Goal: Task Accomplishment & Management: Manage account settings

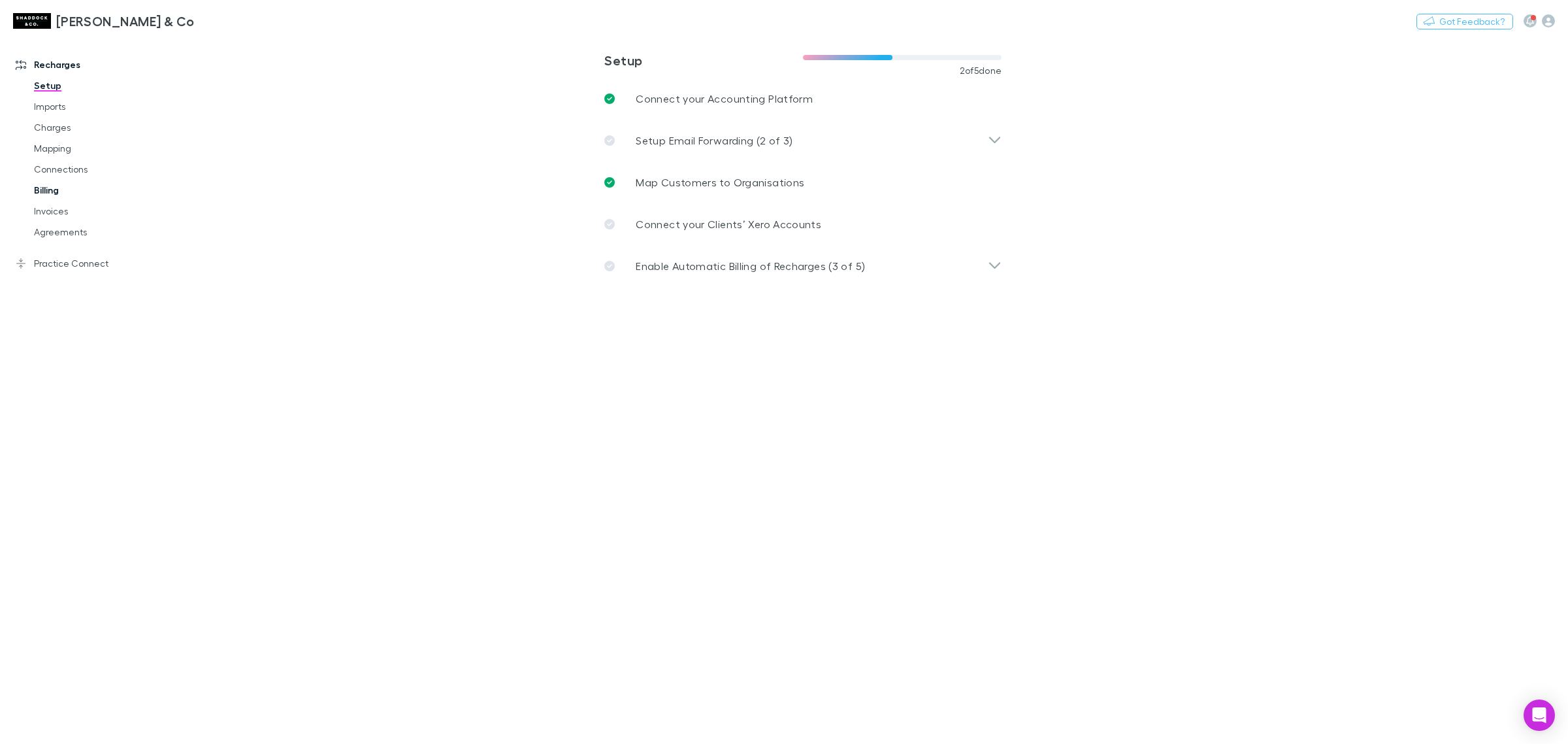
click at [118, 187] on link "Billing" at bounding box center [102, 190] width 163 height 21
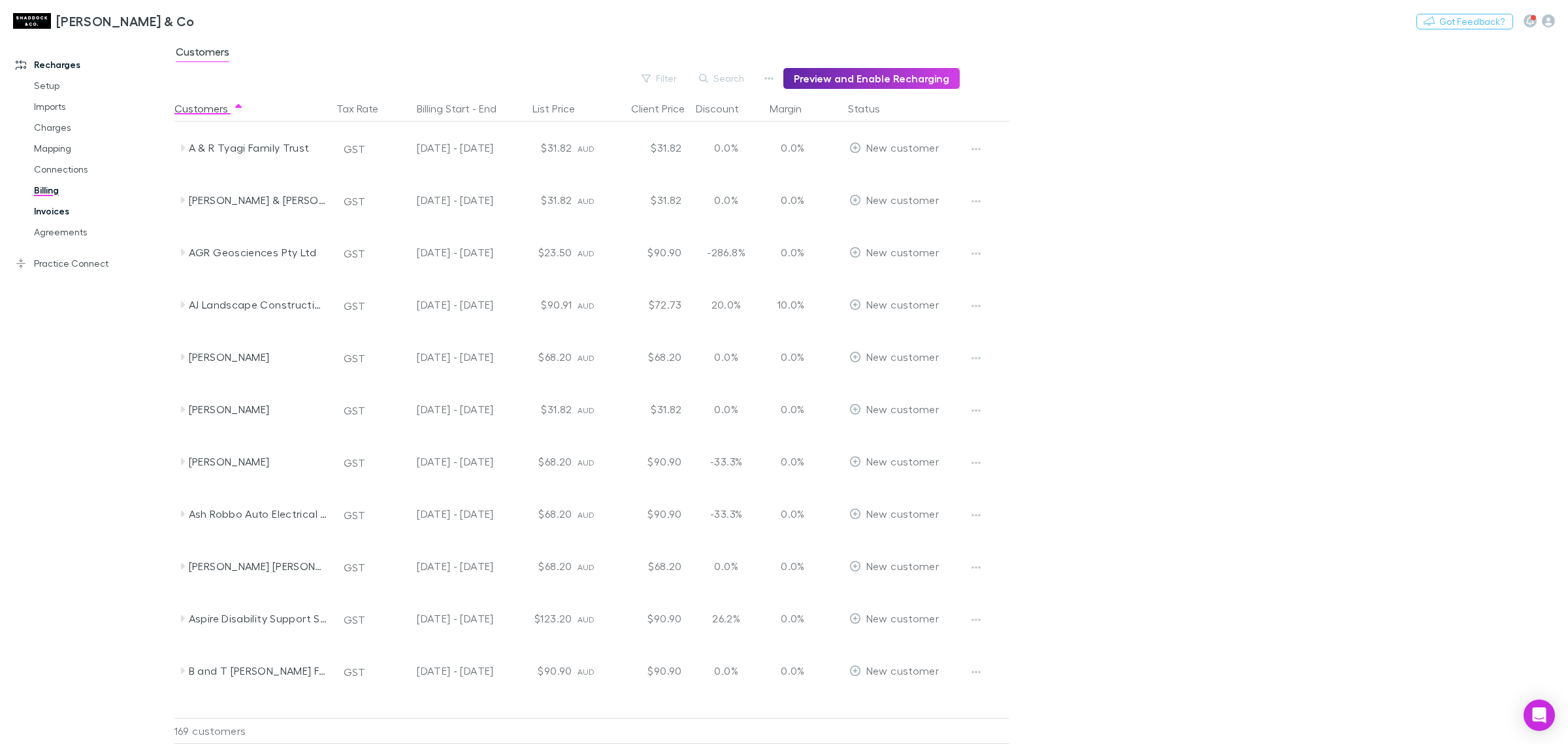
click at [106, 214] on link "Invoices" at bounding box center [102, 211] width 163 height 21
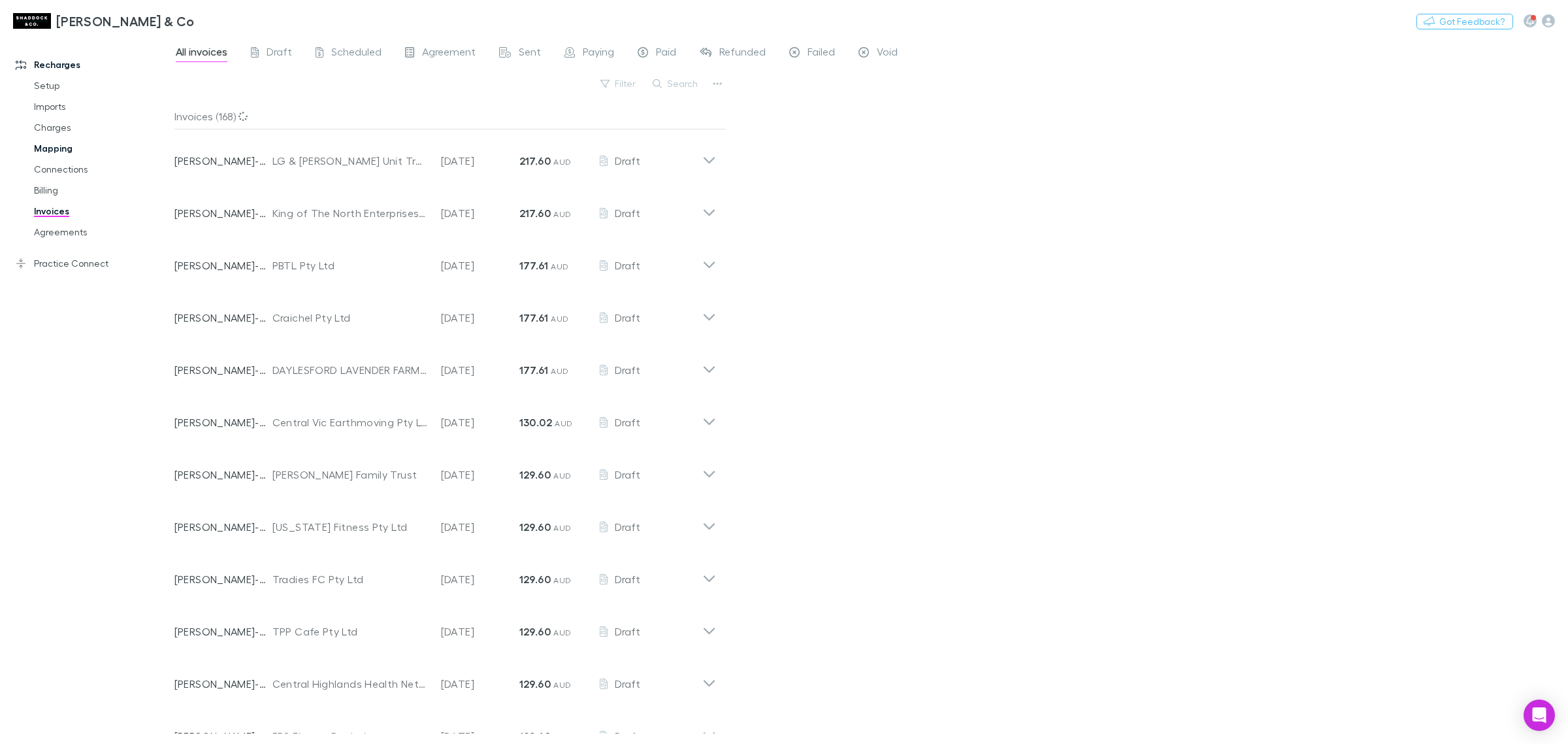
click at [82, 158] on link "Mapping" at bounding box center [102, 148] width 163 height 21
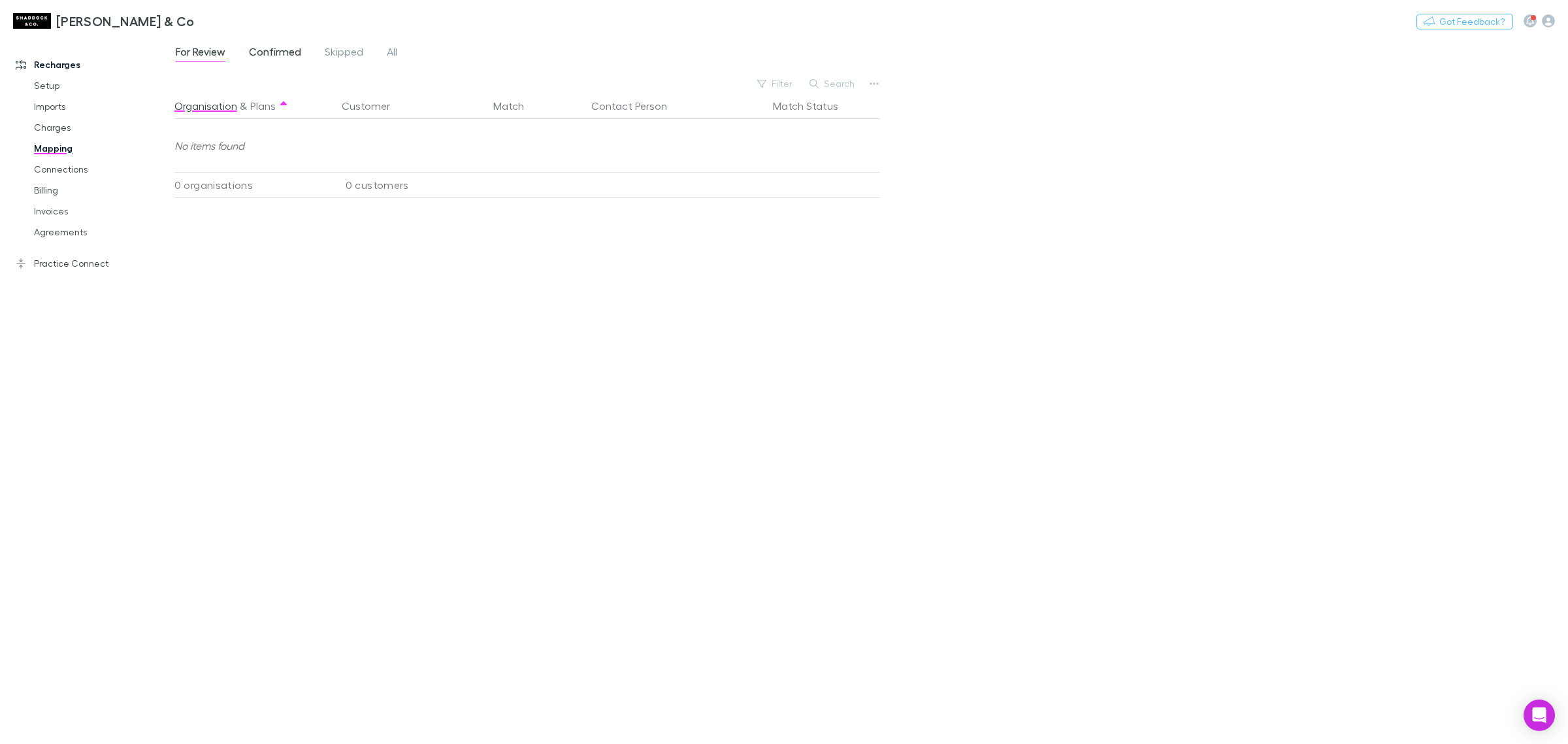
click at [291, 43] on link "Confirmed" at bounding box center [275, 53] width 55 height 21
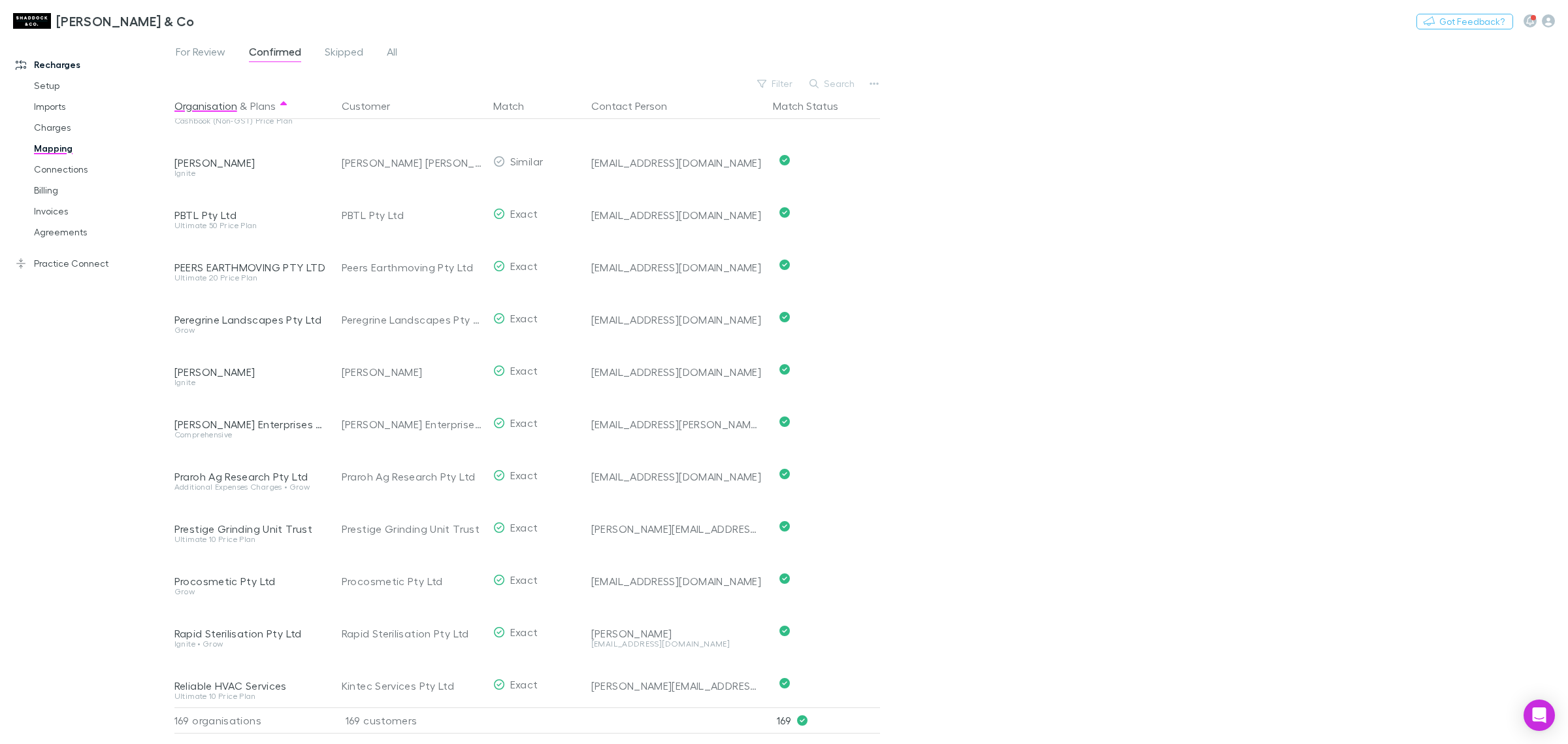
scroll to position [6127, 0]
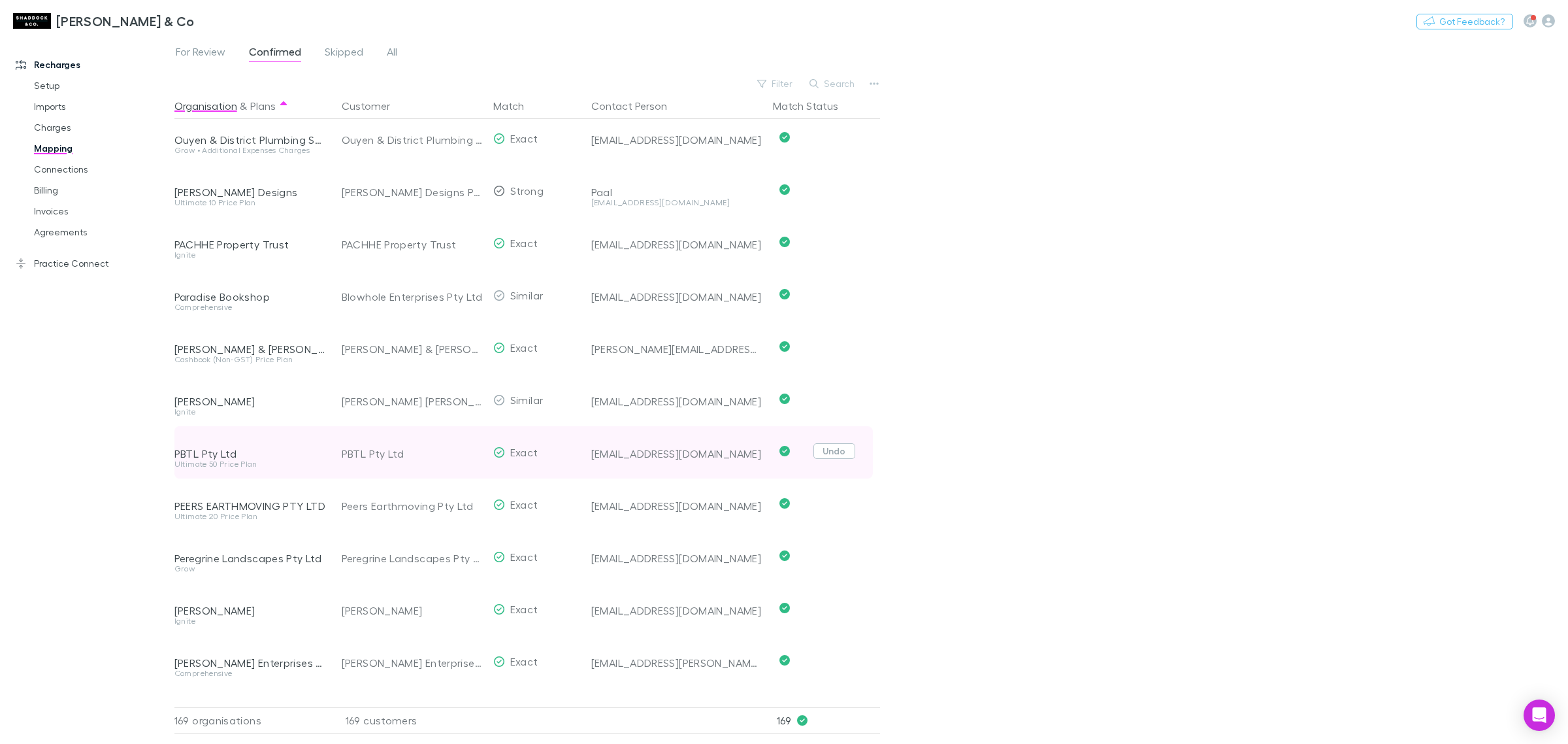
click at [845, 452] on button "Undo" at bounding box center [834, 451] width 42 height 16
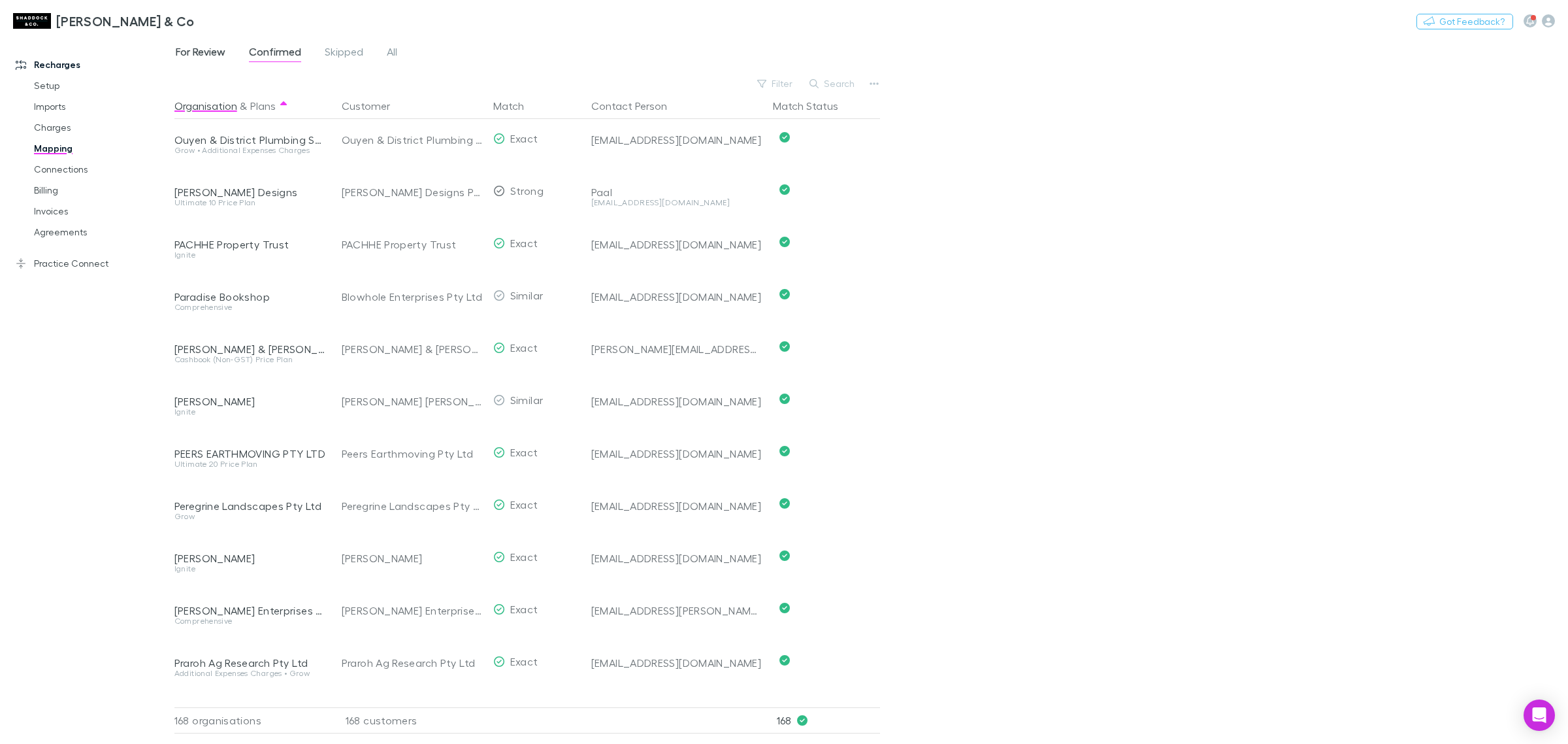
click at [205, 63] on link "For Review" at bounding box center [201, 53] width 52 height 21
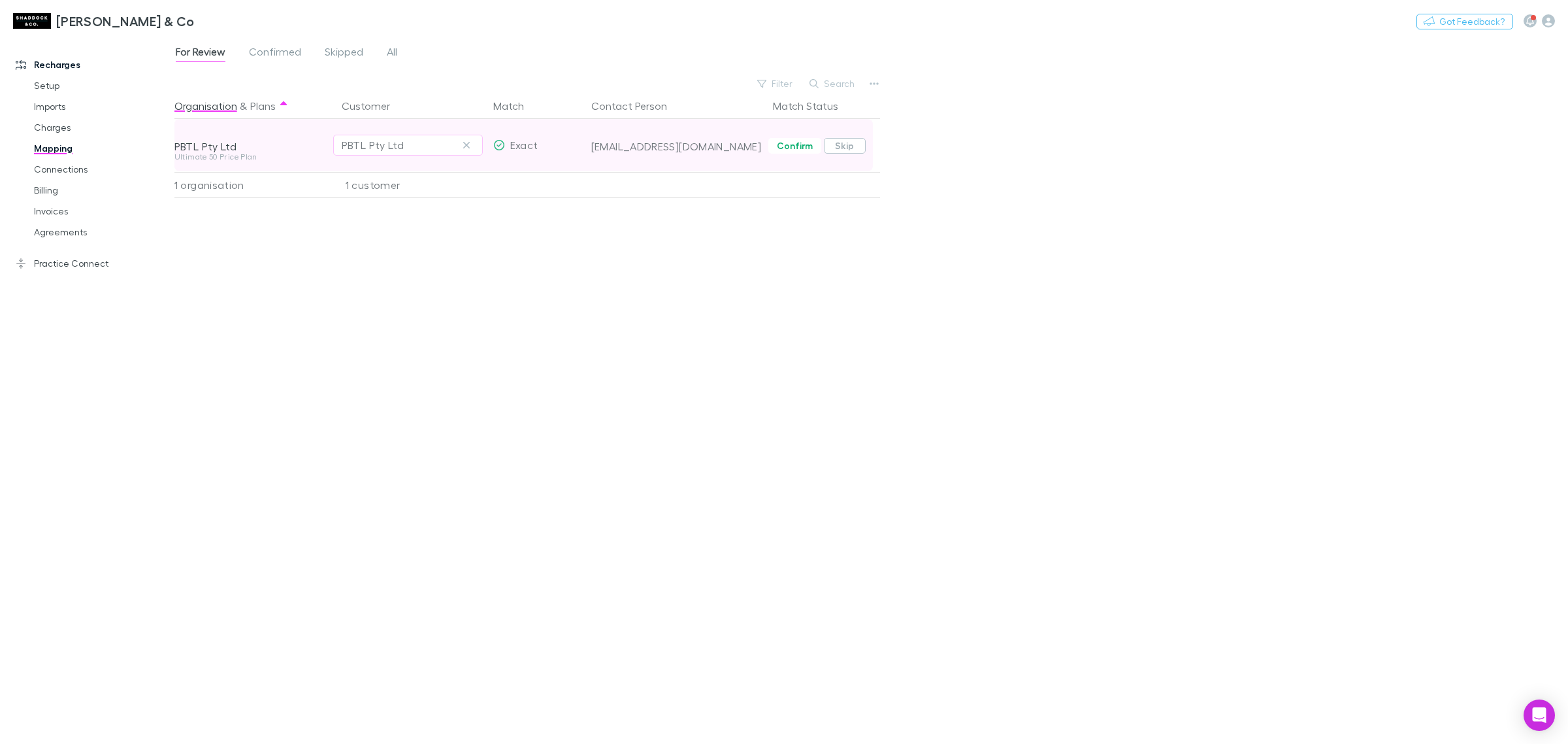
click at [838, 146] on button "Skip" at bounding box center [845, 146] width 42 height 16
click at [332, 39] on div "Shaddock & Co Nothing Got Feedback?" at bounding box center [784, 21] width 1568 height 42
click at [337, 50] on span "Skipped" at bounding box center [344, 54] width 39 height 17
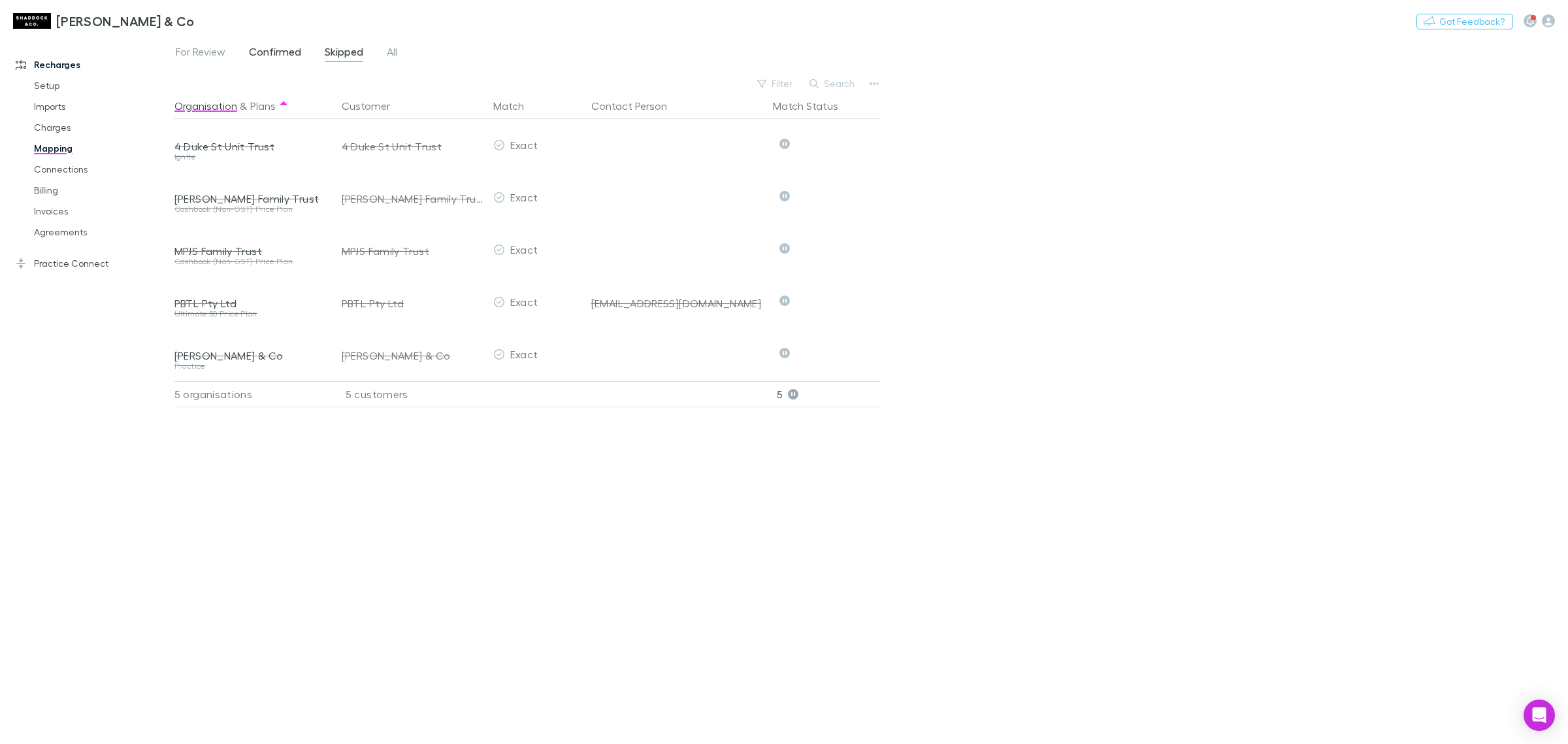
click at [259, 49] on span "Confirmed" at bounding box center [275, 54] width 52 height 17
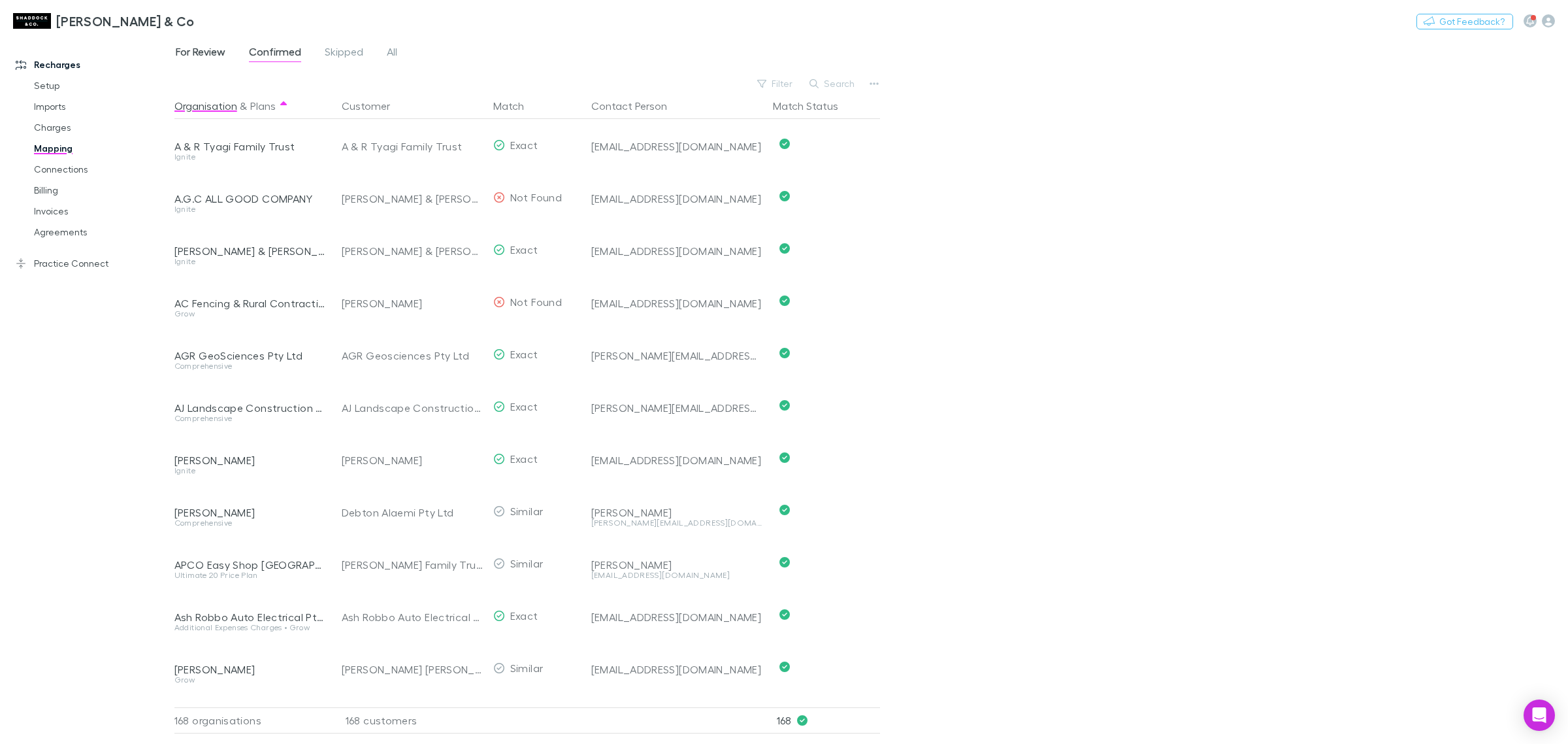
click at [206, 56] on span "For Review" at bounding box center [200, 54] width 49 height 17
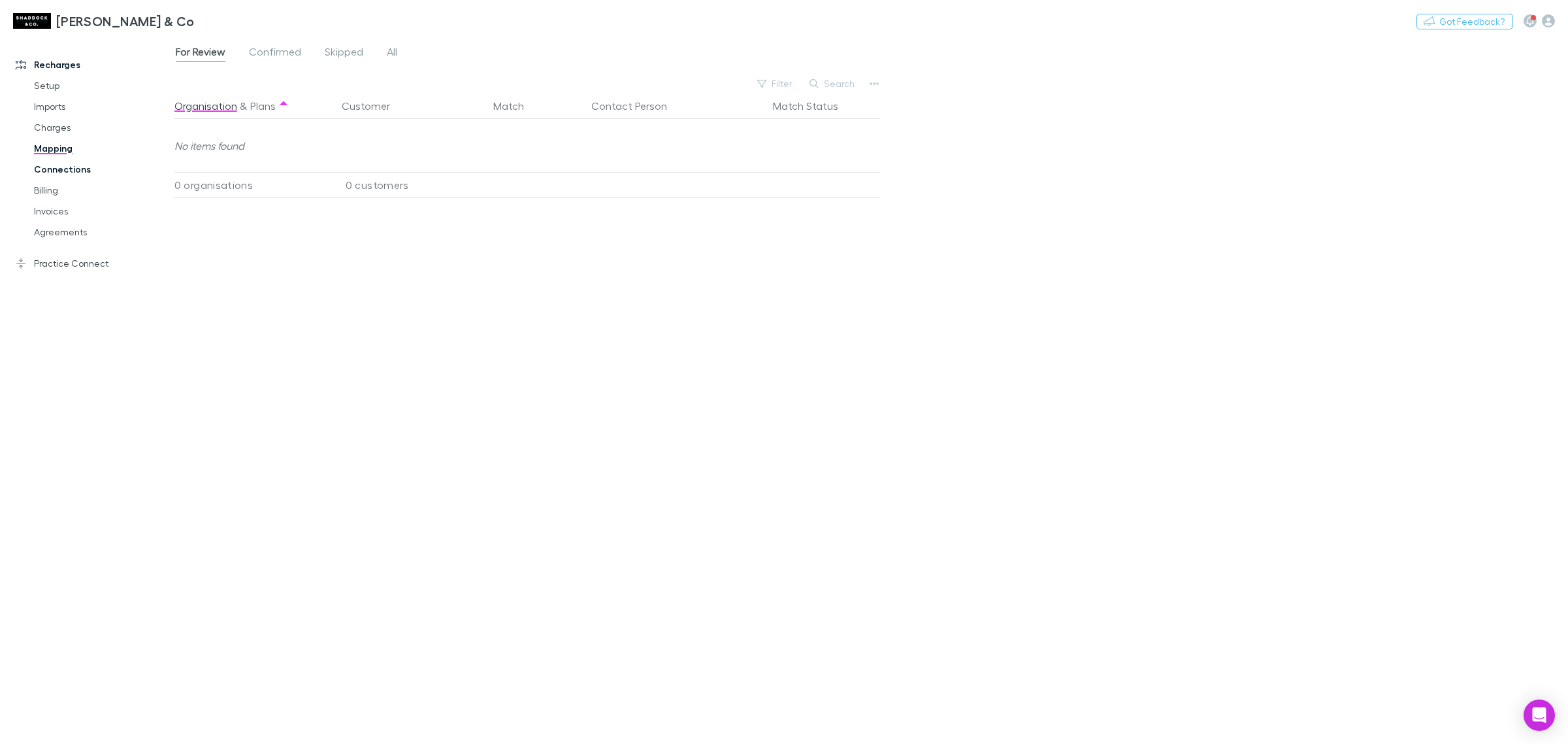
click at [99, 163] on link "Connections" at bounding box center [102, 169] width 163 height 21
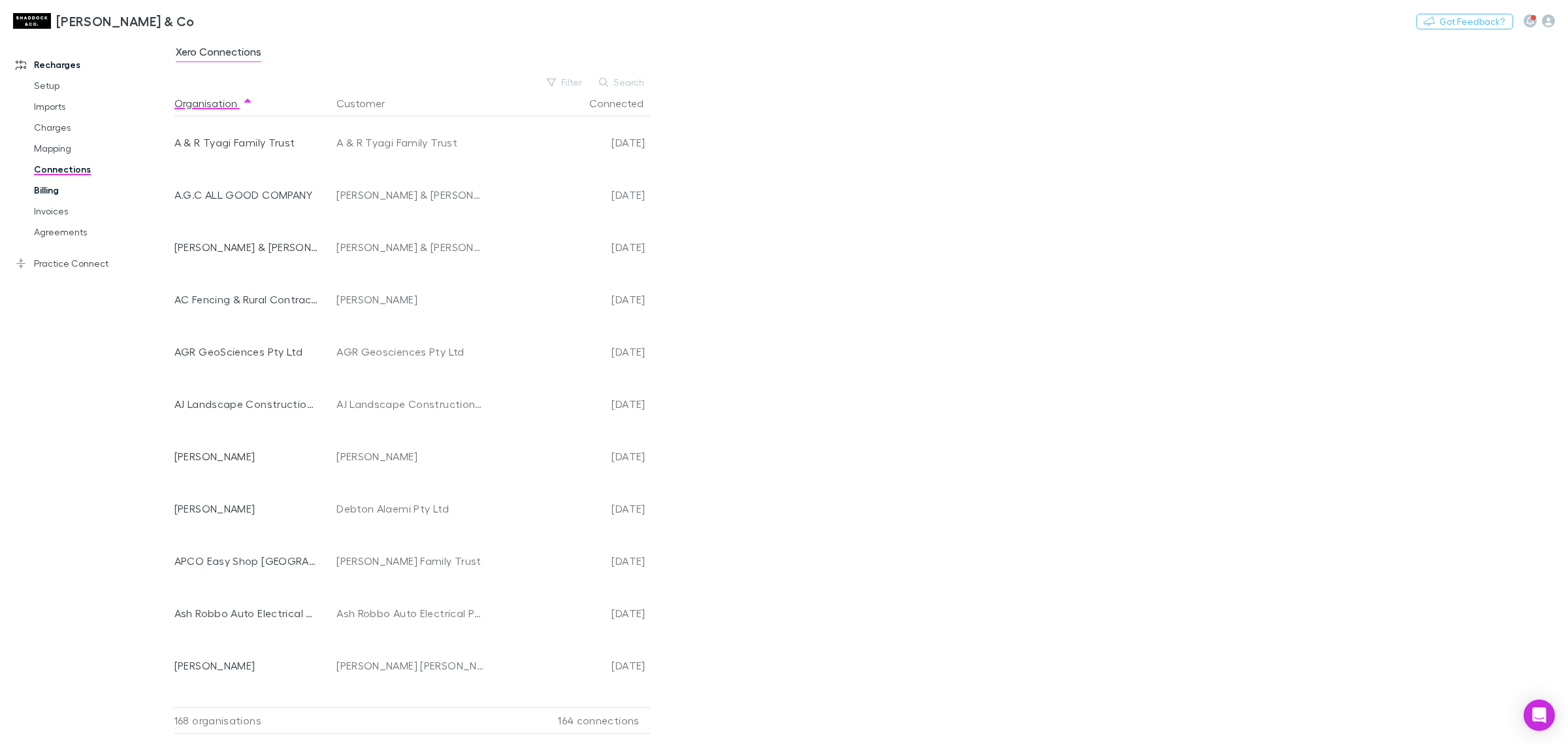
click at [77, 190] on link "Billing" at bounding box center [102, 190] width 163 height 21
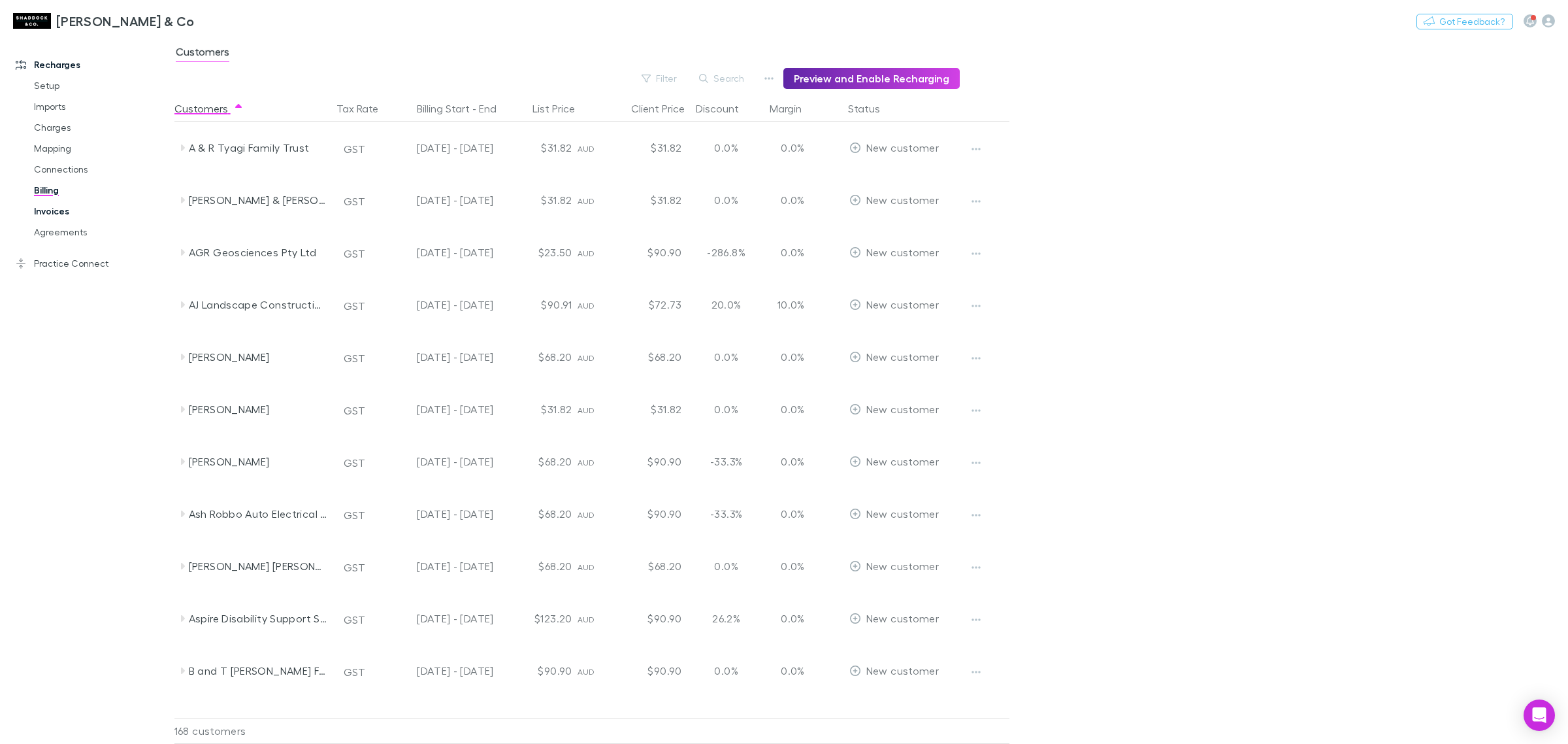
click at [80, 208] on link "Invoices" at bounding box center [102, 211] width 163 height 21
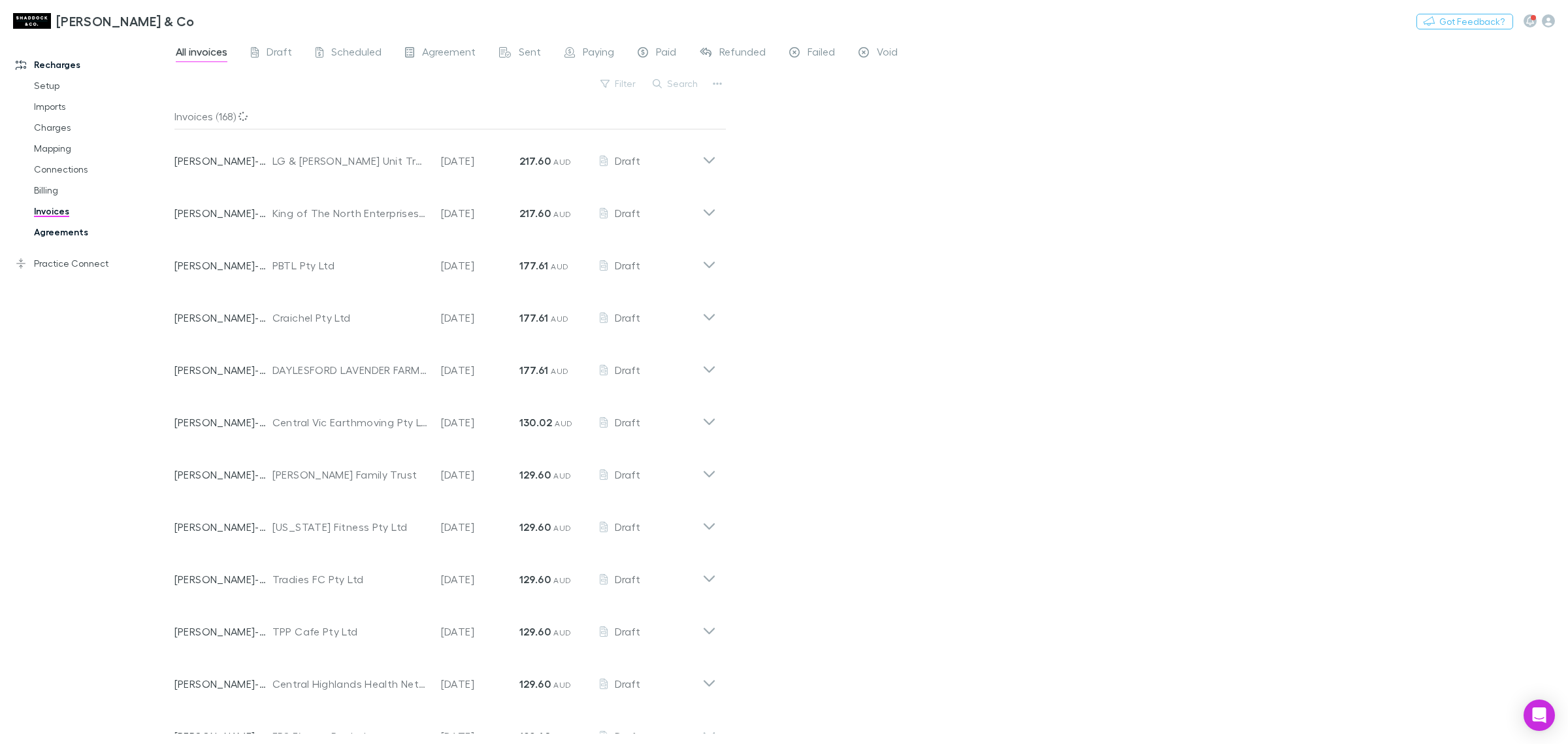
click at [75, 229] on link "Agreements" at bounding box center [102, 232] width 163 height 21
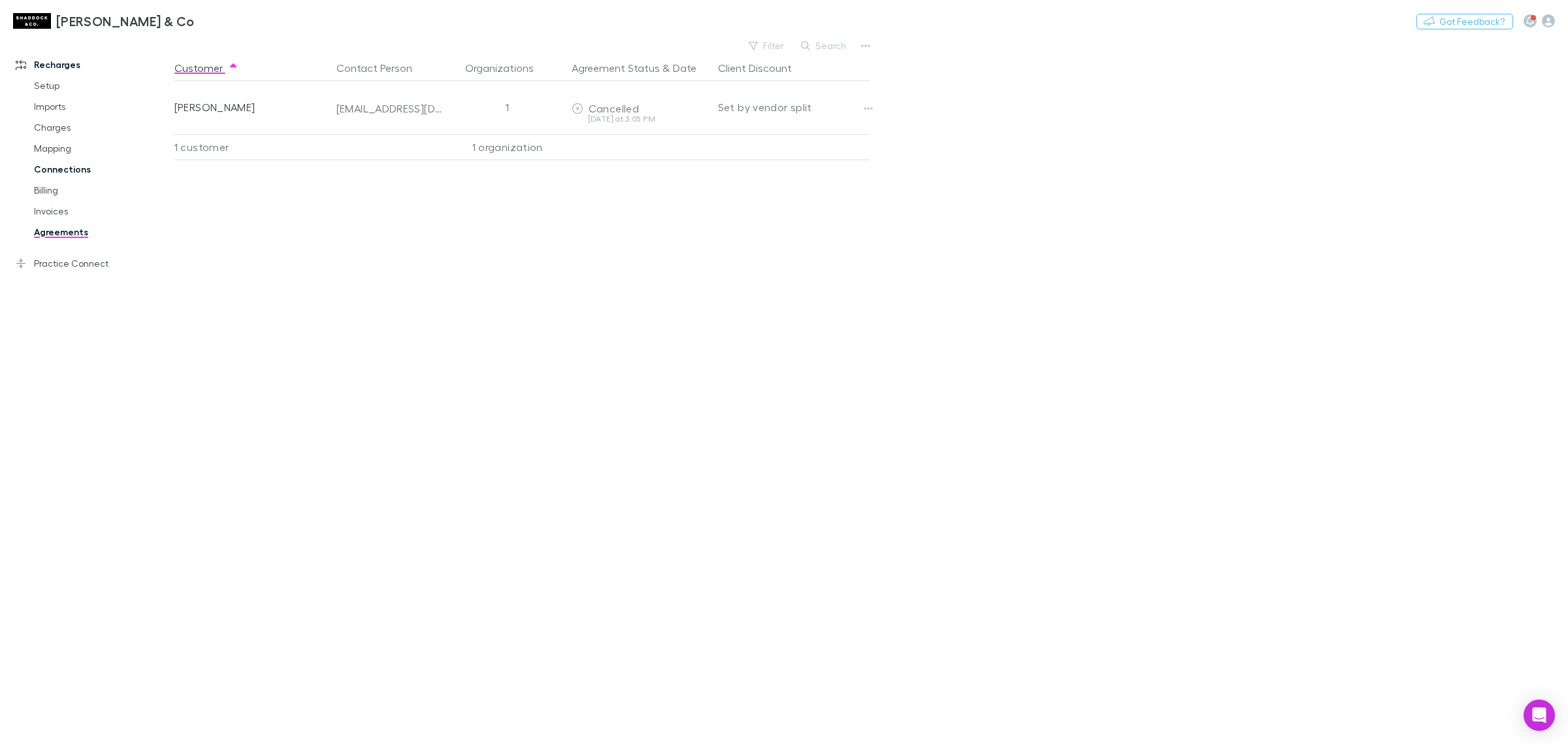
click at [61, 163] on link "Connections" at bounding box center [102, 169] width 163 height 21
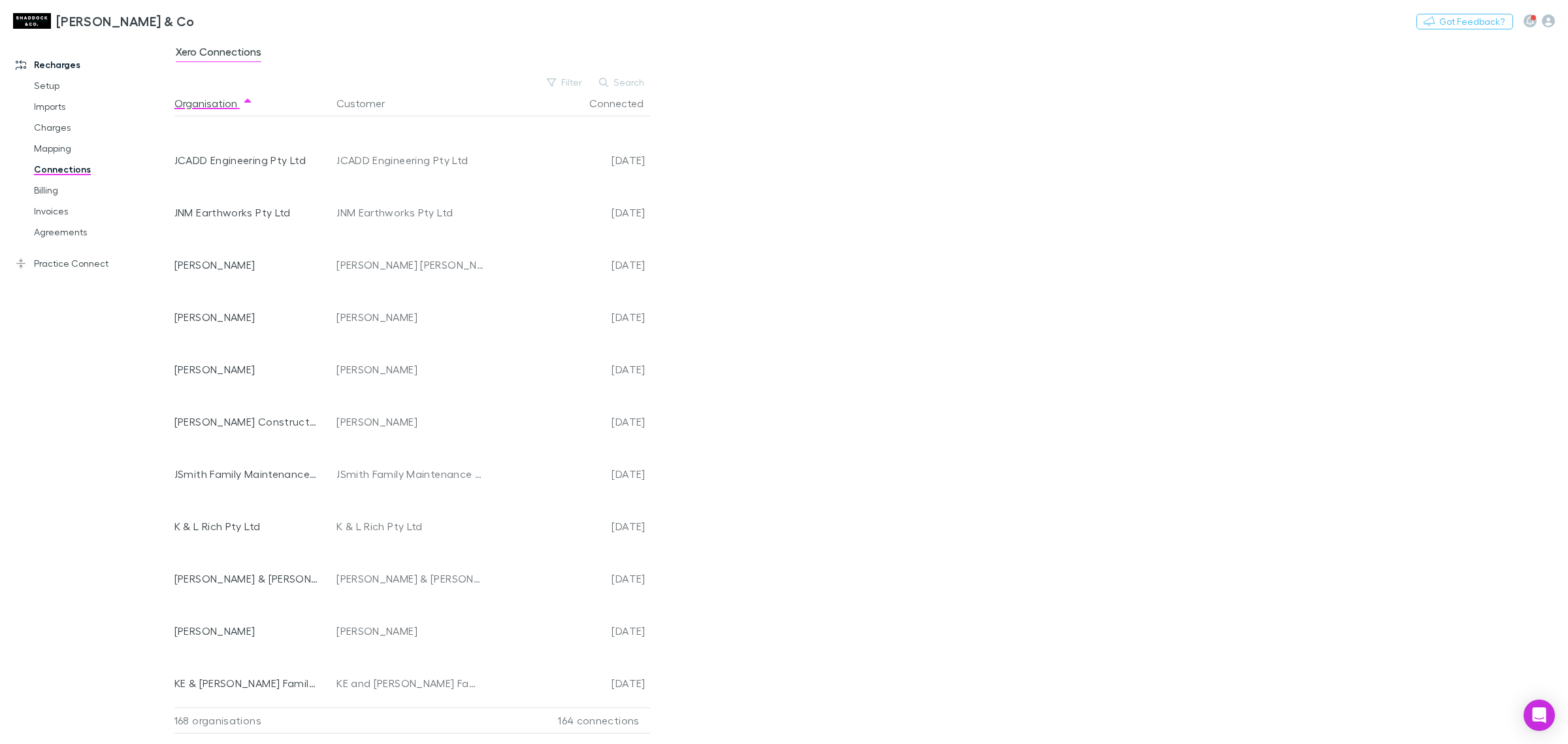
scroll to position [4477, 0]
click at [89, 269] on link "Practice Connect" at bounding box center [94, 263] width 182 height 21
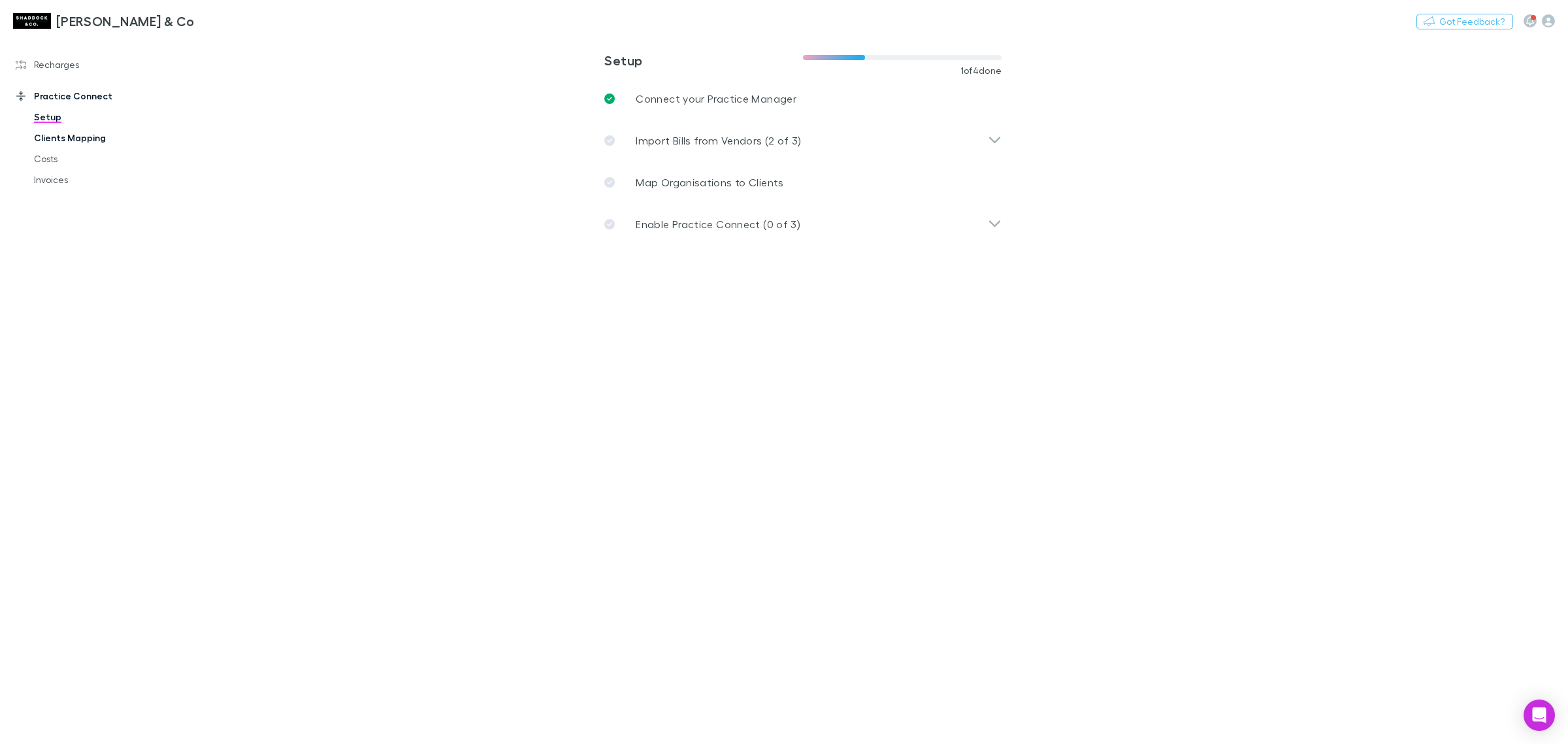
click at [92, 130] on link "Clients Mapping" at bounding box center [102, 138] width 163 height 21
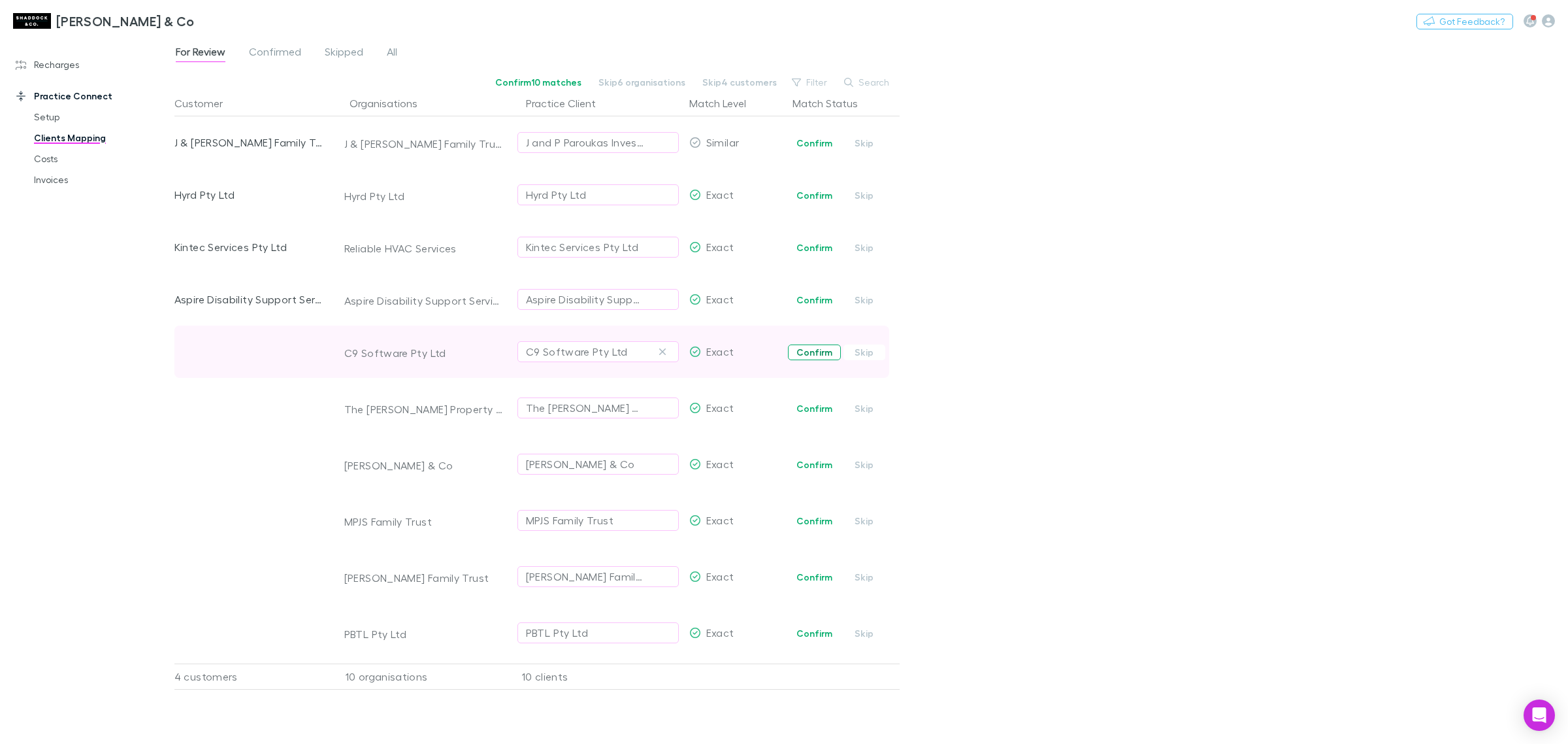
click at [815, 348] on button "Confirm" at bounding box center [814, 353] width 53 height 16
click at [820, 406] on button "Confirm" at bounding box center [814, 409] width 53 height 16
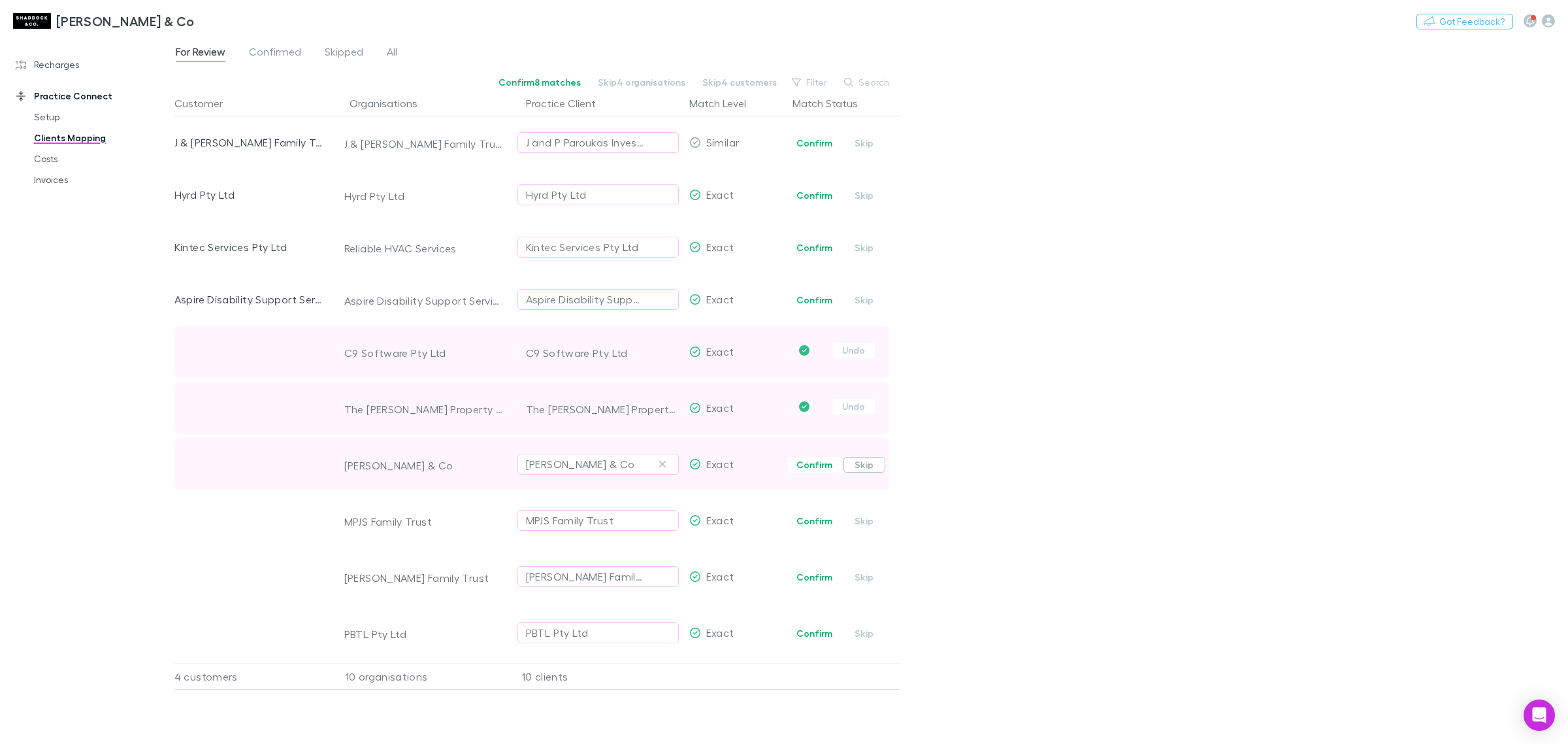
click at [863, 465] on button "Skip" at bounding box center [865, 465] width 42 height 16
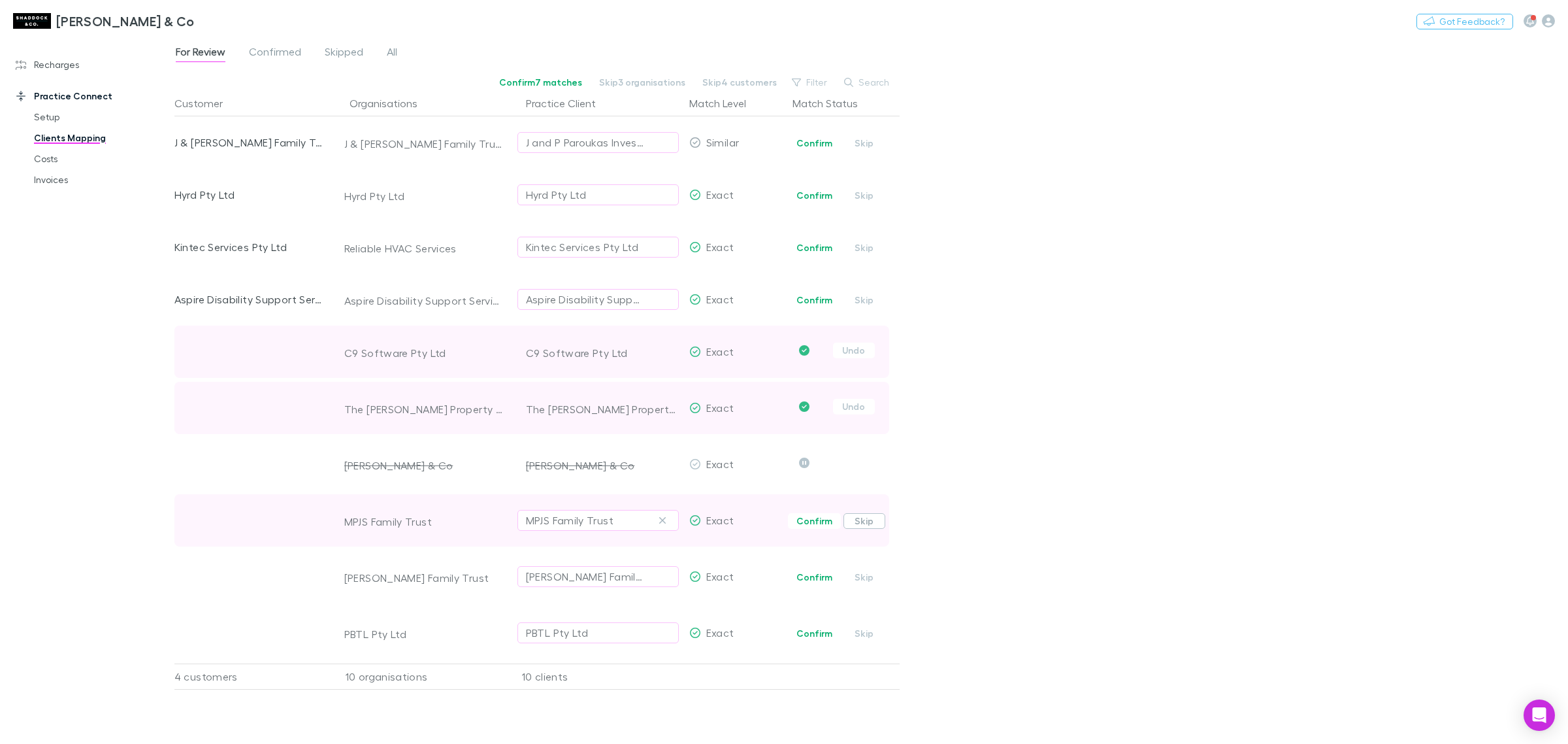
click at [860, 523] on button "Skip" at bounding box center [865, 521] width 42 height 16
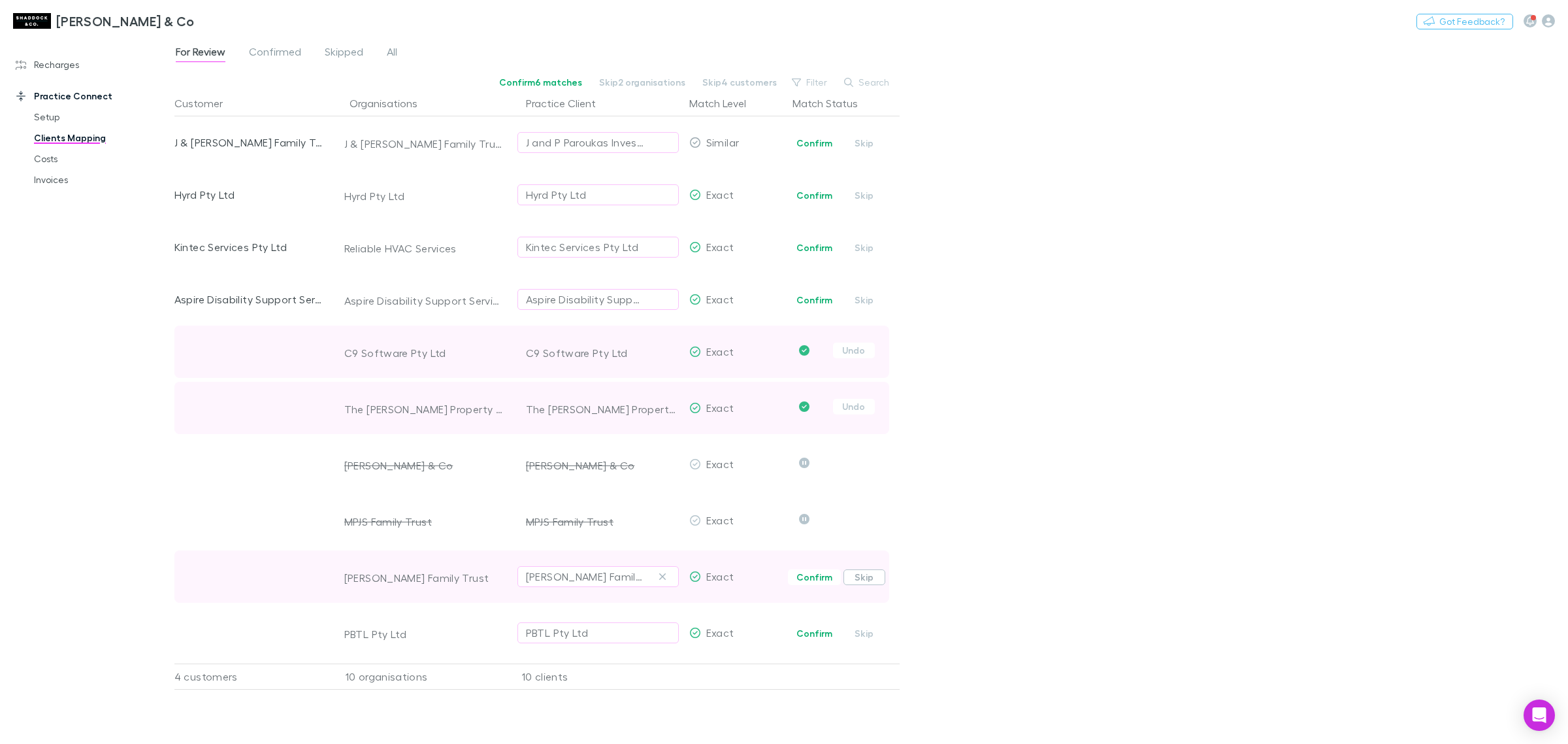
click at [879, 577] on button "Skip" at bounding box center [865, 578] width 42 height 16
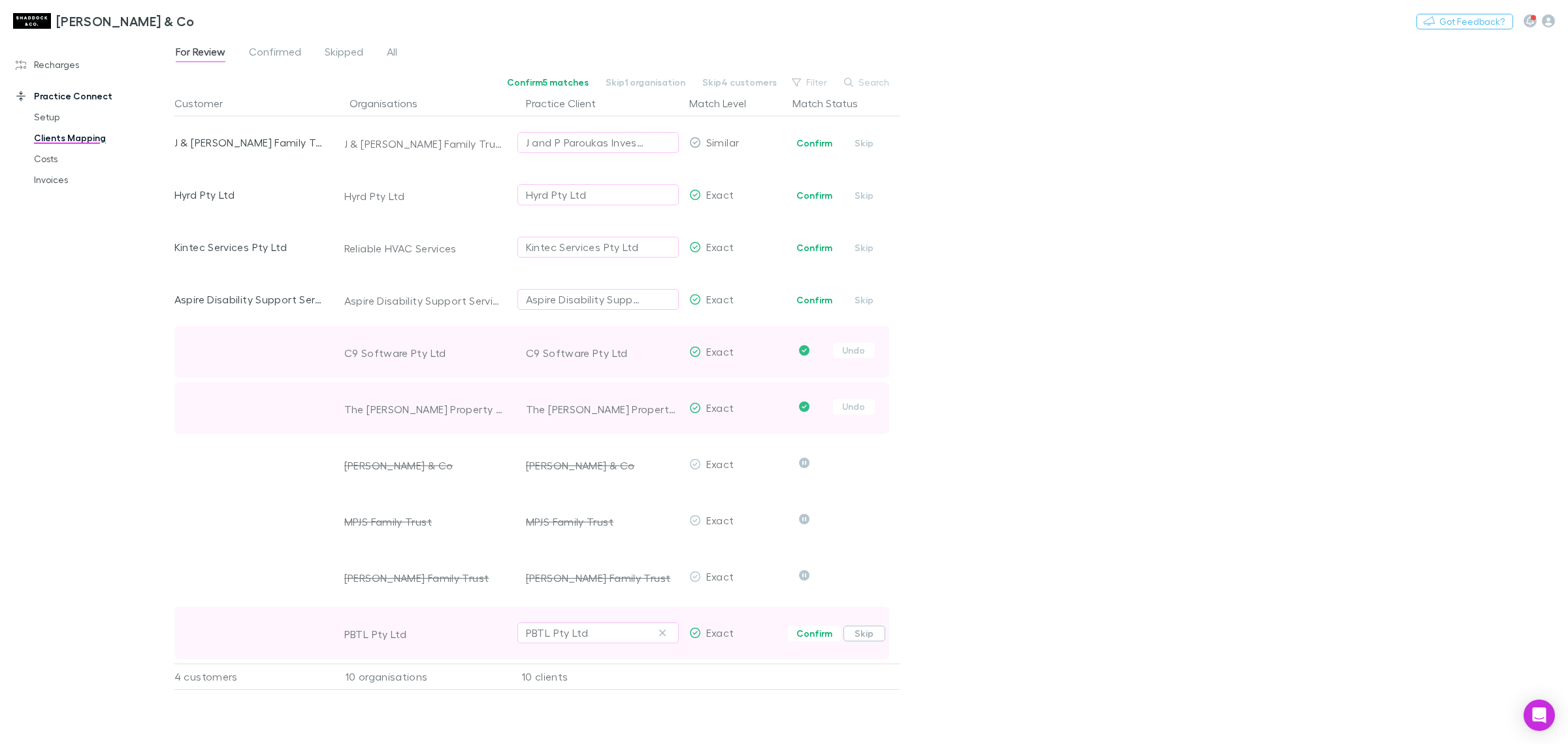
click at [870, 637] on button "Skip" at bounding box center [865, 634] width 42 height 16
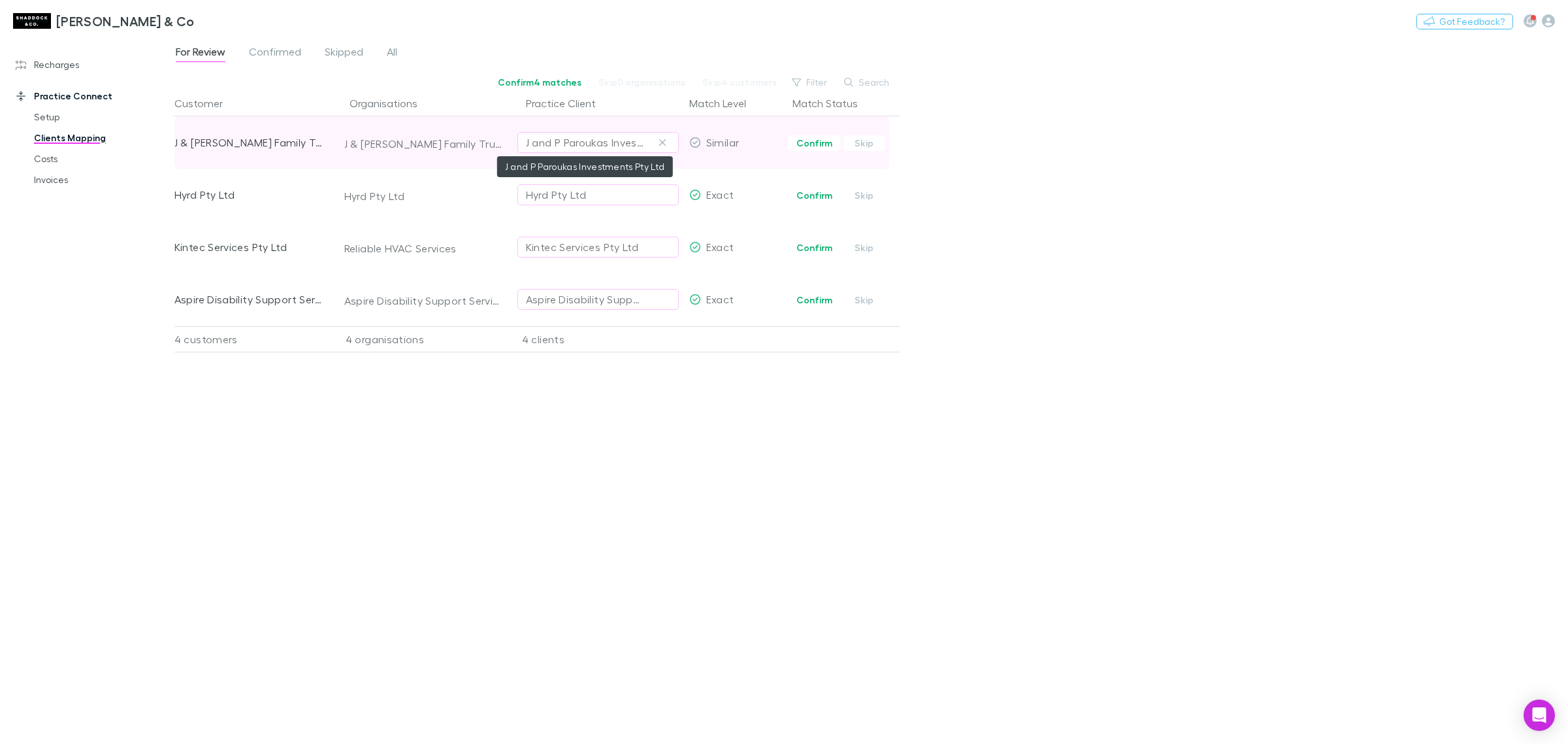
click at [592, 140] on div "J and P Paroukas Investments Pty Ltd" at bounding box center [585, 143] width 118 height 16
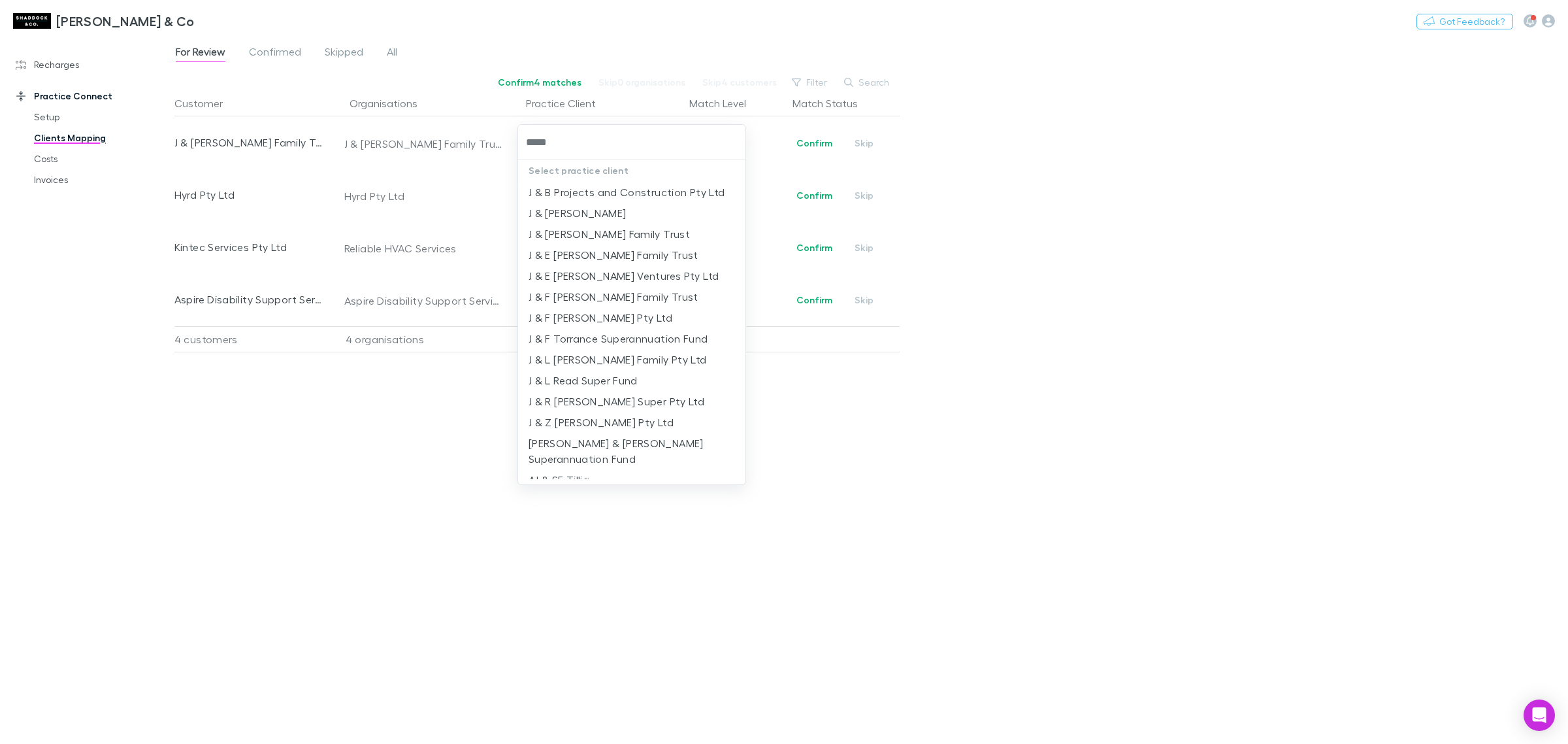
type input "*****"
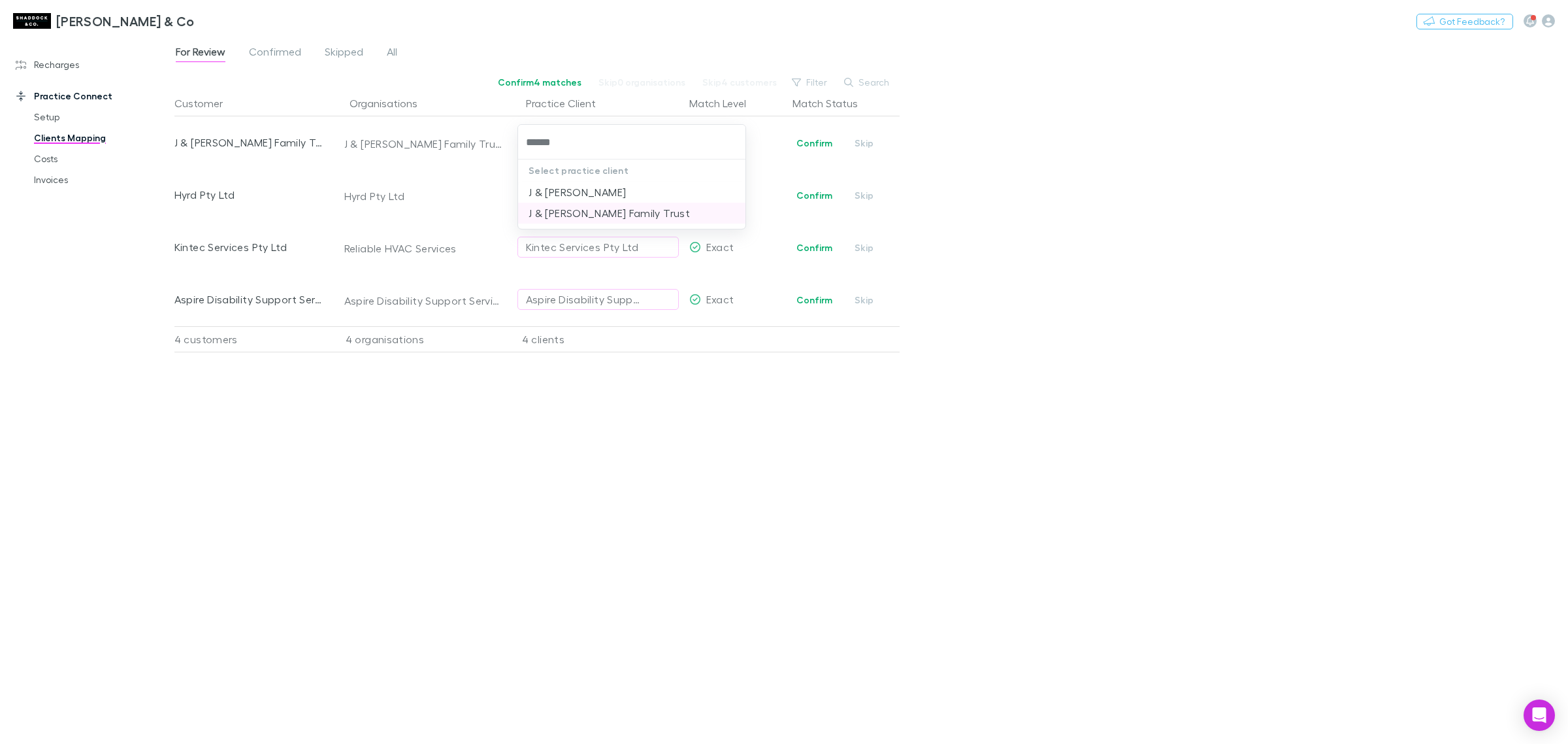
click at [625, 213] on li "J & [PERSON_NAME] Family Trust" at bounding box center [631, 213] width 227 height 21
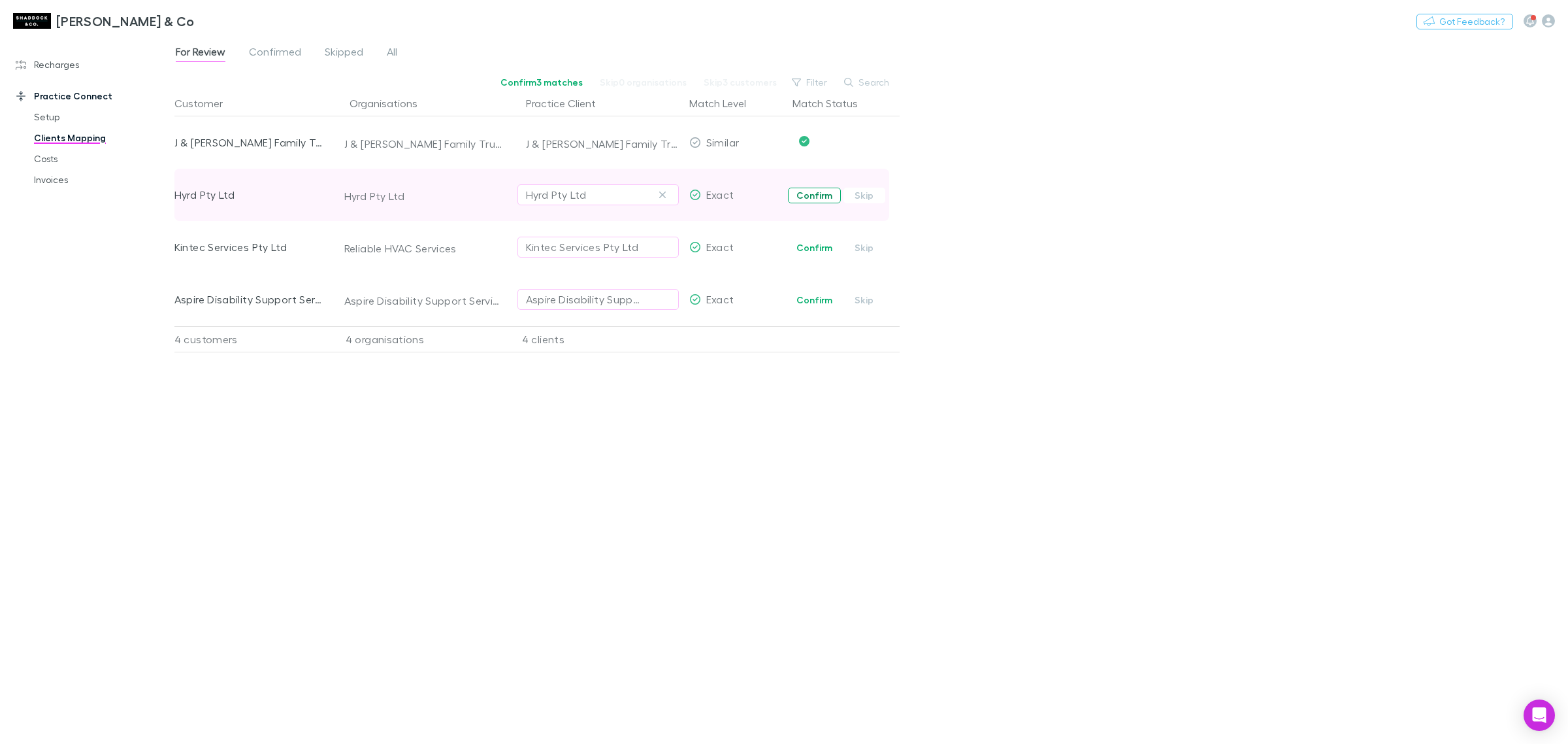
click at [814, 197] on button "Confirm" at bounding box center [814, 196] width 53 height 16
click at [809, 252] on button "Confirm" at bounding box center [814, 248] width 53 height 16
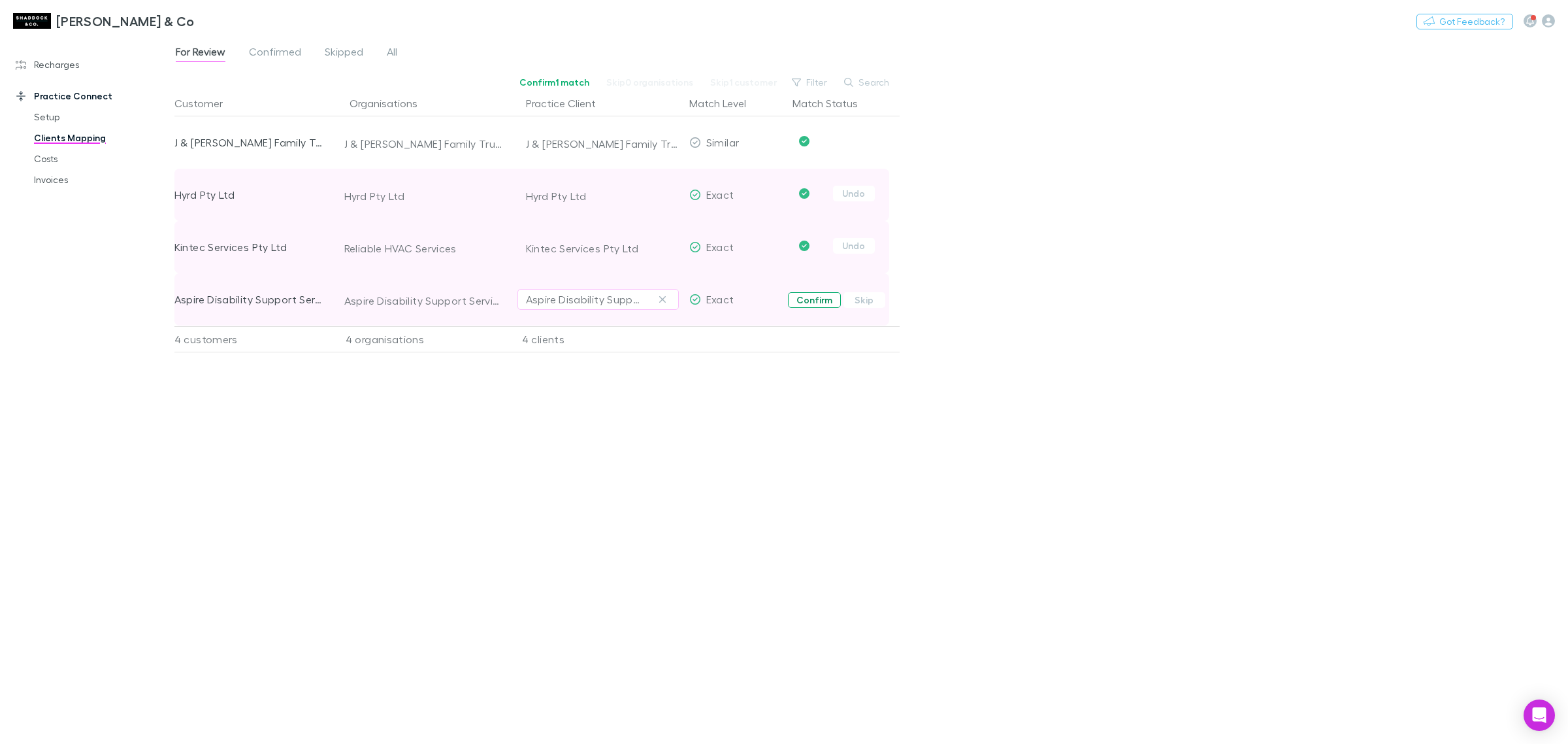
click at [811, 297] on button "Confirm" at bounding box center [814, 300] width 53 height 16
click at [63, 72] on link "Recharges" at bounding box center [94, 65] width 182 height 21
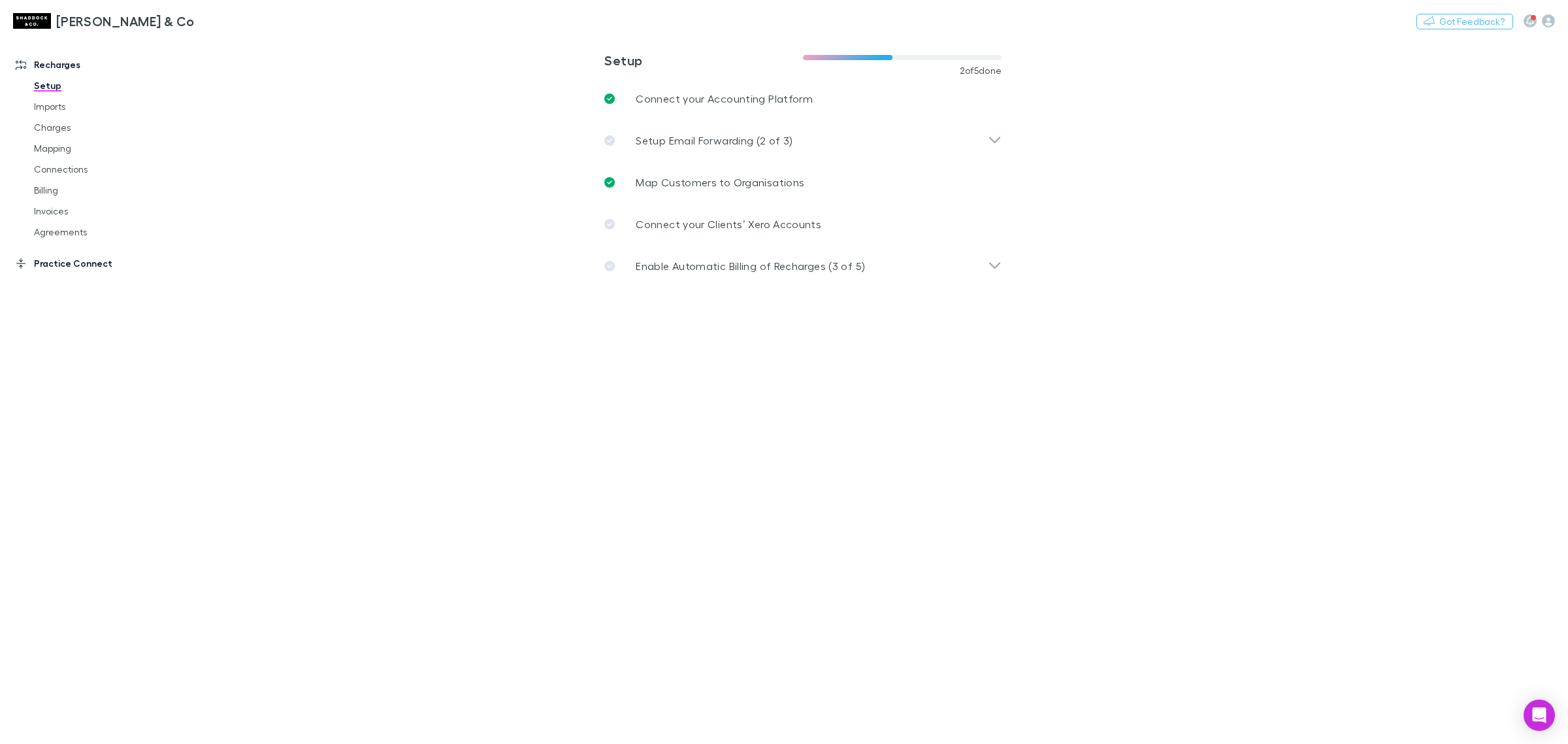
click at [72, 257] on link "Practice Connect" at bounding box center [94, 263] width 182 height 21
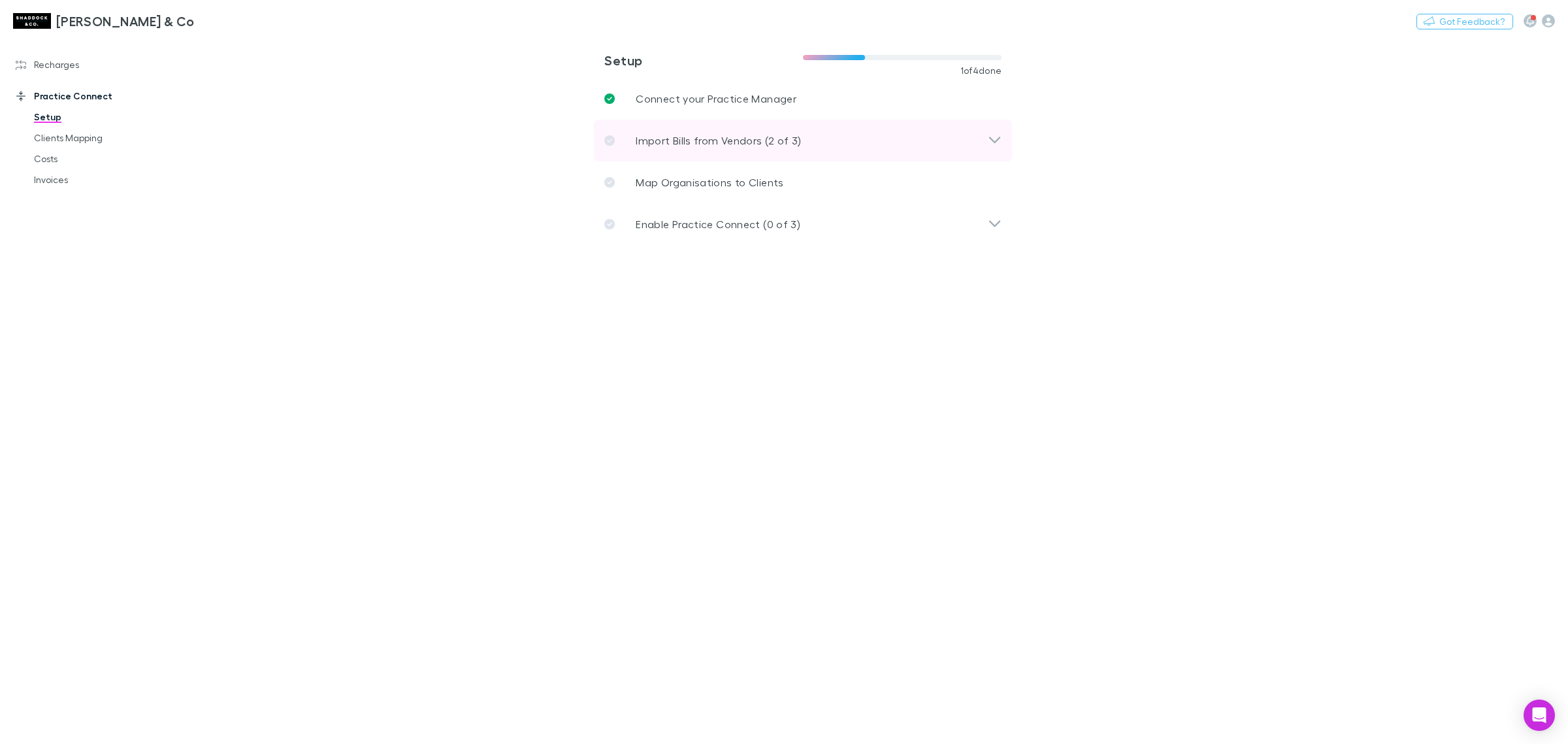
click at [703, 144] on p "Import Bills from Vendors (2 of 3)" at bounding box center [719, 140] width 166 height 16
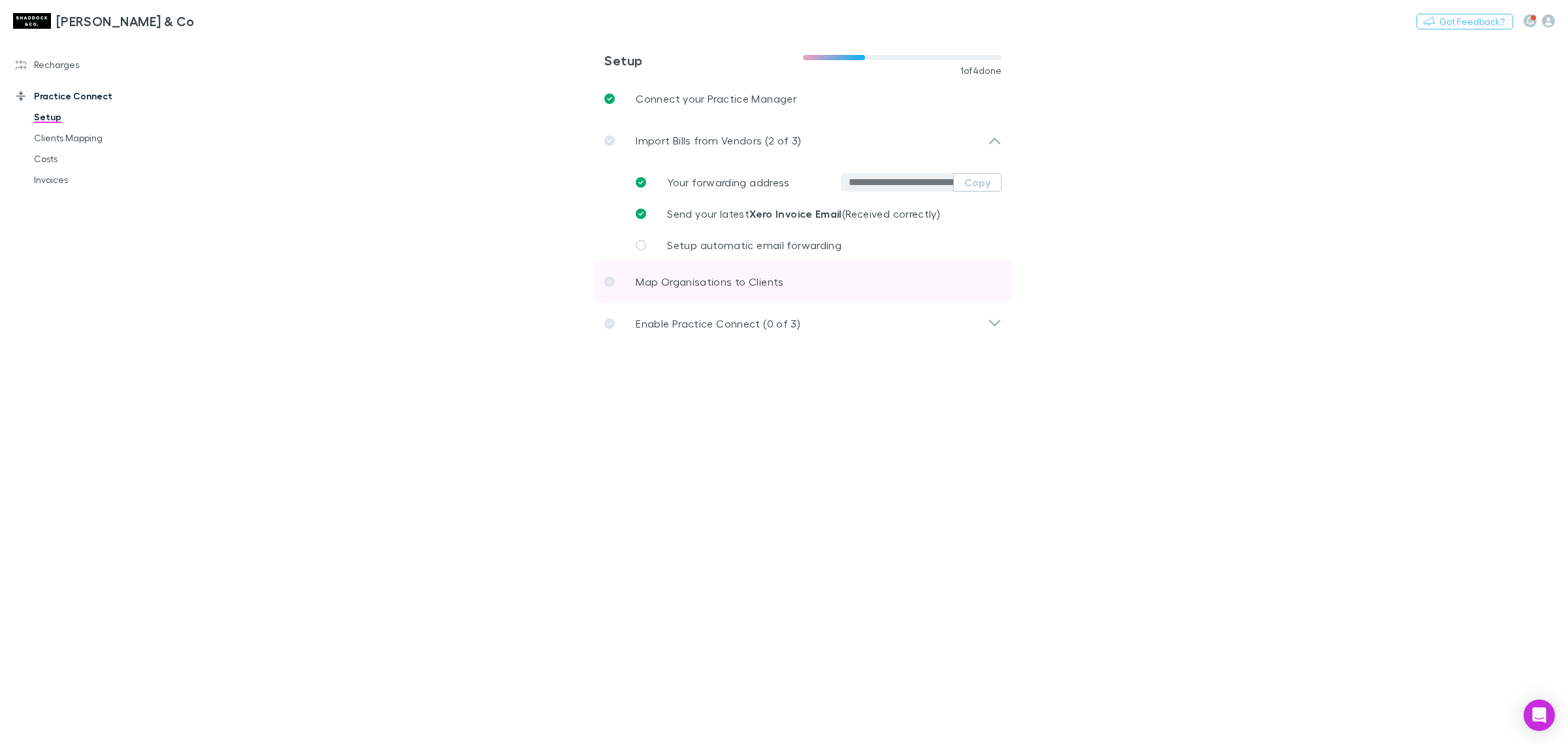
click at [699, 288] on p "Map Organisations to Clients" at bounding box center [710, 282] width 148 height 16
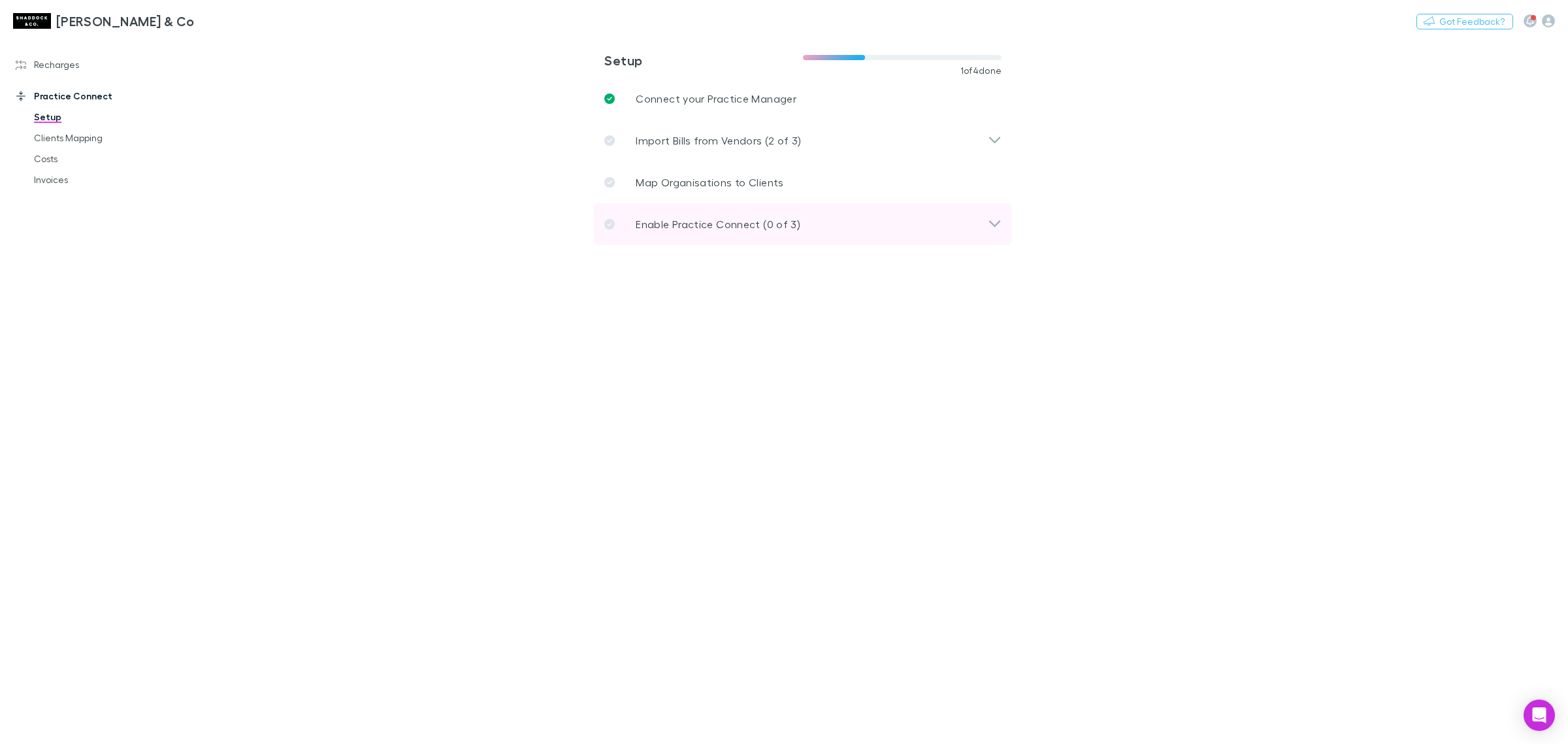
click at [716, 223] on p "Enable Practice Connect (0 of 3)" at bounding box center [718, 224] width 165 height 16
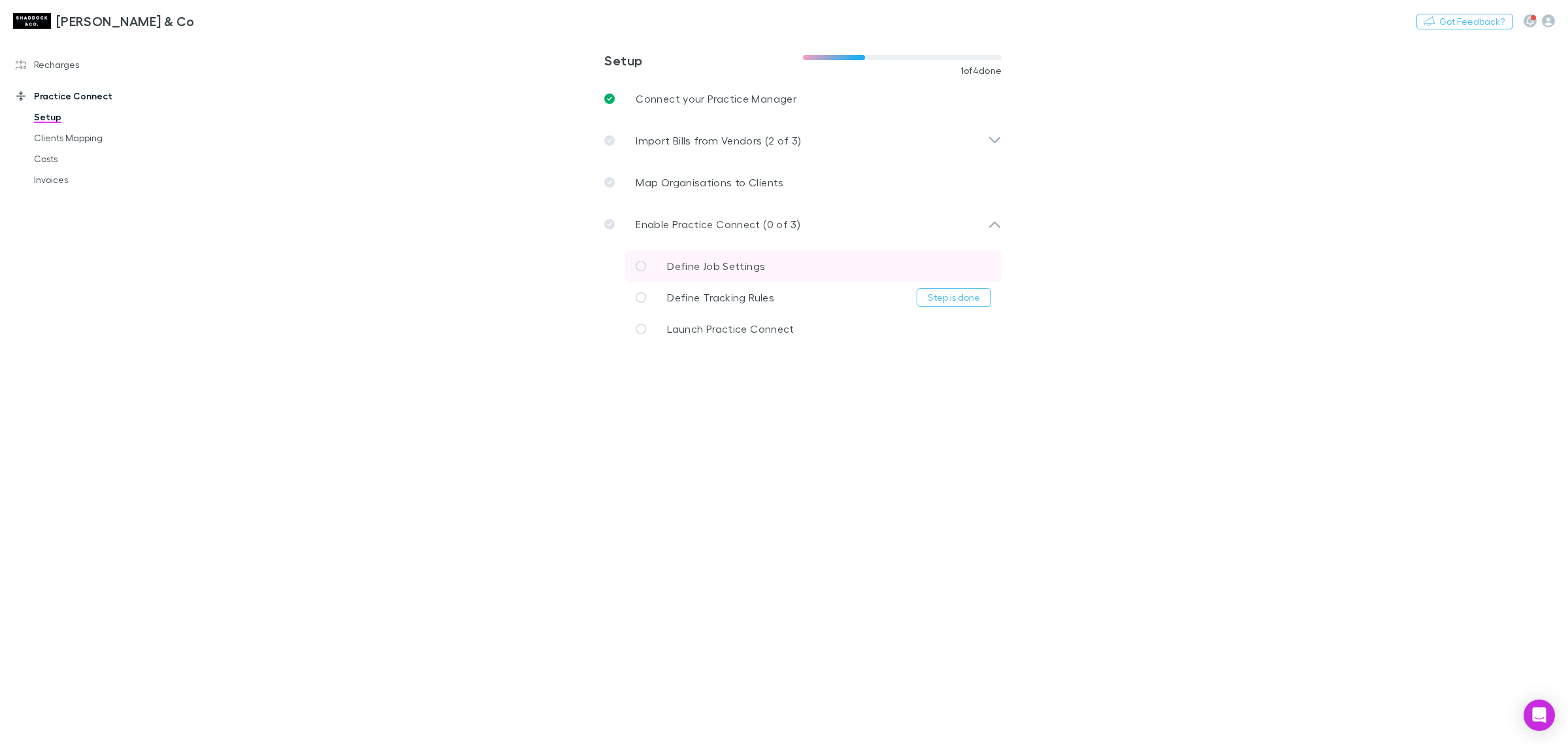
click at [711, 263] on span "Define Job Settings" at bounding box center [716, 265] width 98 height 12
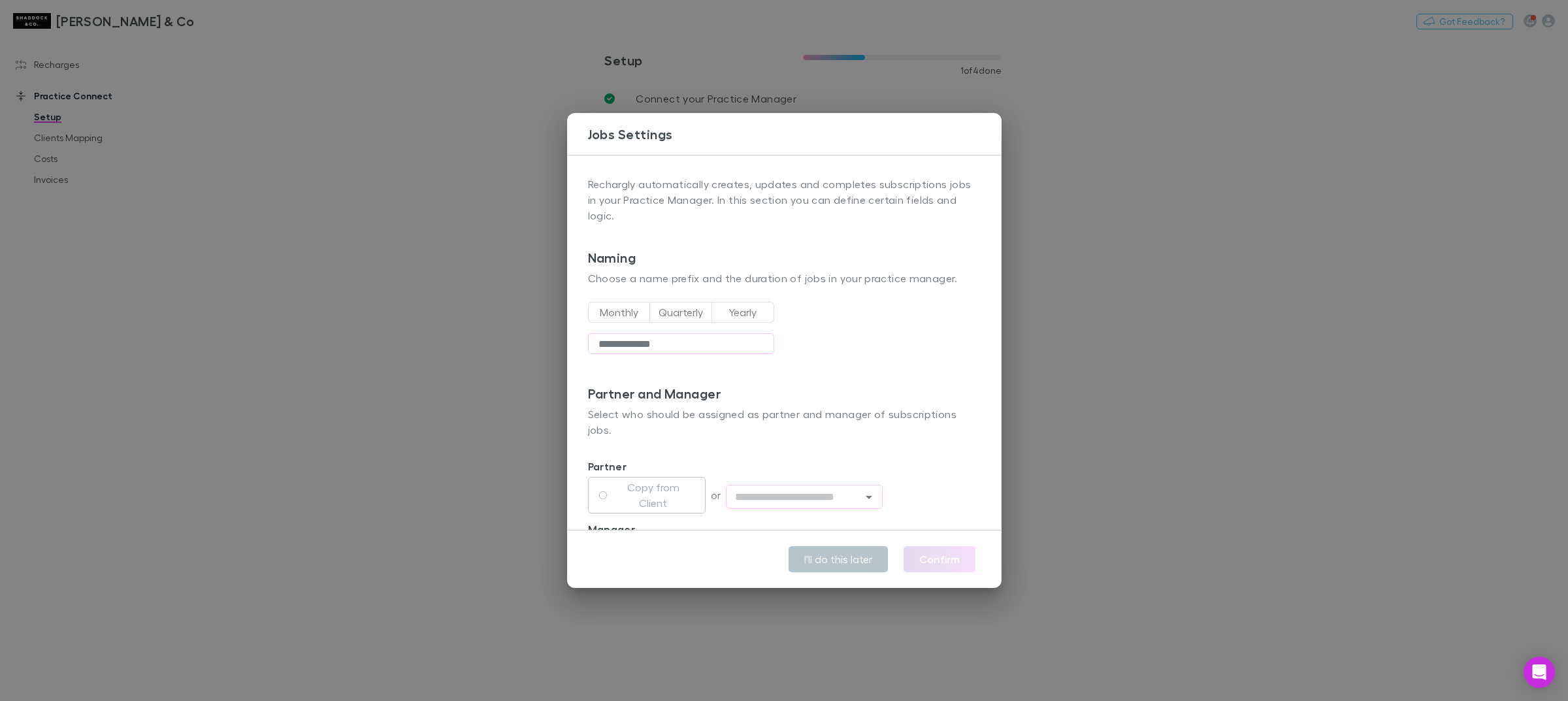
click at [733, 314] on button "Yearly" at bounding box center [743, 311] width 63 height 21
click at [741, 302] on button "Yearly" at bounding box center [743, 311] width 63 height 21
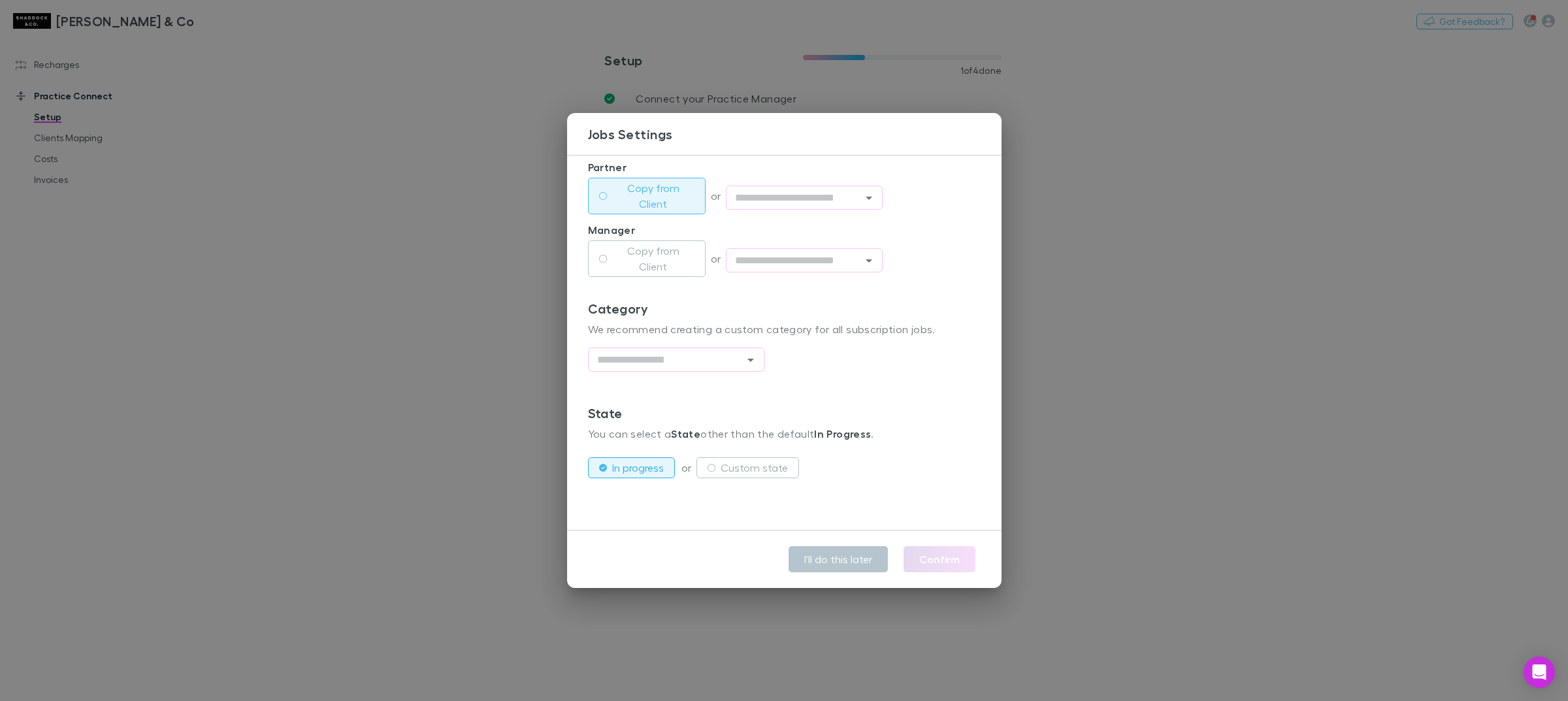
click at [670, 200] on label "Copy from Client" at bounding box center [653, 196] width 82 height 32
click at [660, 261] on label "Copy from Client" at bounding box center [653, 258] width 82 height 32
click at [695, 354] on input "text" at bounding box center [665, 359] width 147 height 16
click at [691, 389] on li "Compliance" at bounding box center [676, 388] width 176 height 24
click at [691, 389] on div "**********" at bounding box center [784, 353] width 393 height 105
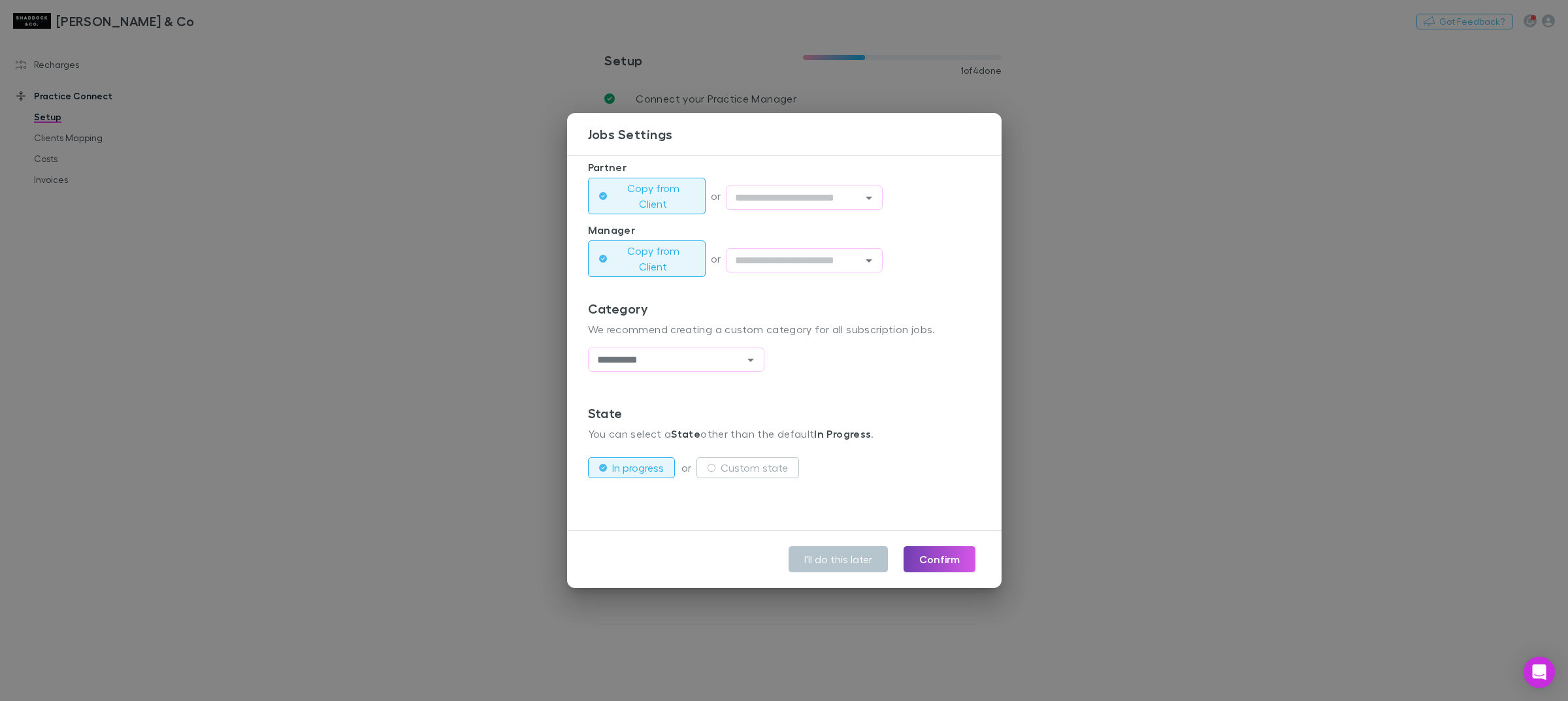
click at [941, 563] on button "Confirm" at bounding box center [940, 559] width 72 height 26
type input "**********"
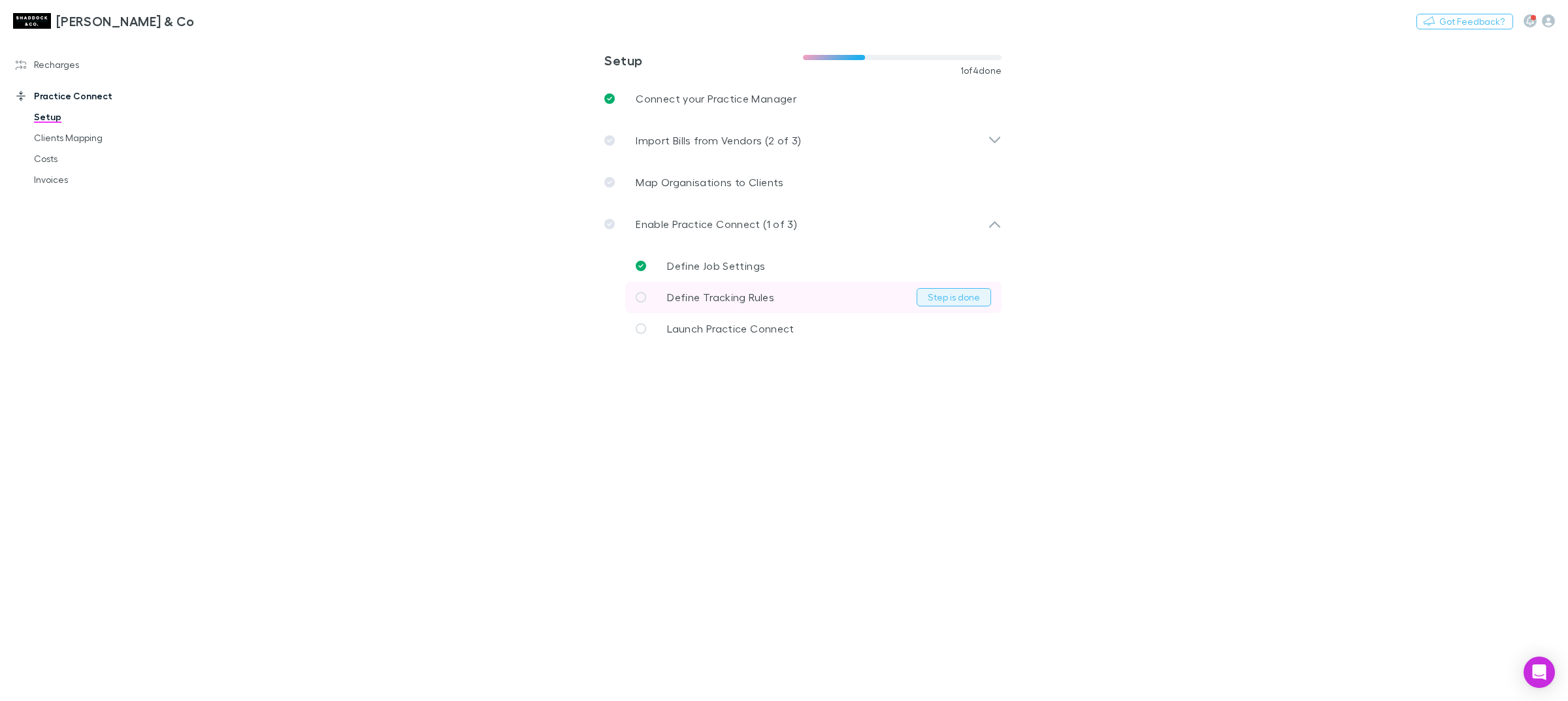
click at [948, 298] on button "Step is done" at bounding box center [954, 297] width 74 height 19
click at [713, 332] on span "Launch Practice Connect" at bounding box center [730, 328] width 127 height 12
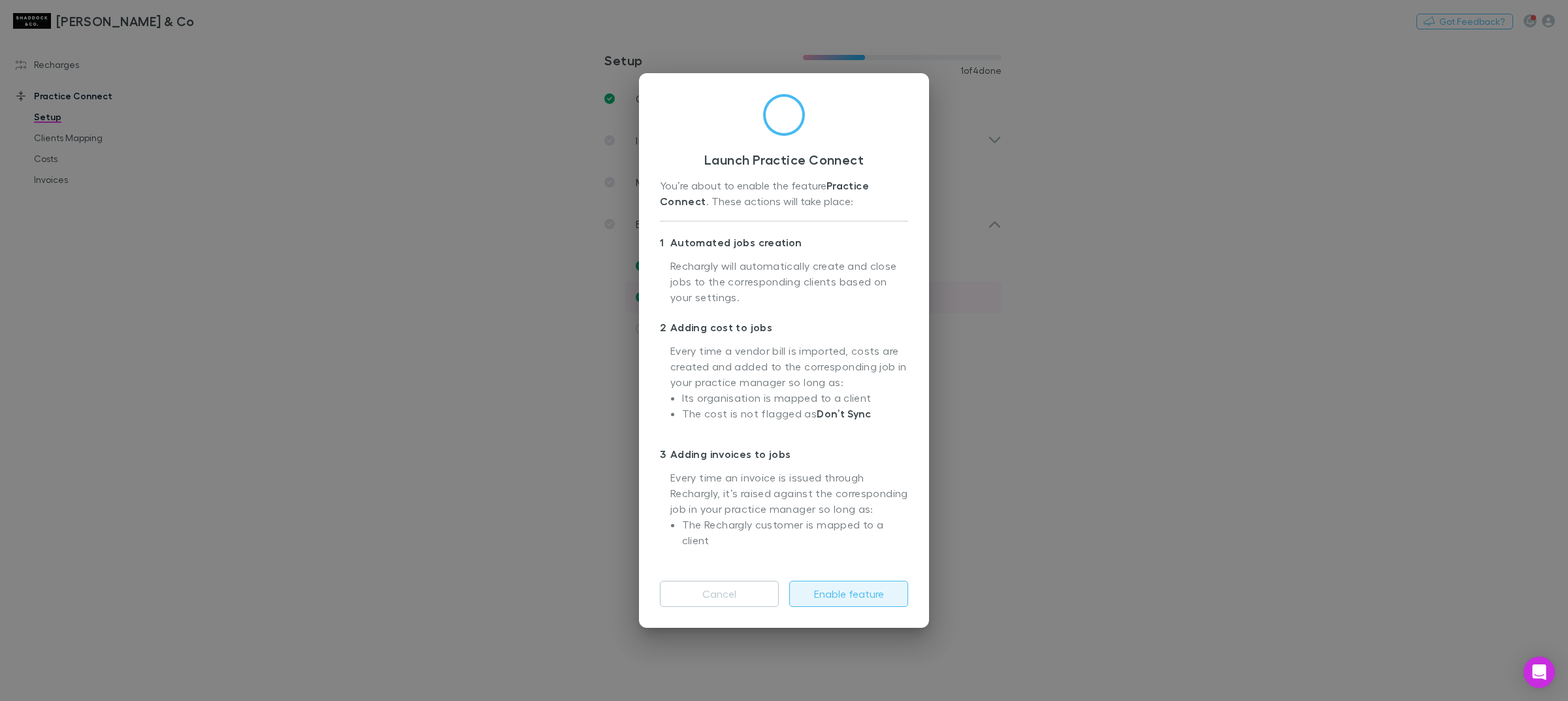
click at [877, 582] on button "Enable feature" at bounding box center [849, 594] width 119 height 26
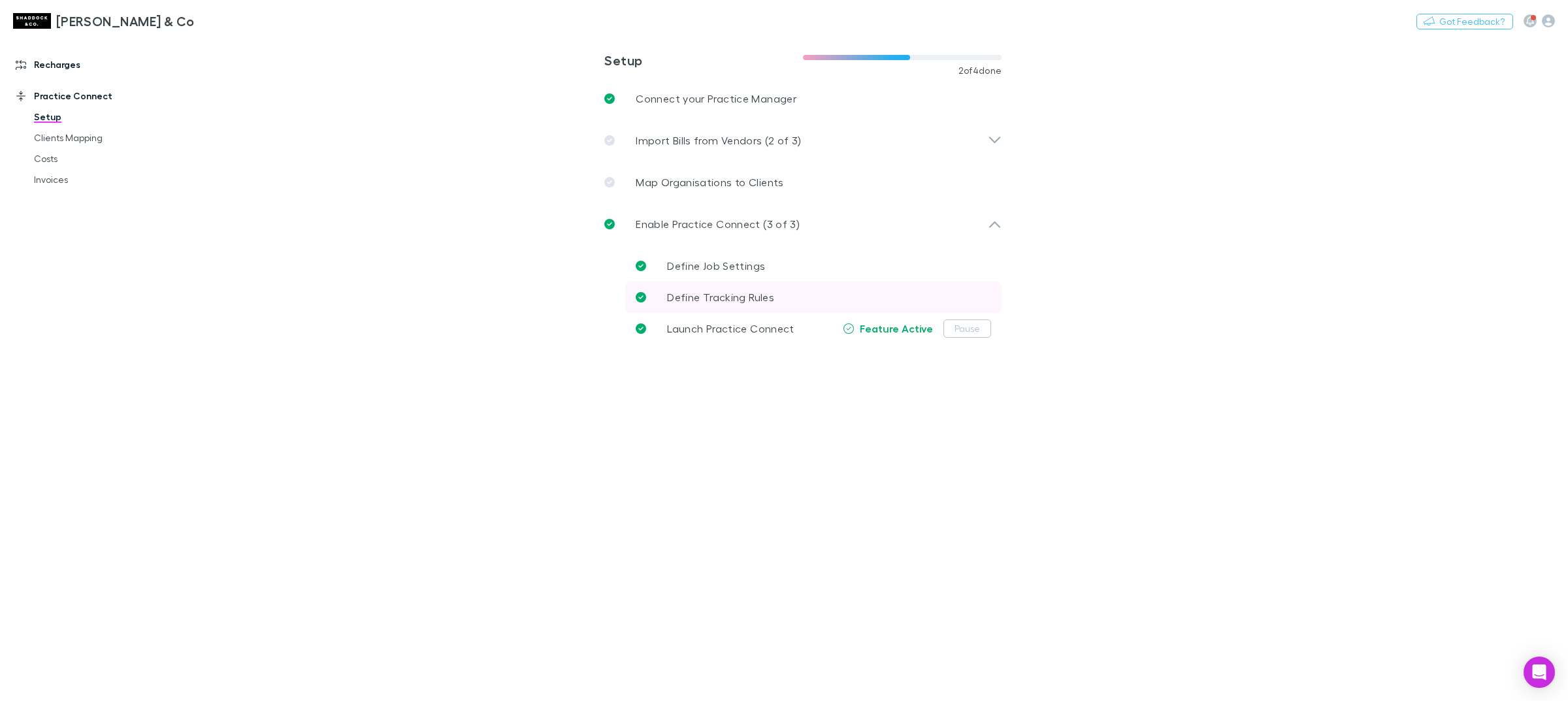
click at [57, 69] on link "Recharges" at bounding box center [94, 64] width 182 height 21
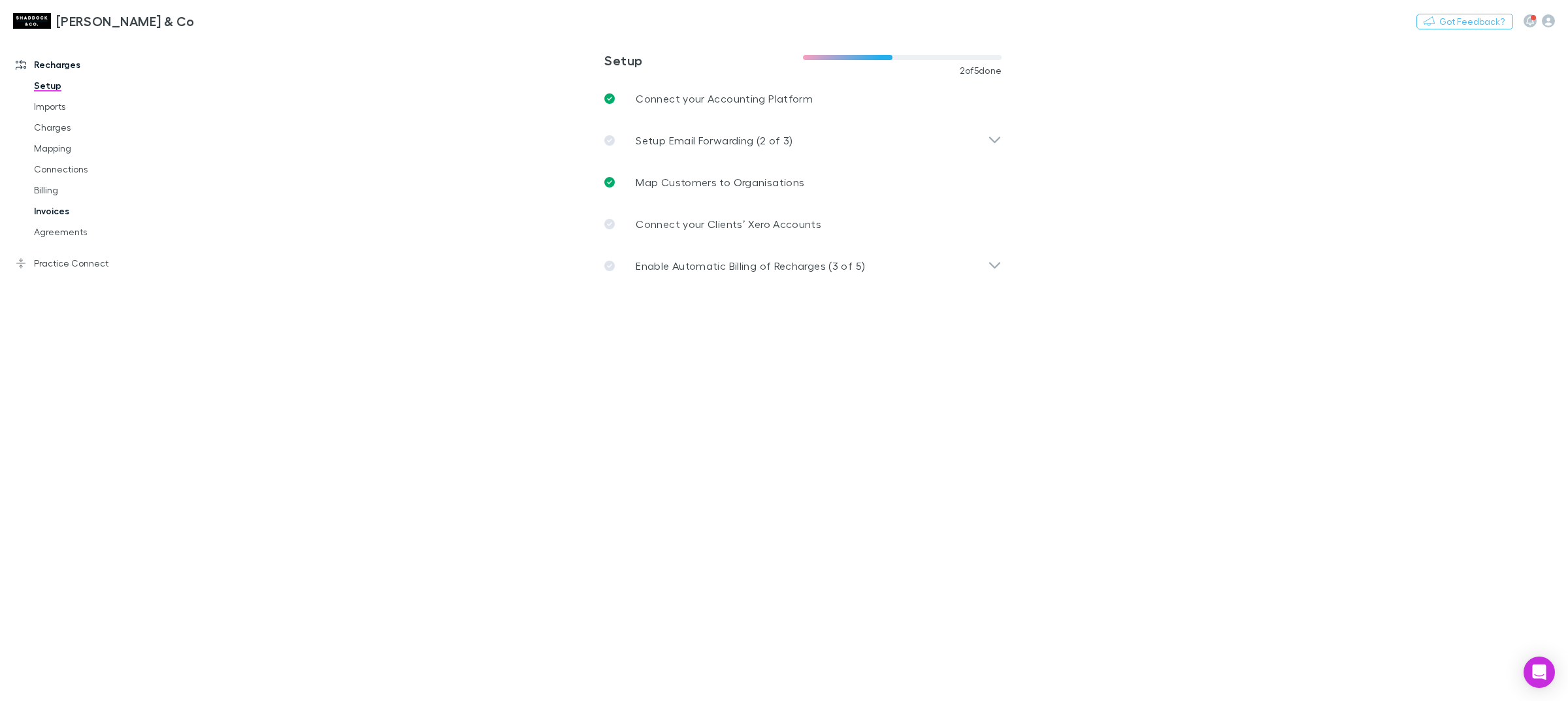
click at [61, 216] on link "Invoices" at bounding box center [102, 211] width 163 height 21
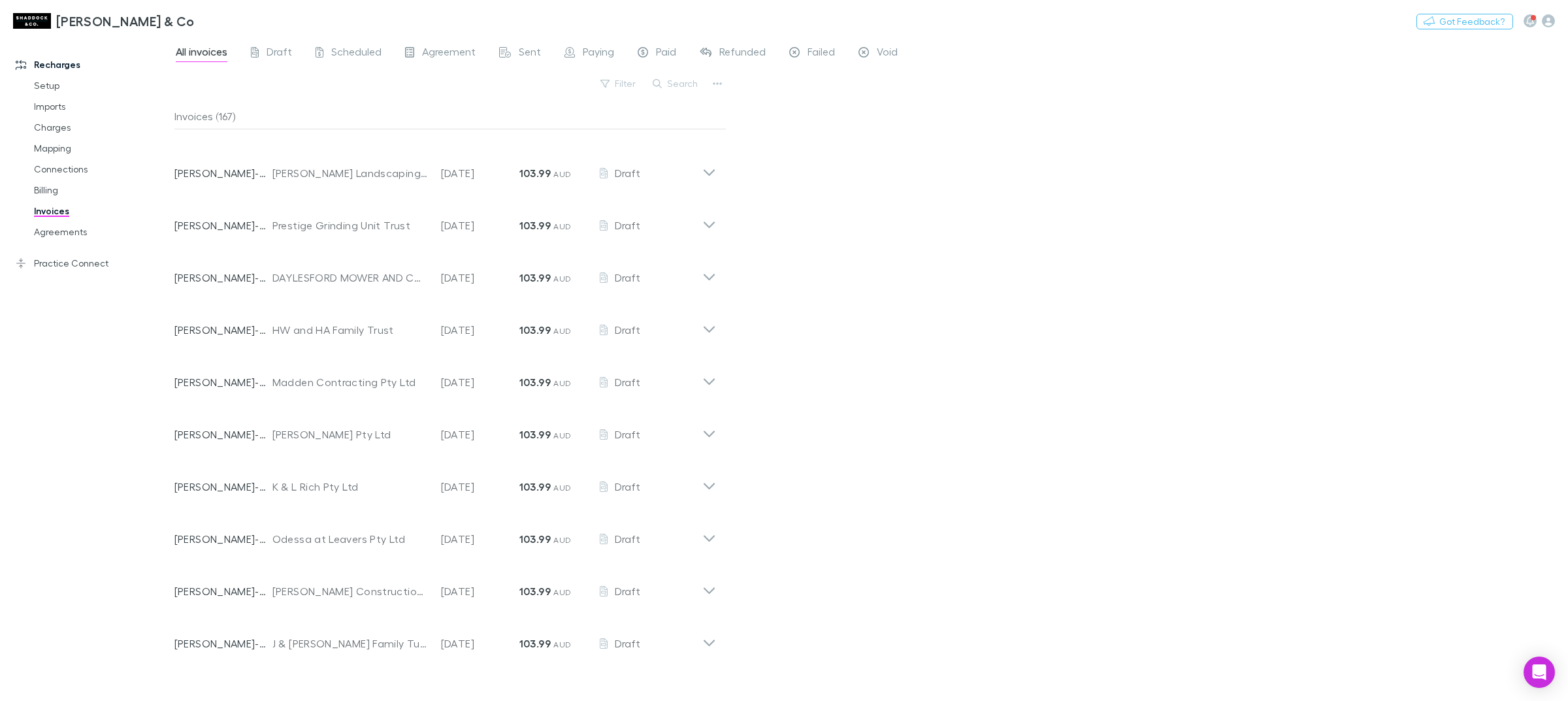
scroll to position [1024, 0]
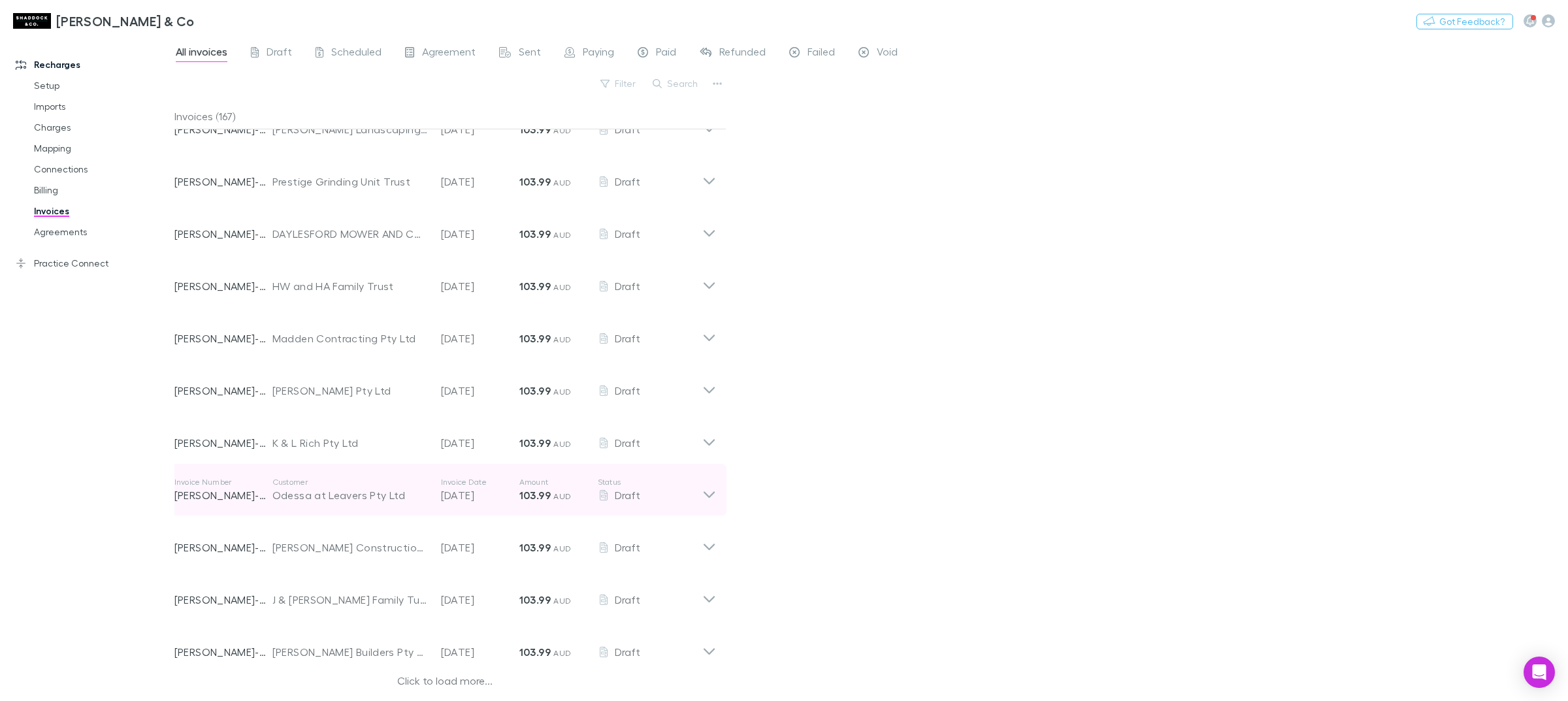
click at [410, 490] on div "Odessa at Leavers Pty Ltd" at bounding box center [350, 495] width 155 height 16
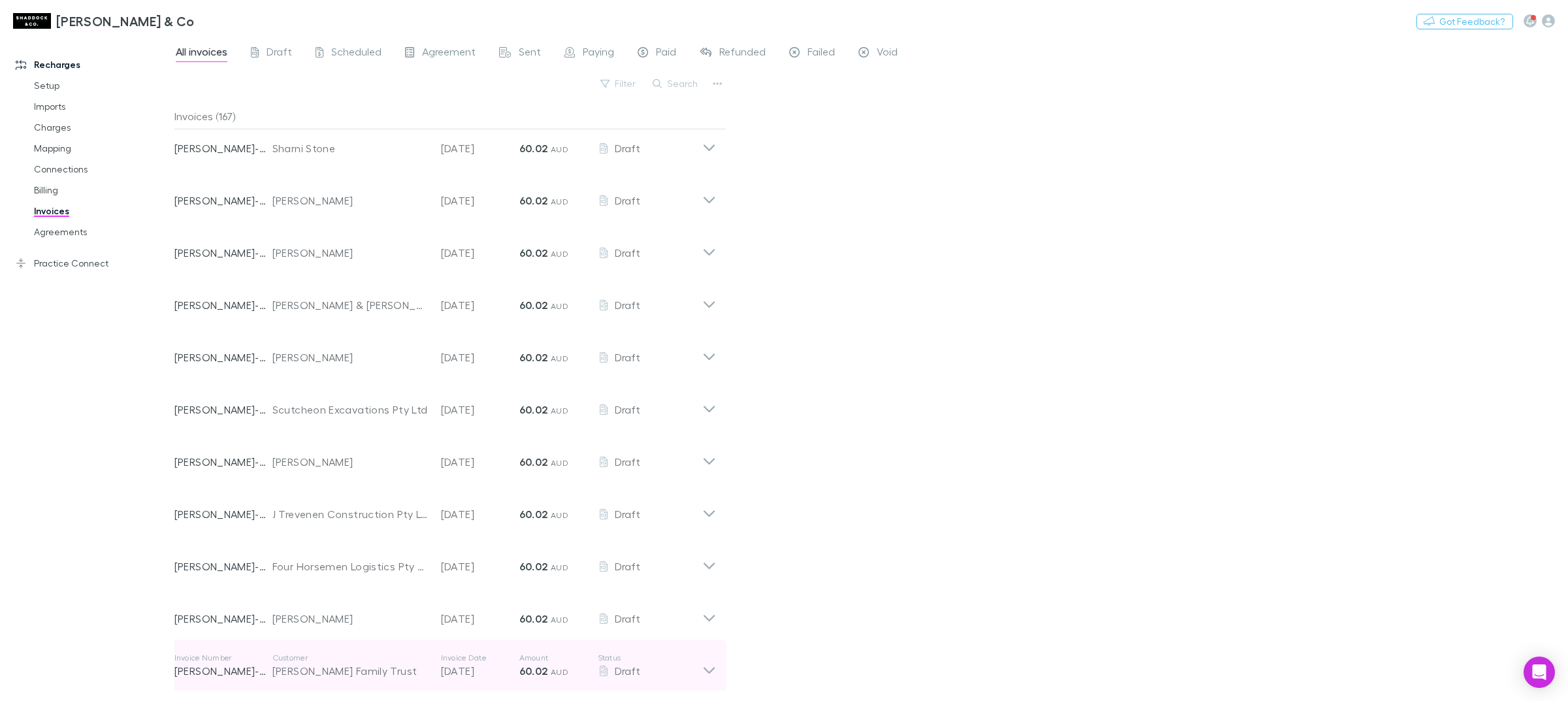
scroll to position [3895, 0]
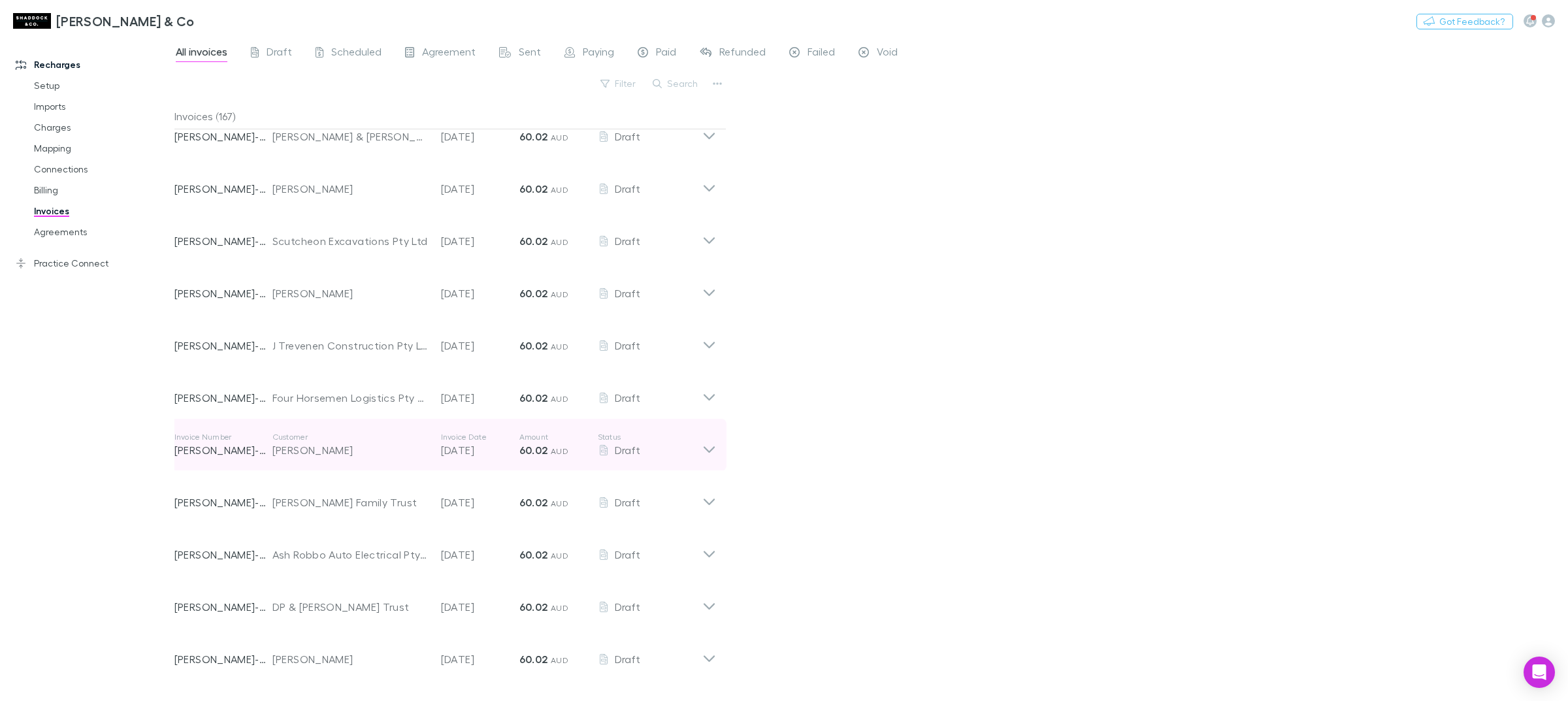
click at [307, 445] on div "[PERSON_NAME]" at bounding box center [350, 450] width 155 height 16
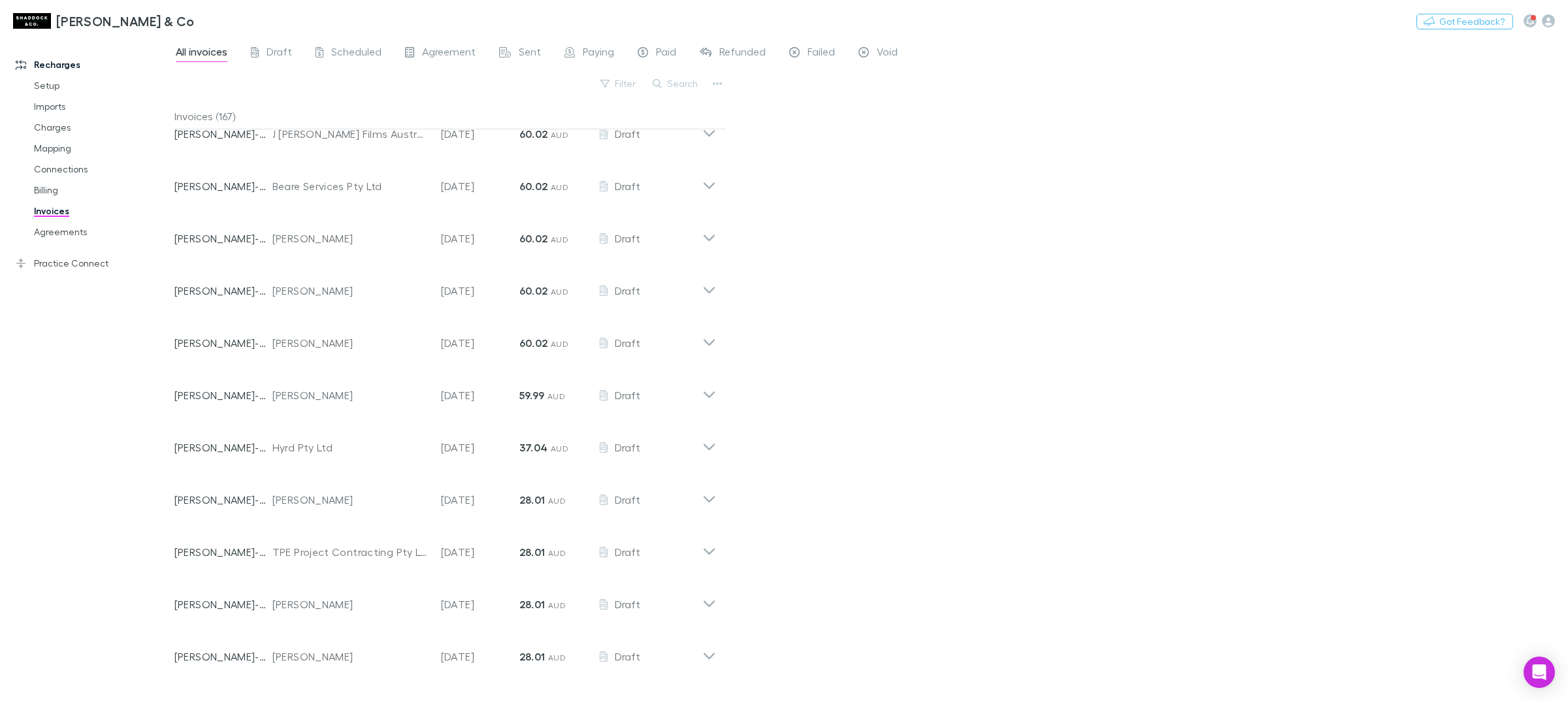
scroll to position [5786, 0]
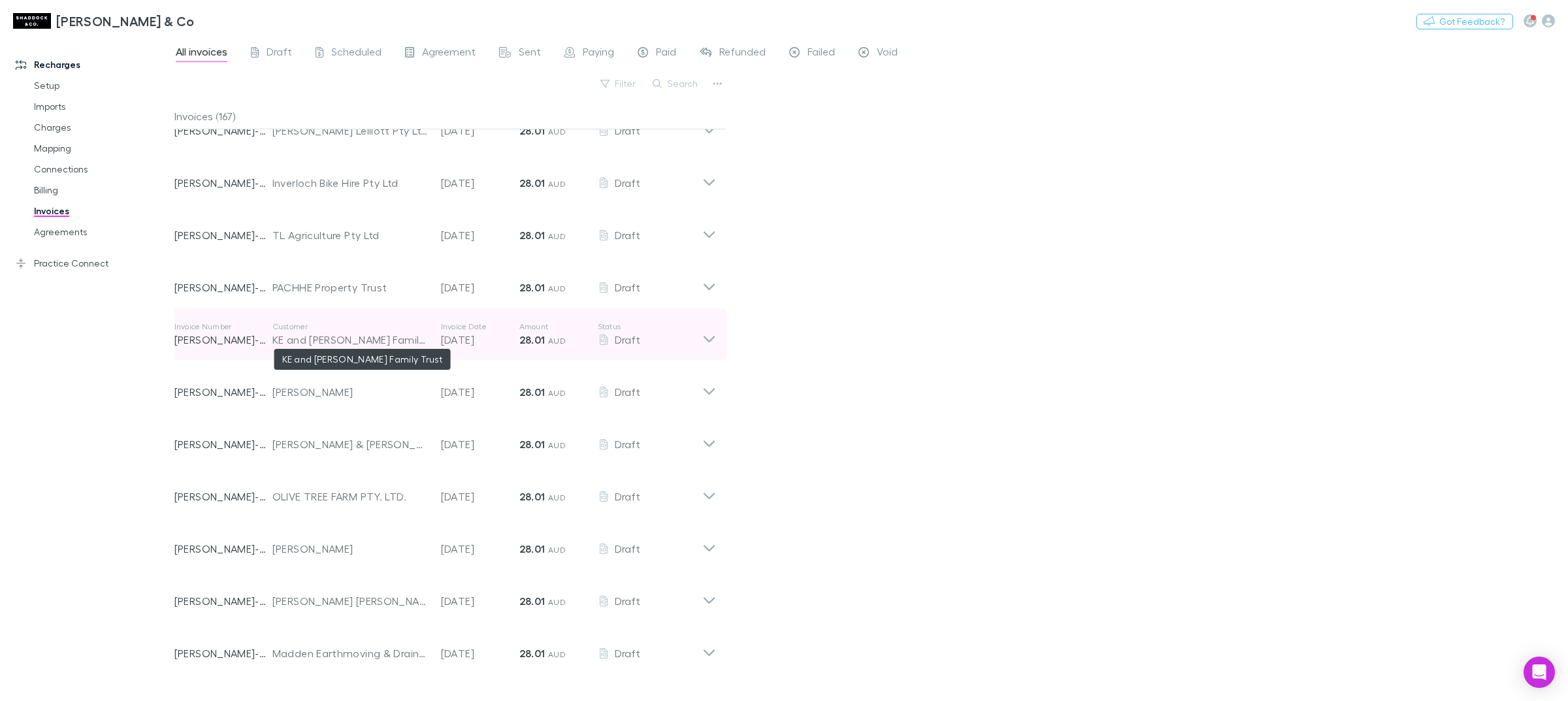
click at [341, 335] on div "KE and [PERSON_NAME] Family Trust" at bounding box center [350, 339] width 155 height 16
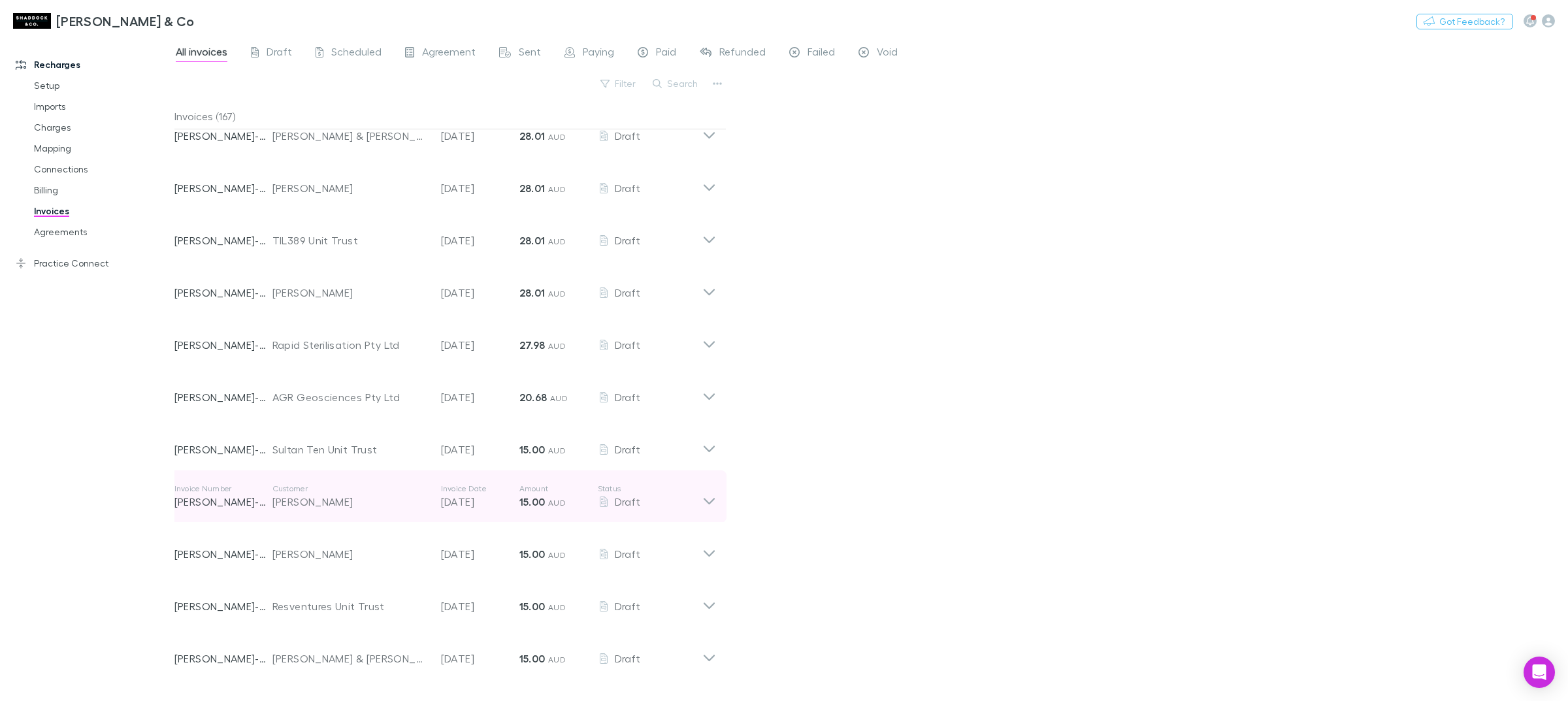
scroll to position [8642, 0]
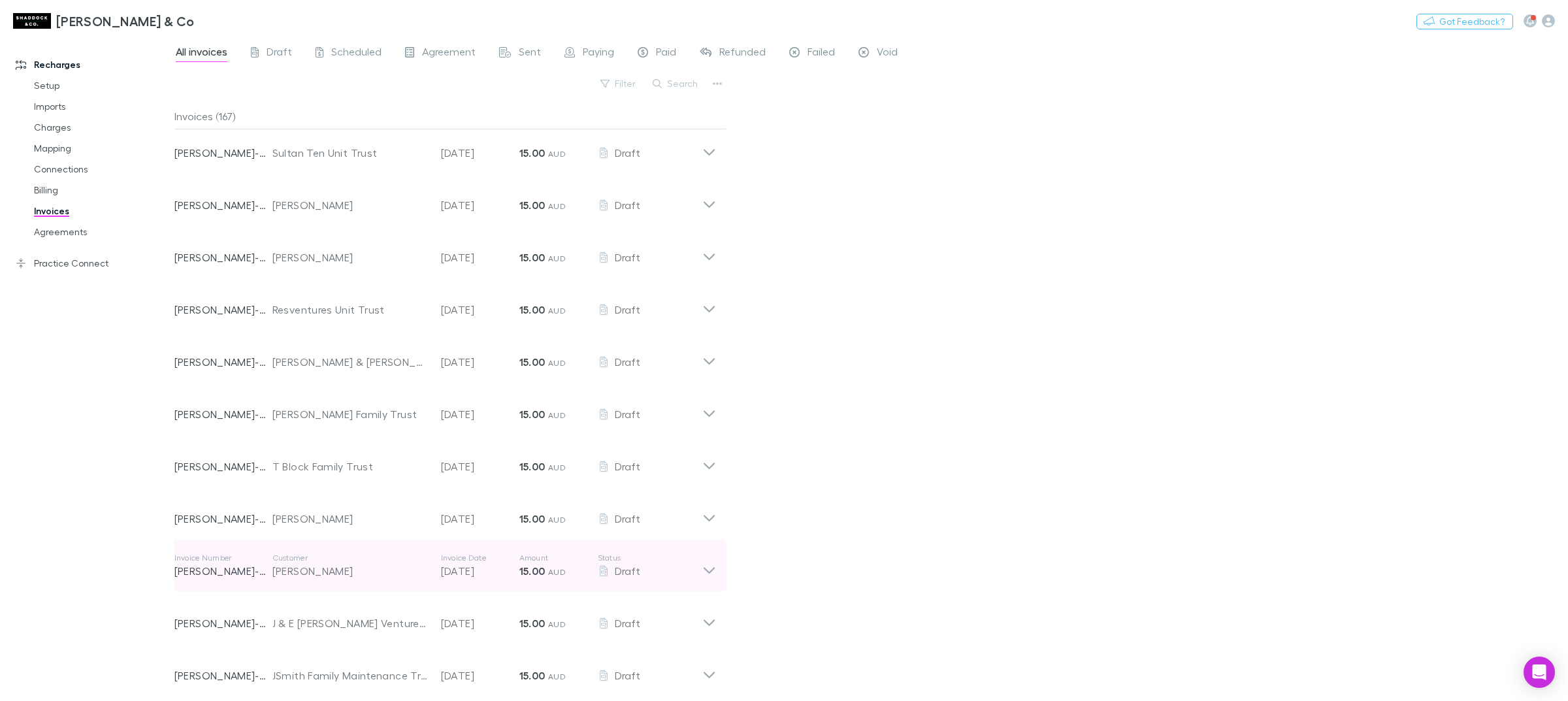
click at [372, 571] on div "[PERSON_NAME]" at bounding box center [350, 571] width 155 height 16
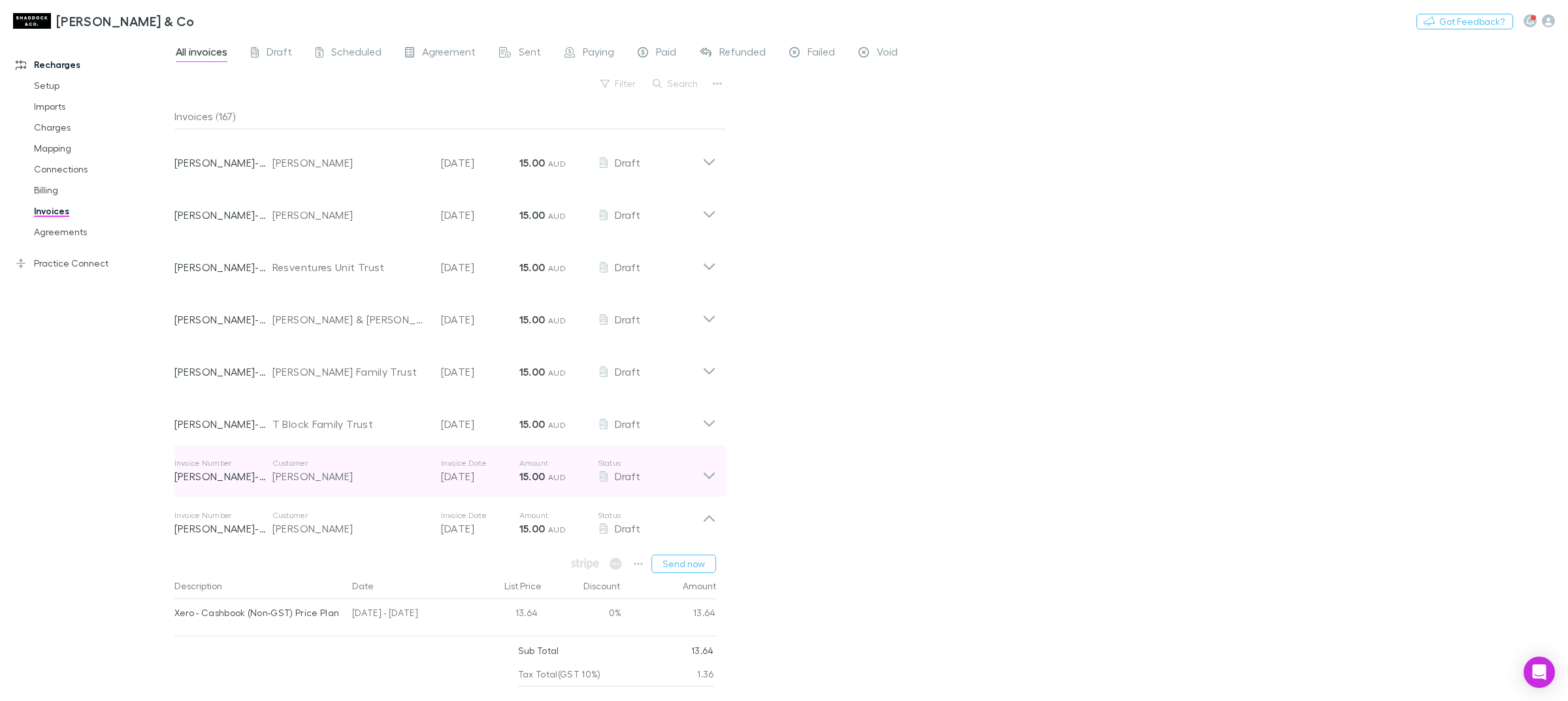
scroll to position [8723, 0]
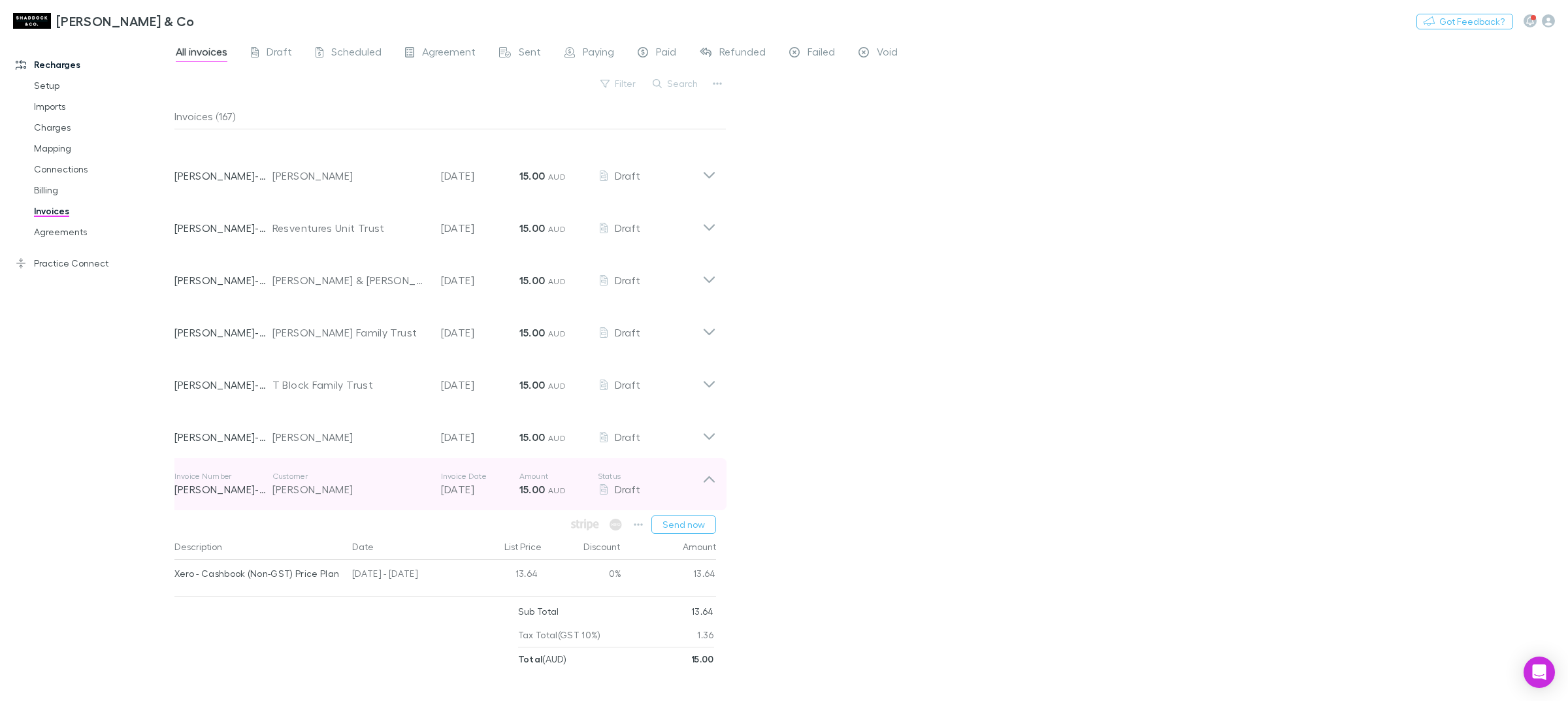
click at [322, 488] on div "[PERSON_NAME]" at bounding box center [350, 489] width 155 height 16
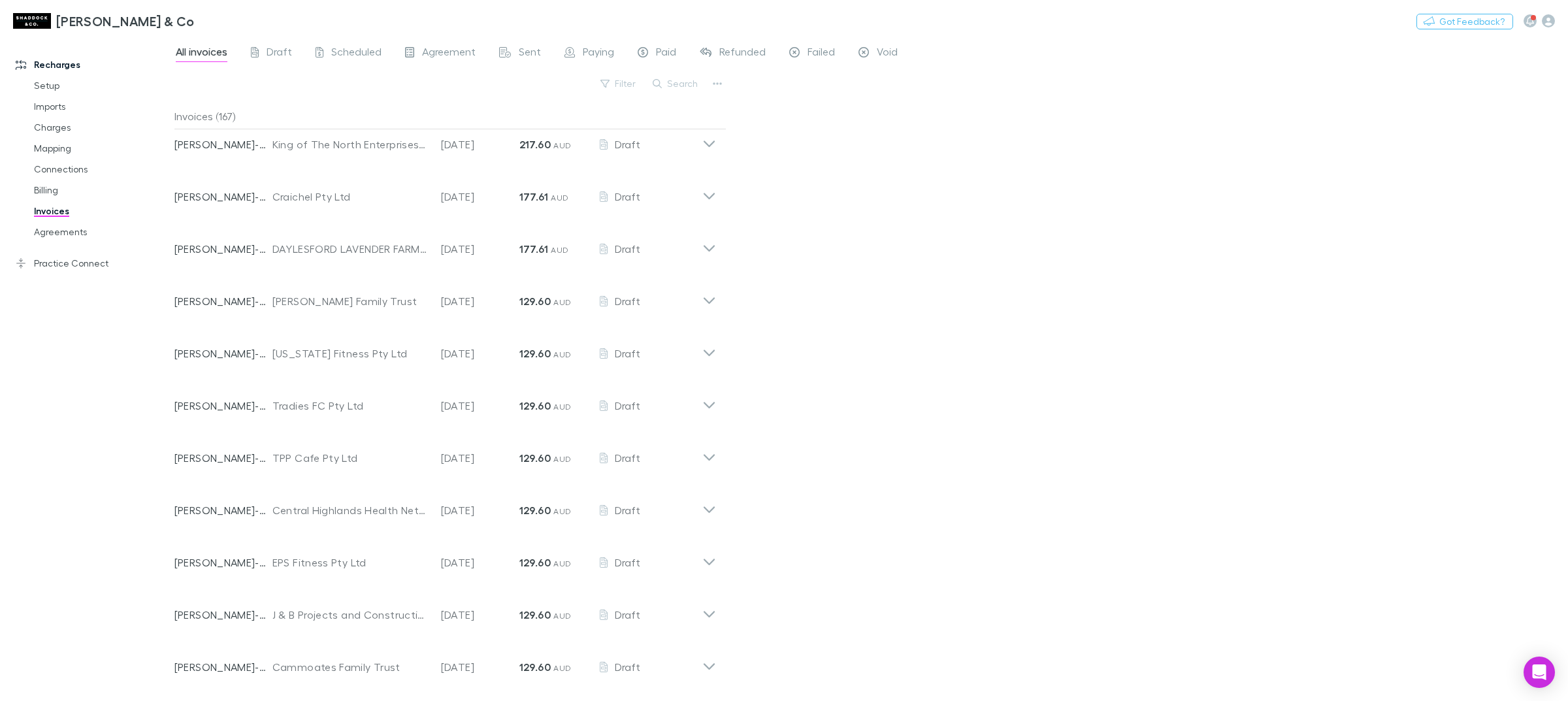
scroll to position [0, 0]
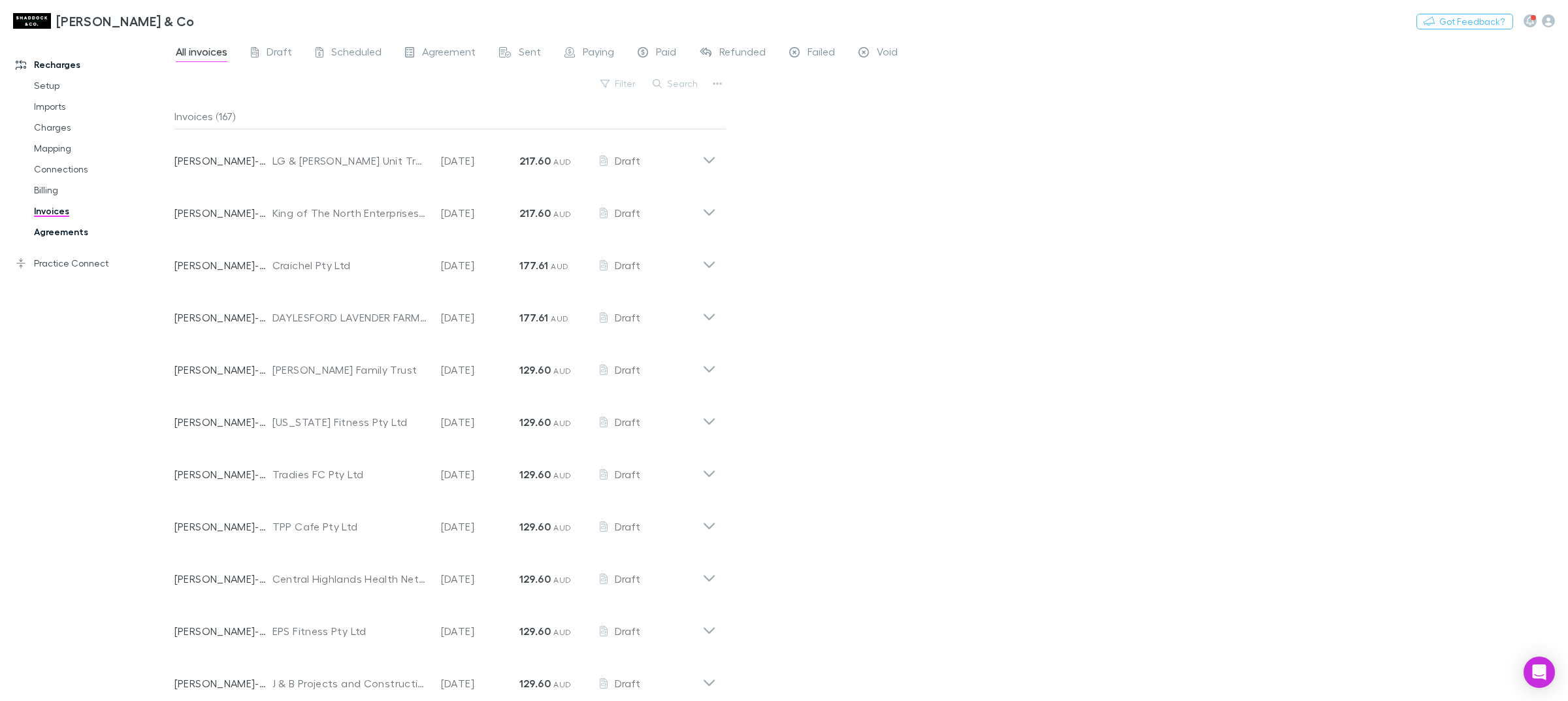
click at [69, 230] on link "Agreements" at bounding box center [102, 231] width 163 height 21
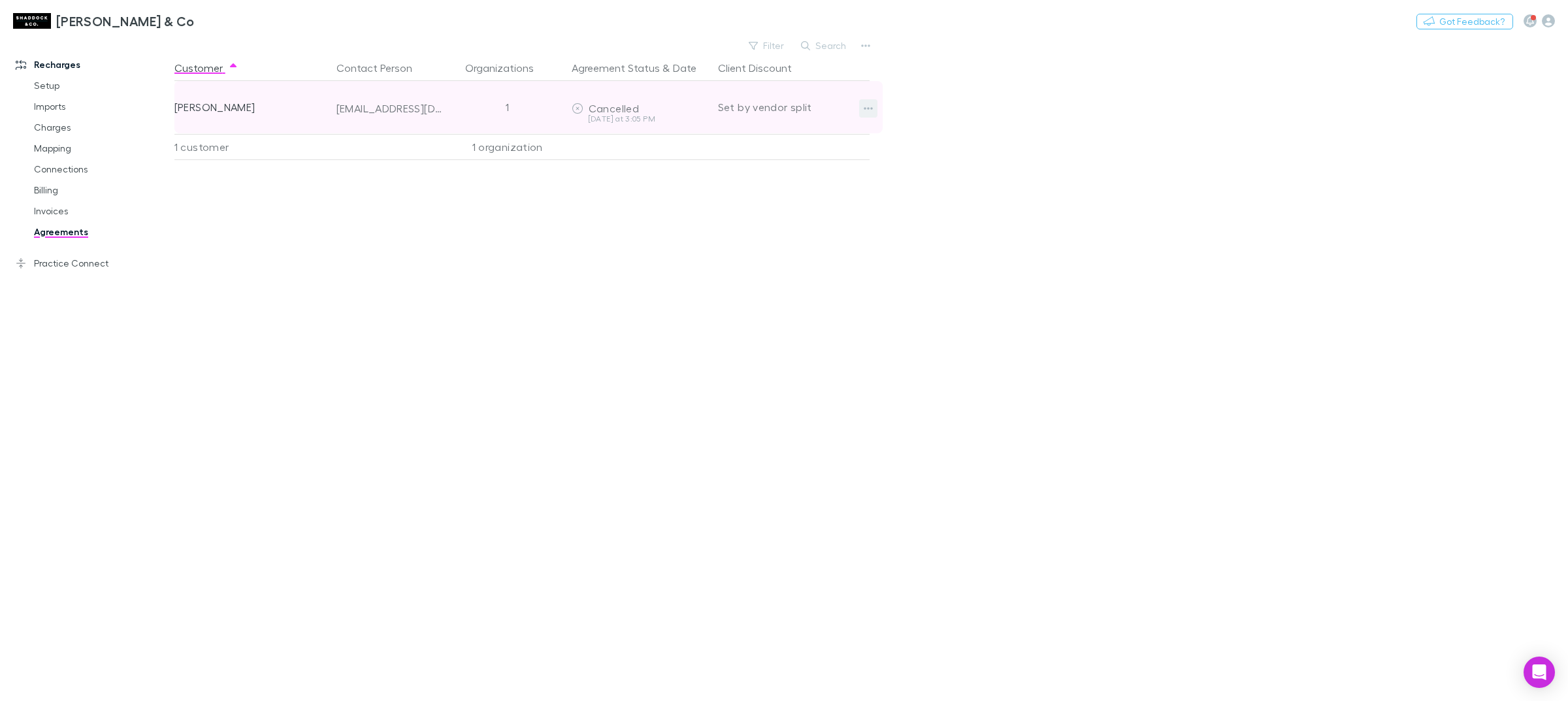
click at [866, 106] on icon "button" at bounding box center [868, 108] width 9 height 11
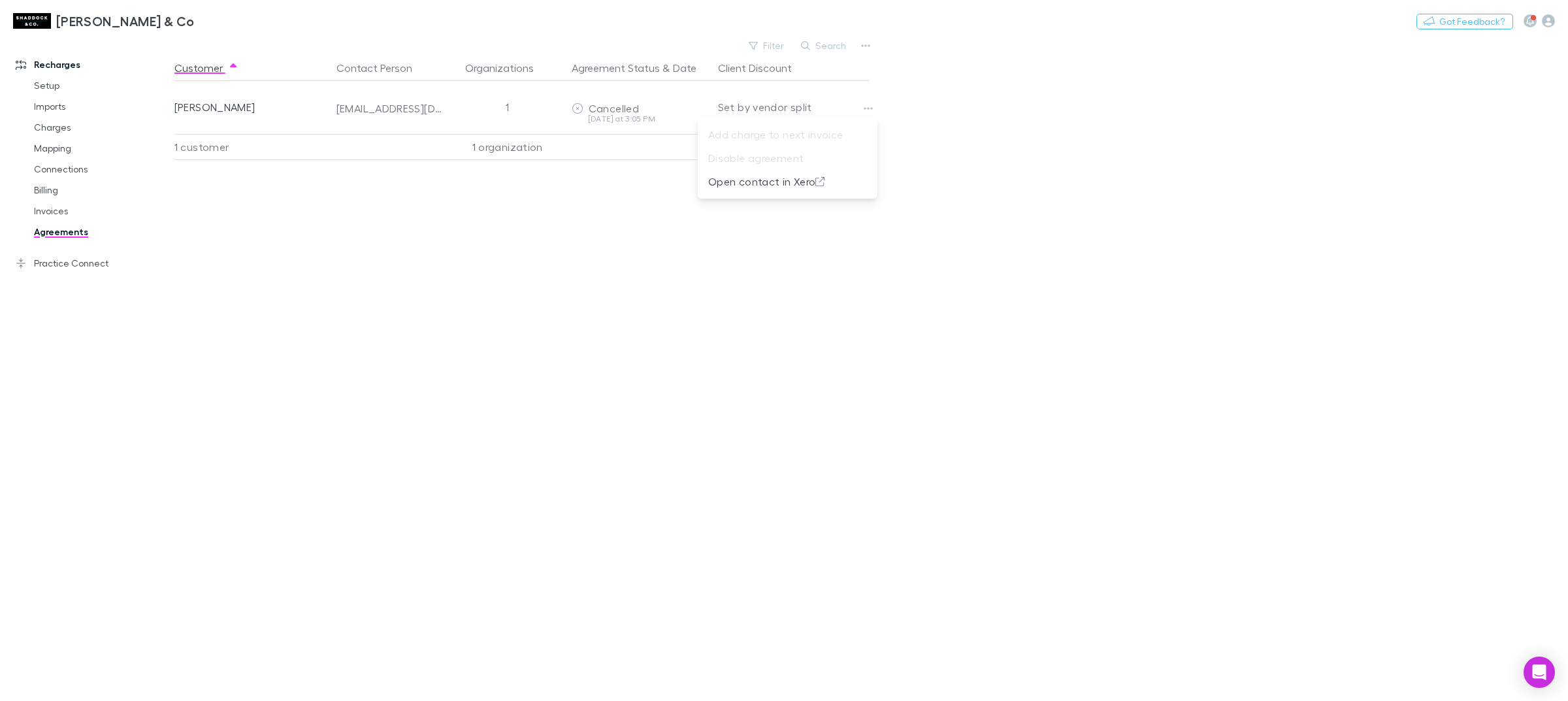
click at [40, 194] on div at bounding box center [784, 350] width 1568 height 701
click at [43, 188] on link "Billing" at bounding box center [102, 190] width 163 height 21
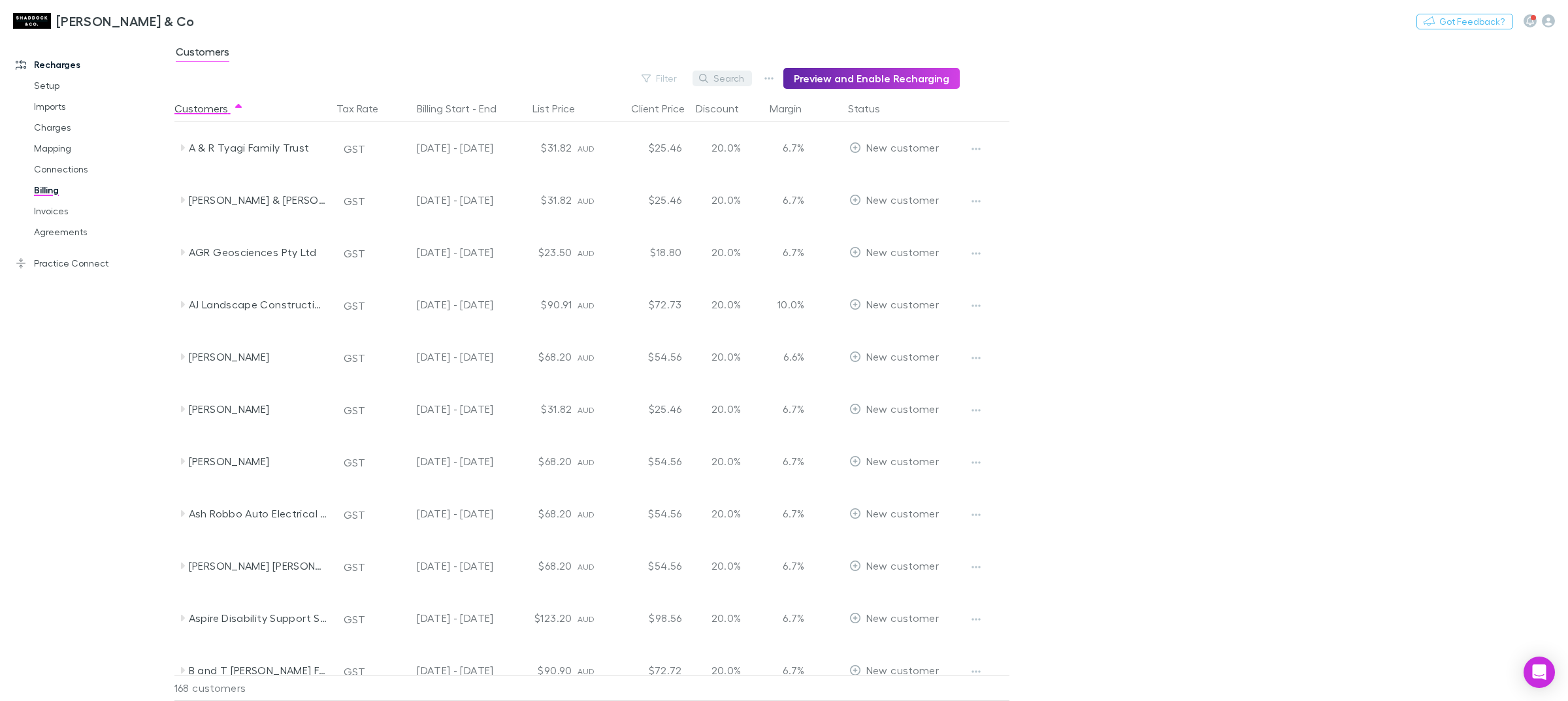
click at [749, 78] on button "Search" at bounding box center [722, 79] width 59 height 16
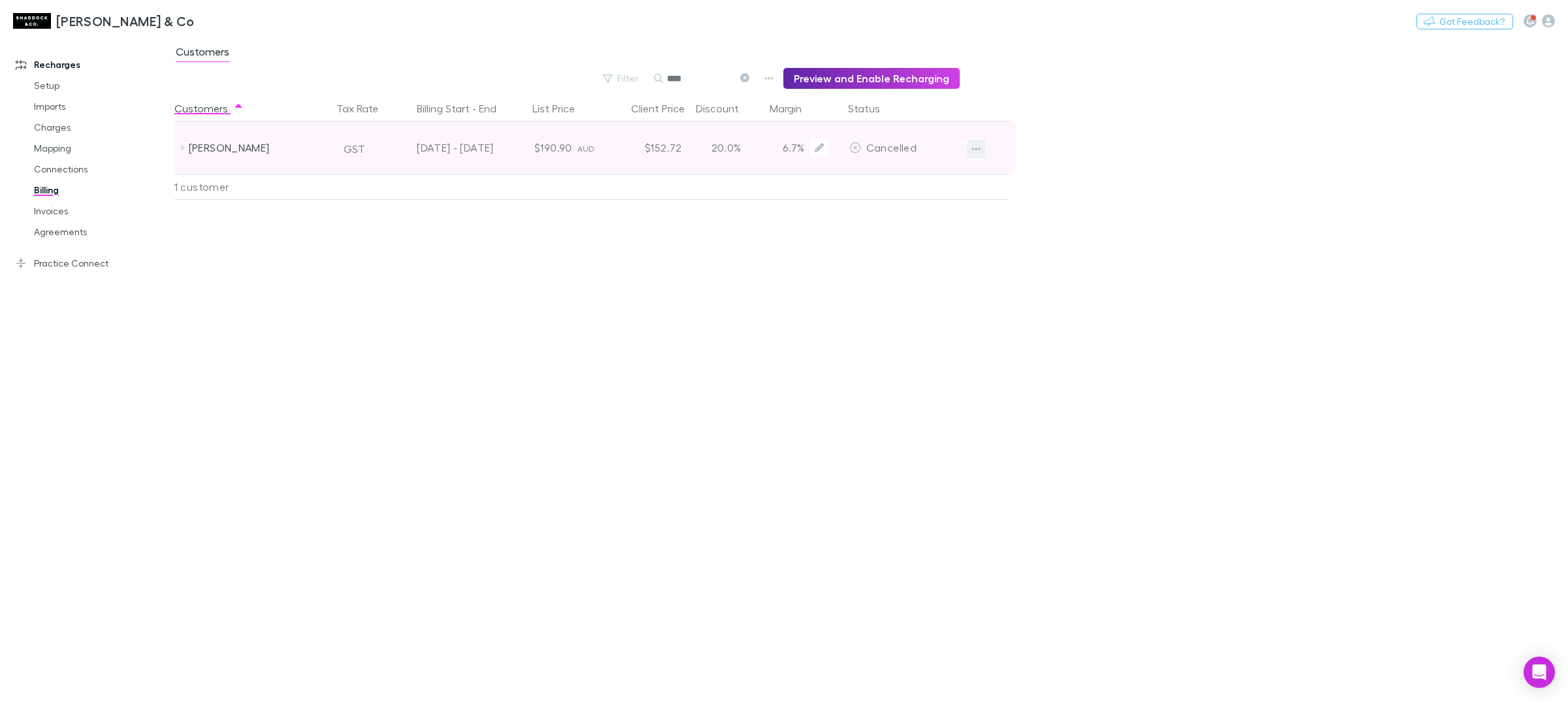
type input "****"
click at [971, 152] on button "button" at bounding box center [976, 149] width 19 height 19
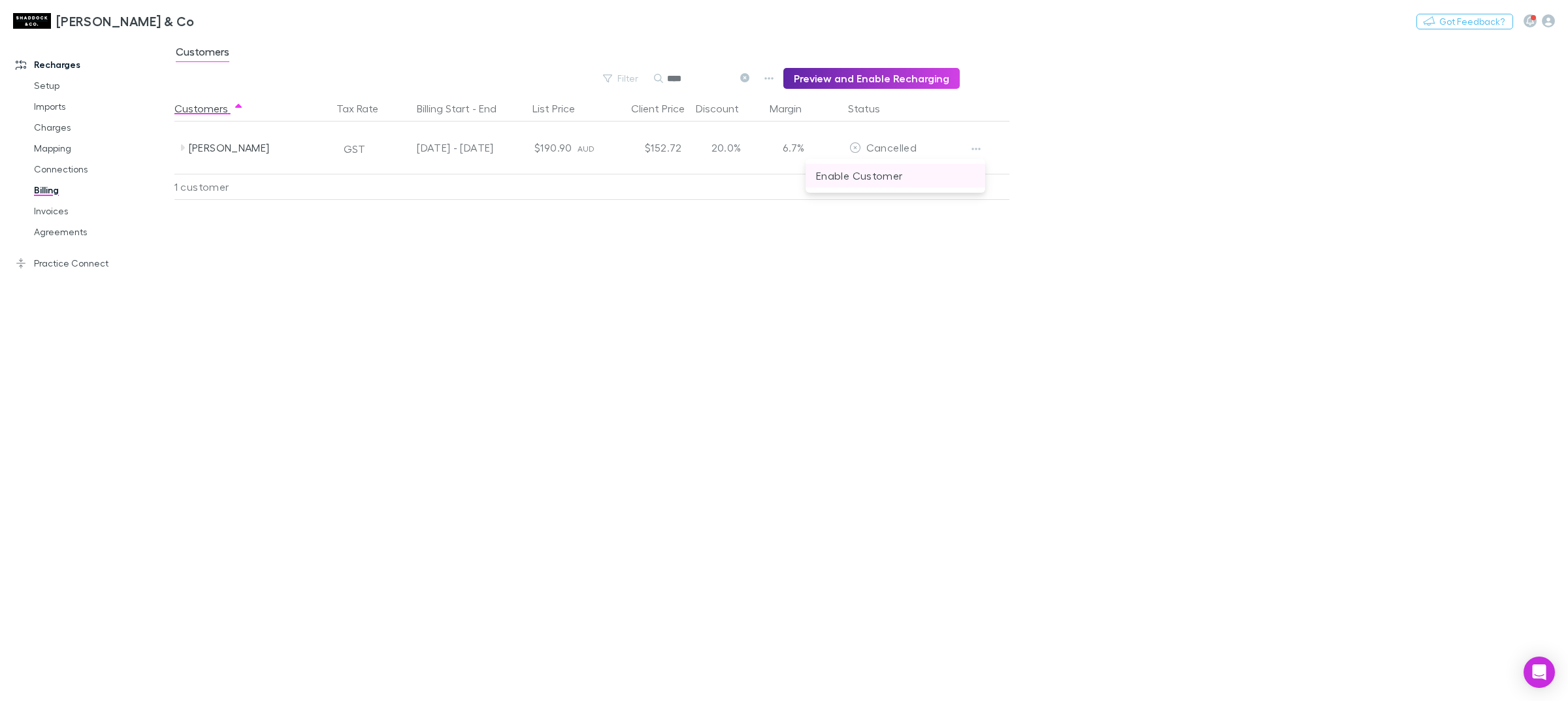
click at [897, 174] on p "Enable Customer" at bounding box center [895, 175] width 159 height 16
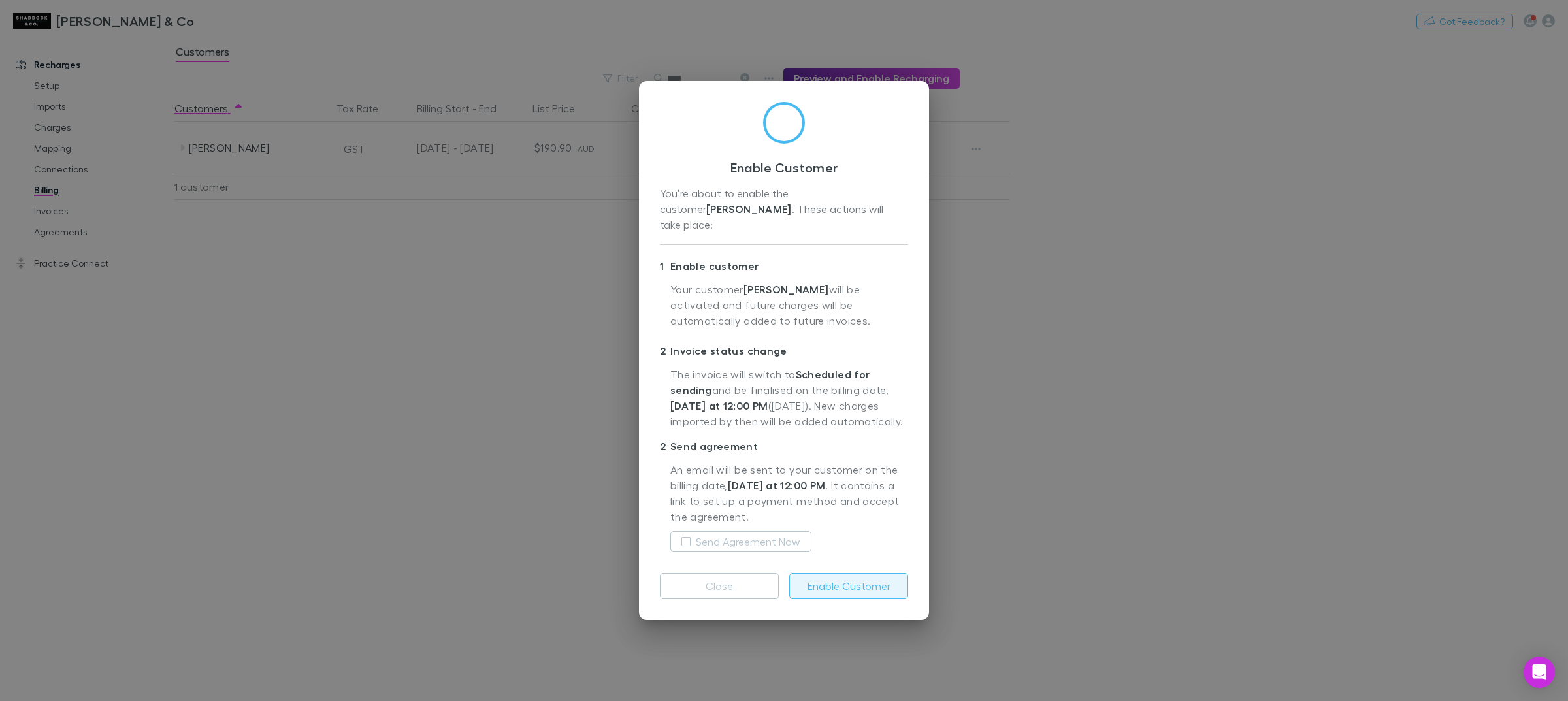
click at [847, 582] on button "Enable Customer" at bounding box center [849, 586] width 119 height 26
click at [778, 544] on label "Send Agreement Now" at bounding box center [749, 541] width 105 height 16
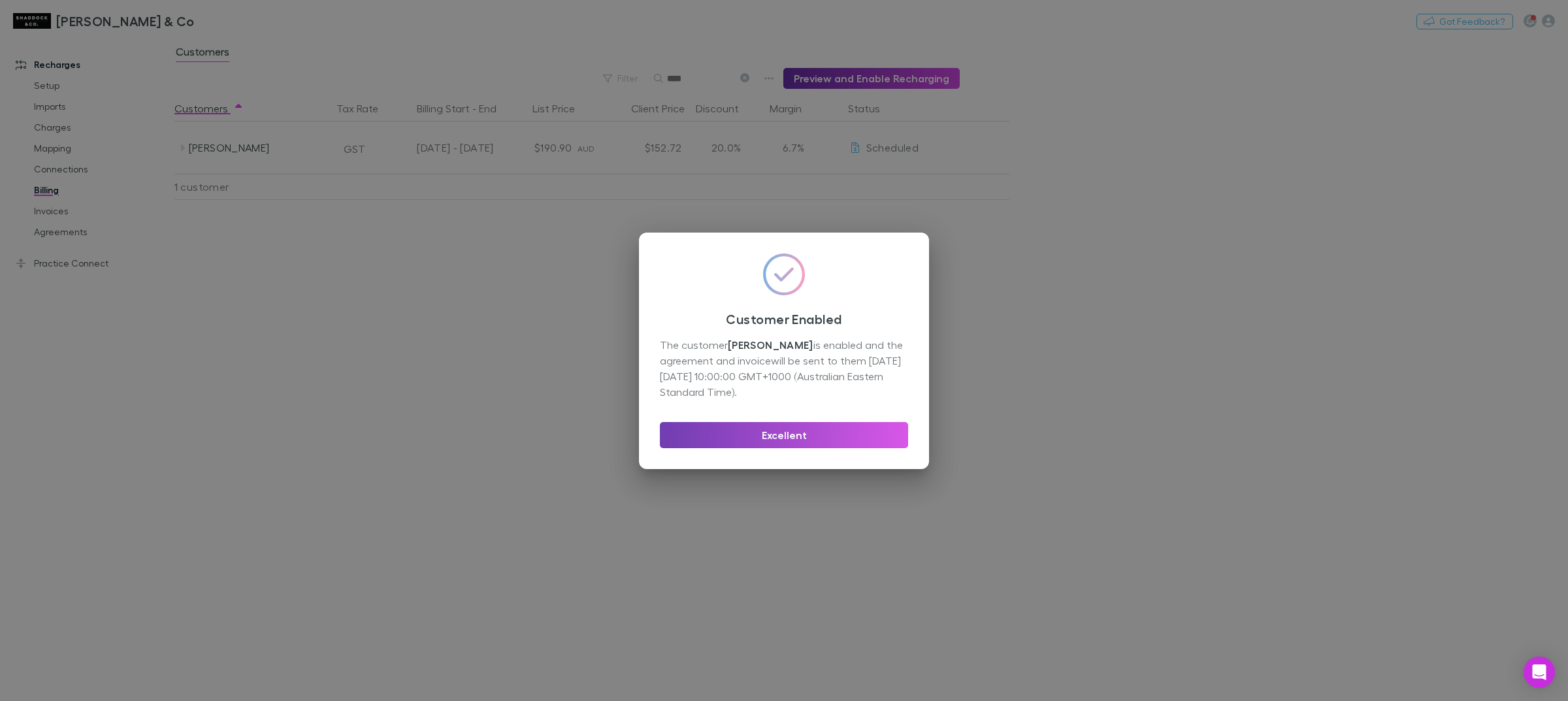
drag, startPoint x: 822, startPoint y: 441, endPoint x: 693, endPoint y: 301, distance: 190.4
click at [821, 441] on button "Excellent" at bounding box center [784, 435] width 249 height 26
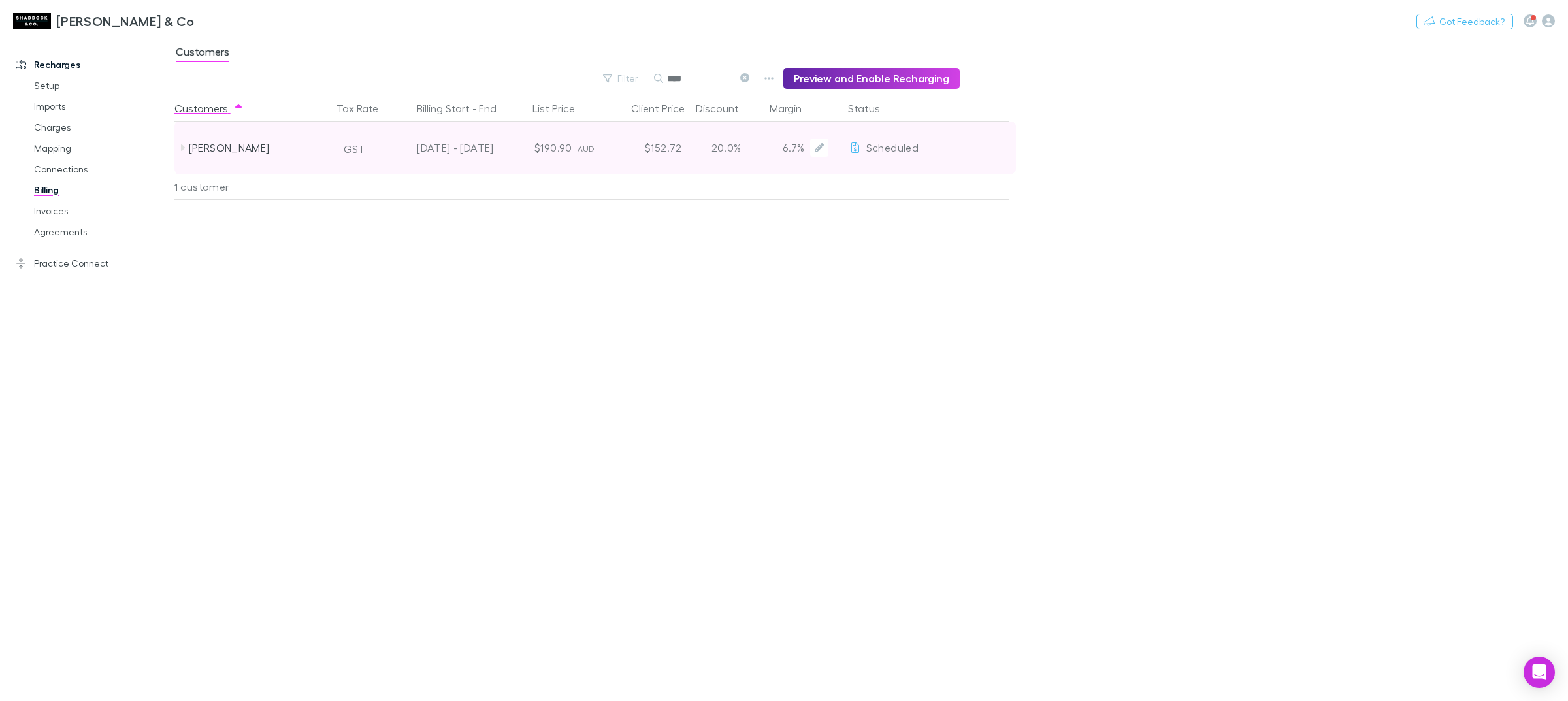
click at [549, 144] on div "$190.90" at bounding box center [538, 148] width 78 height 52
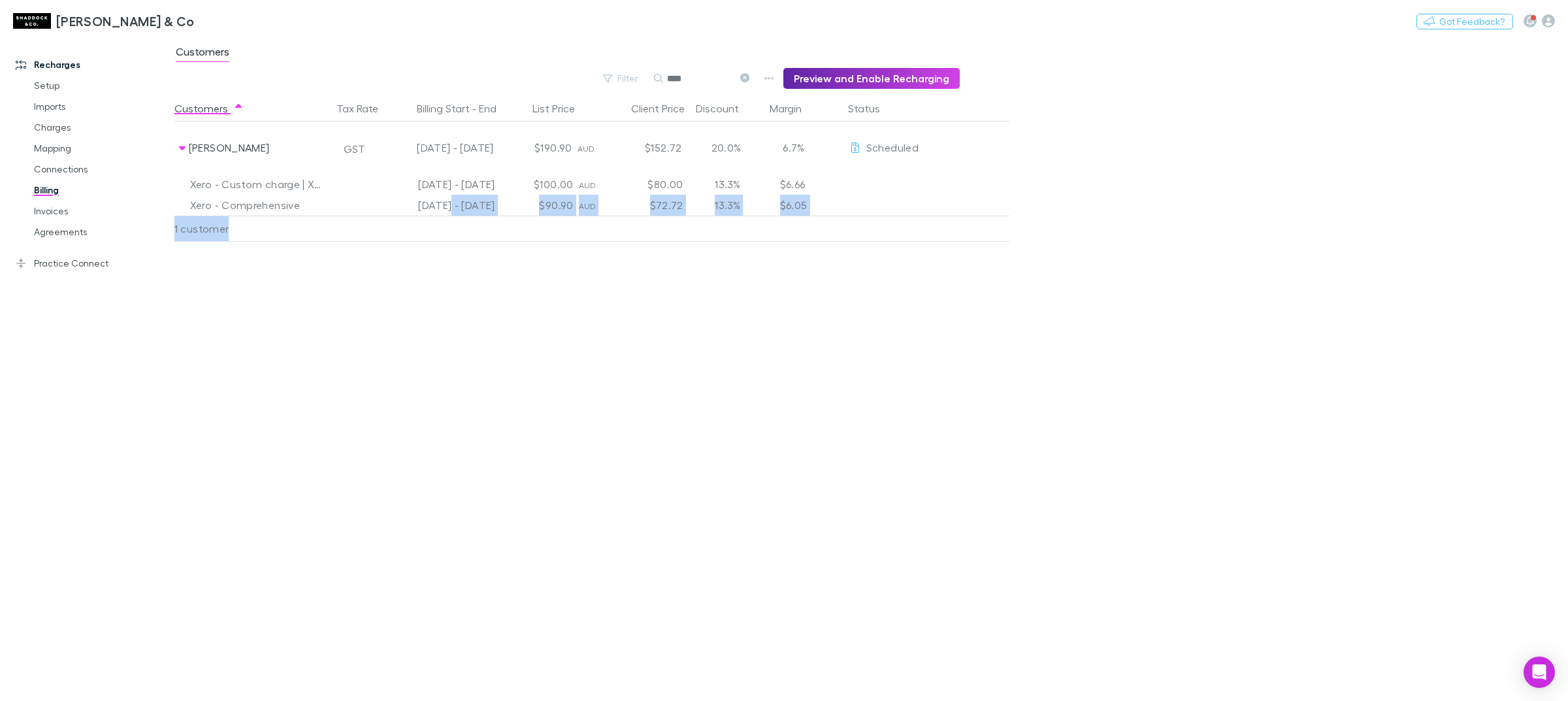
drag, startPoint x: 427, startPoint y: 207, endPoint x: 676, endPoint y: 217, distance: 249.2
click at [676, 217] on div "Customers Tax Rate Billing Start - End List Price Client Price Discount Margin …" at bounding box center [624, 398] width 898 height 606
click at [53, 131] on link "Charges" at bounding box center [102, 127] width 163 height 21
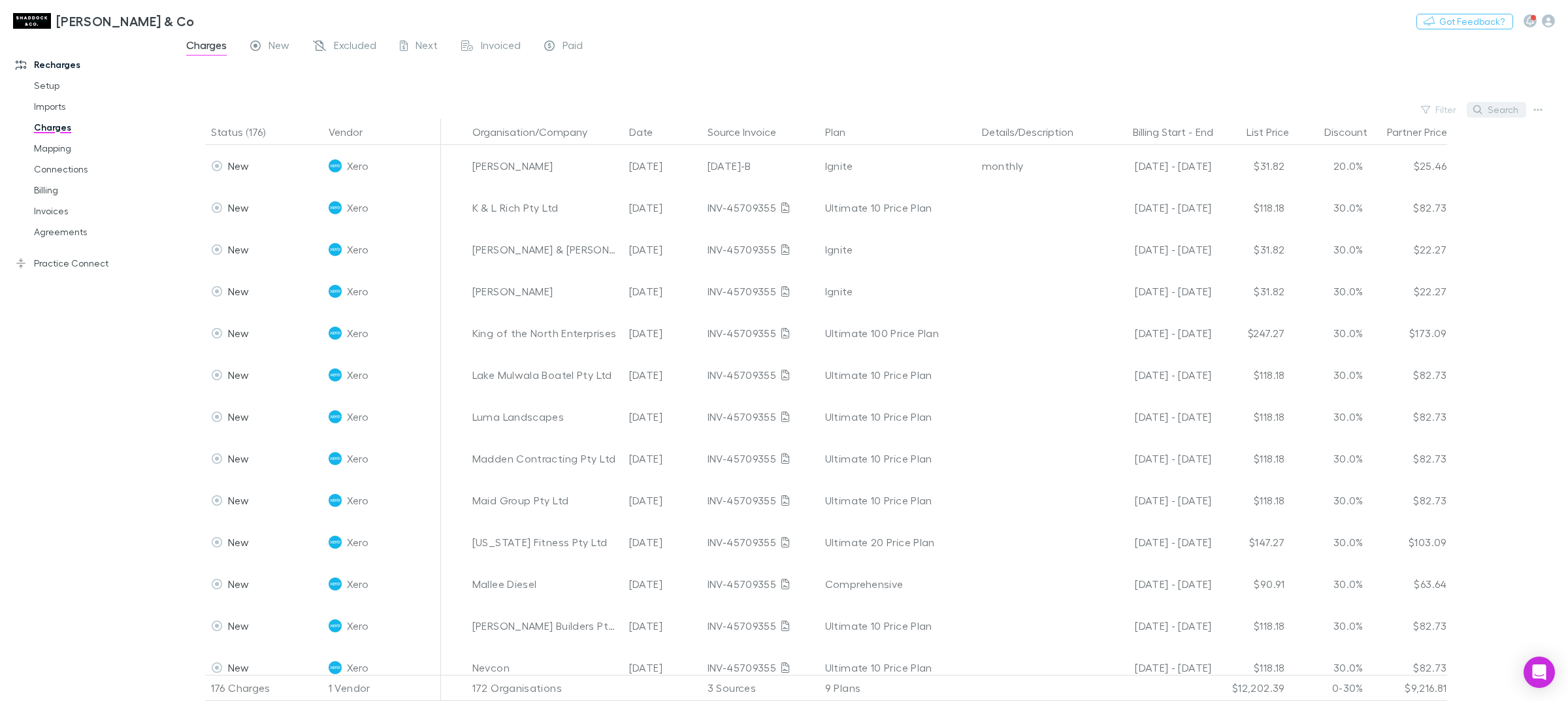
click at [1496, 105] on div "Search" at bounding box center [1496, 110] width 59 height 19
click at [1498, 112] on button "Search" at bounding box center [1496, 110] width 59 height 16
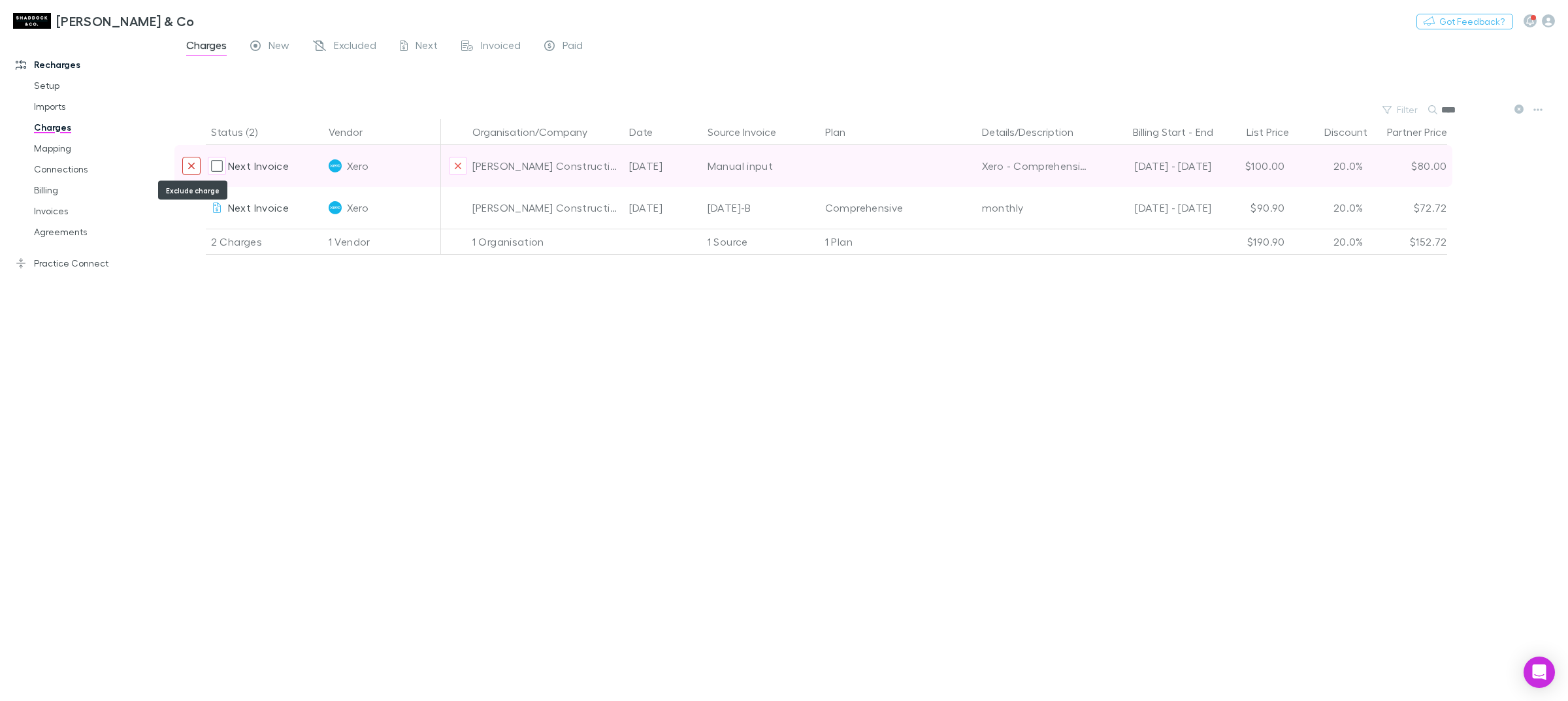
type input "****"
click at [188, 164] on icon "Exclude charge" at bounding box center [191, 165] width 8 height 11
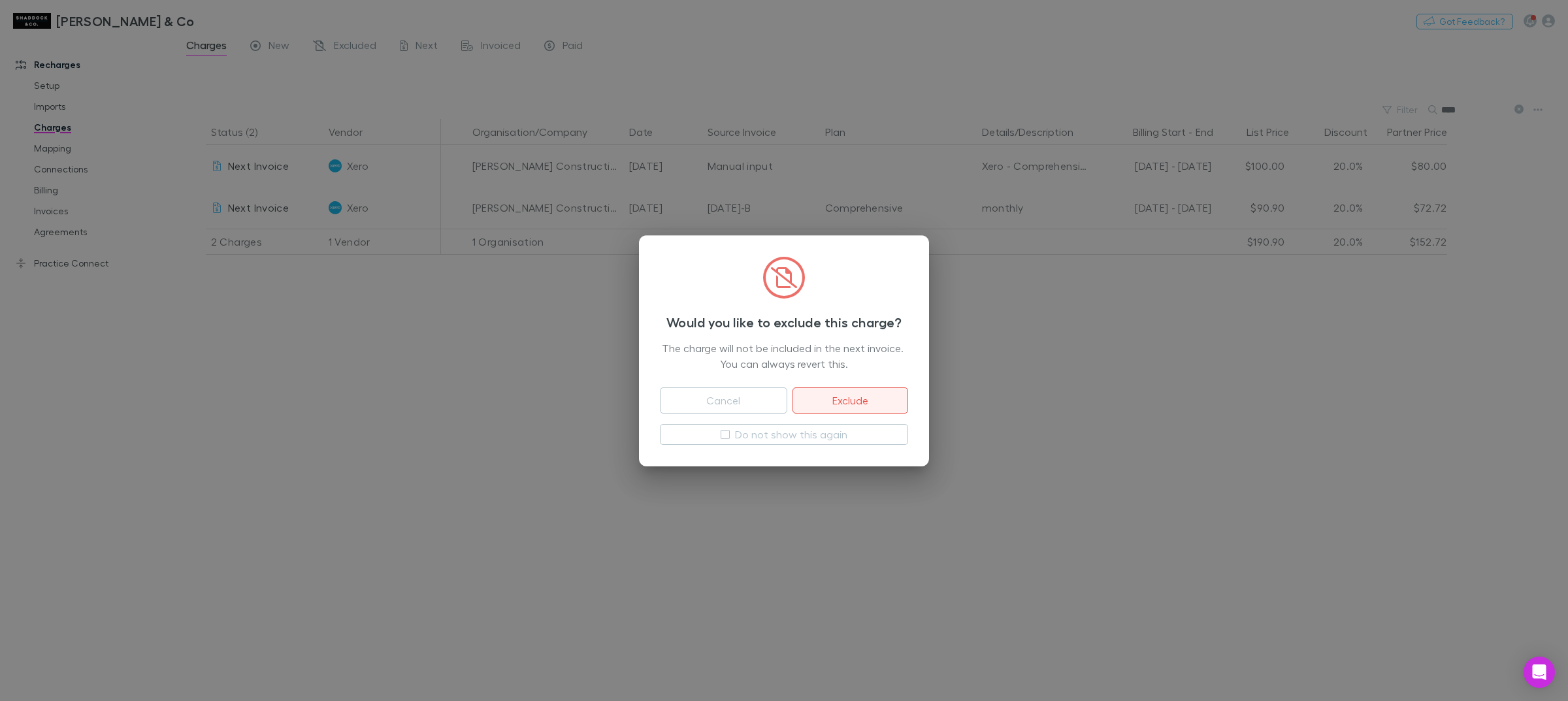
click at [853, 402] on button "Exclude" at bounding box center [850, 400] width 115 height 26
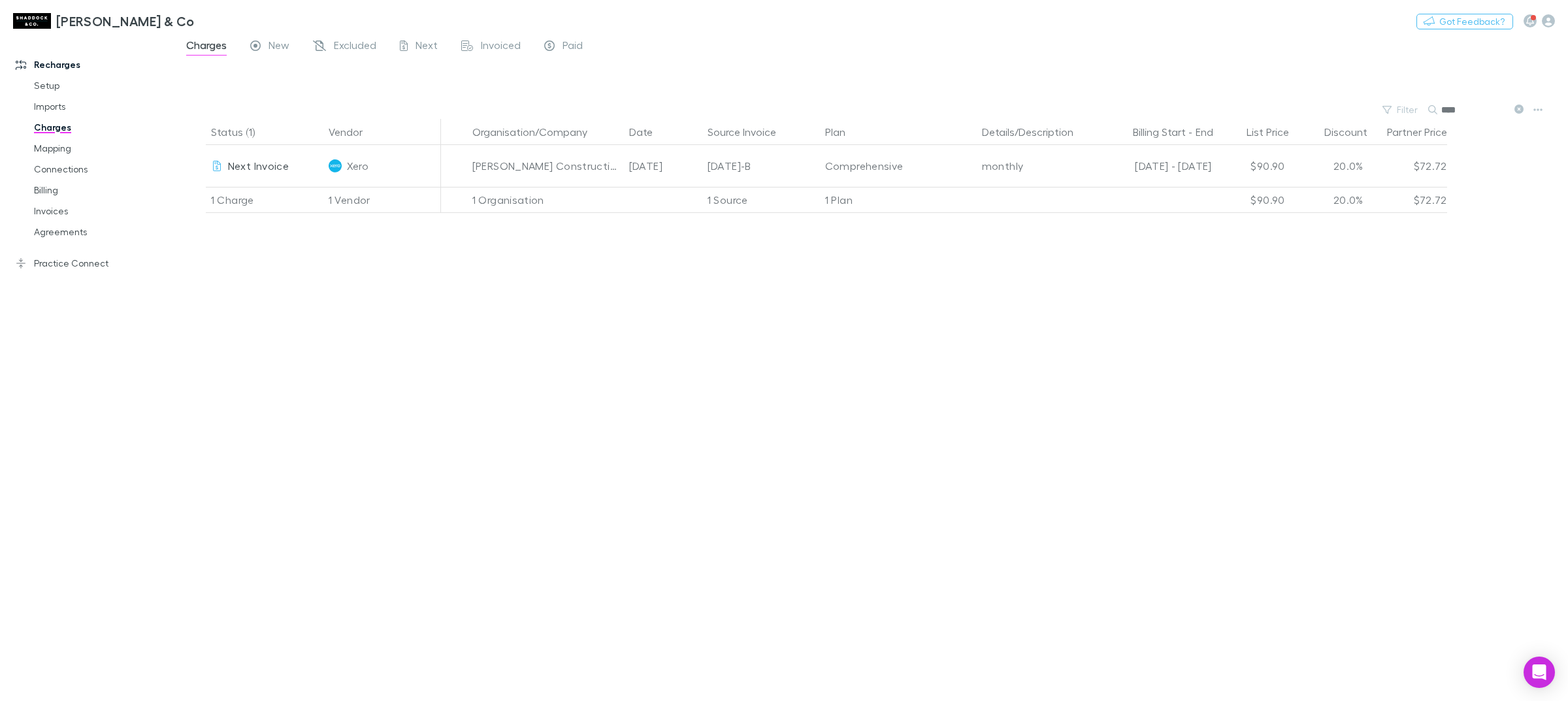
click at [853, 402] on div "Status (1) Vendor Organisation/Company Date Source Invoice Plan Details/Descrip…" at bounding box center [872, 410] width 1394 height 582
click at [65, 186] on link "Billing" at bounding box center [102, 190] width 163 height 21
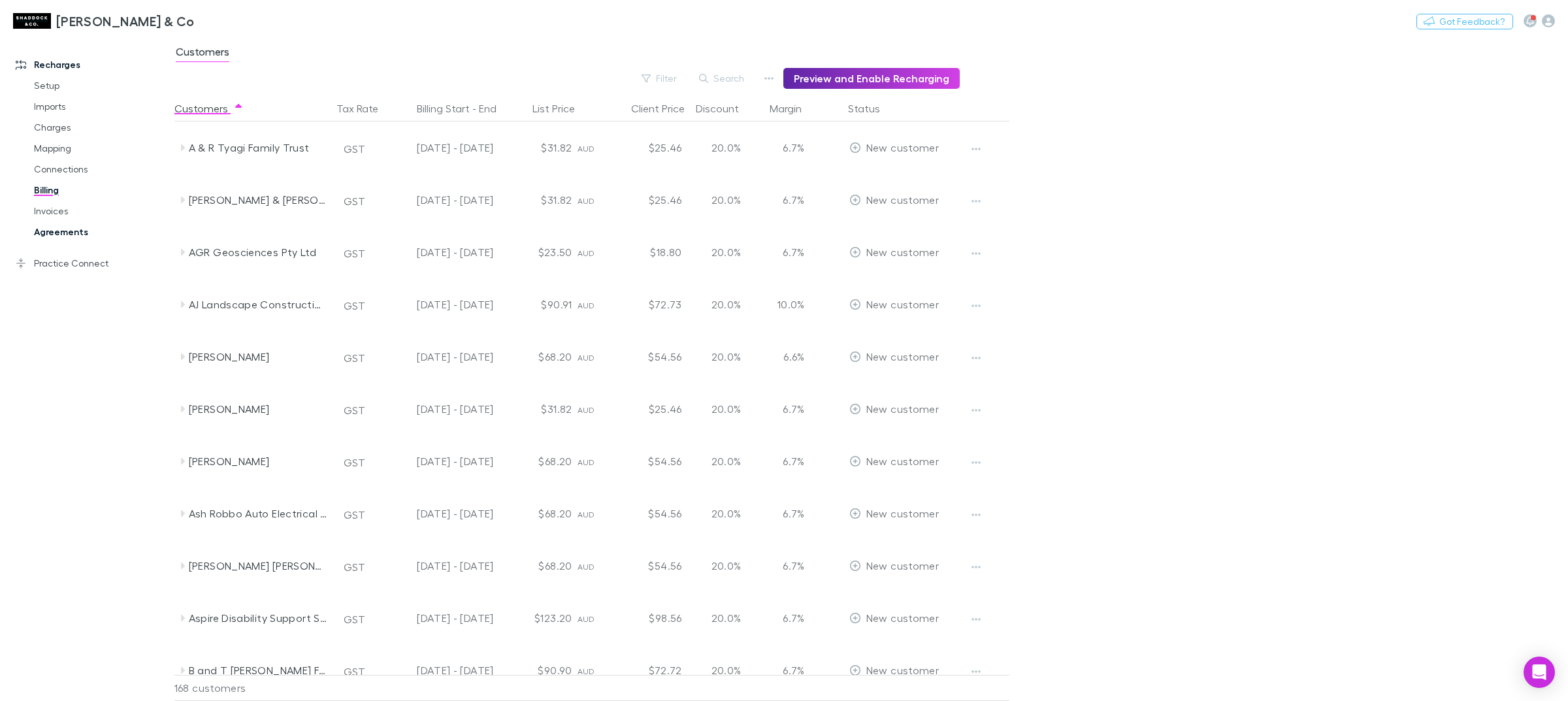
click at [62, 234] on link "Agreements" at bounding box center [102, 231] width 163 height 21
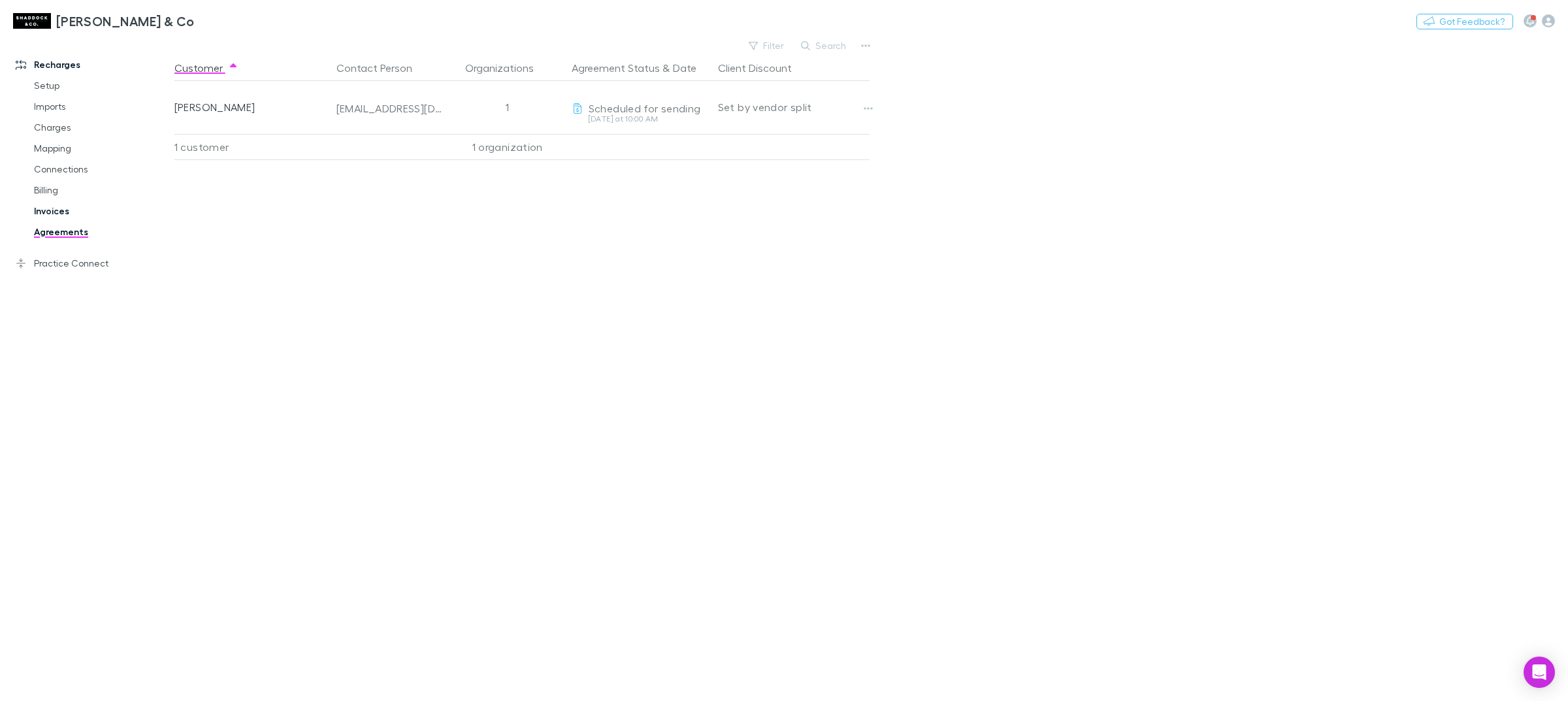
click at [51, 214] on link "Invoices" at bounding box center [102, 211] width 163 height 21
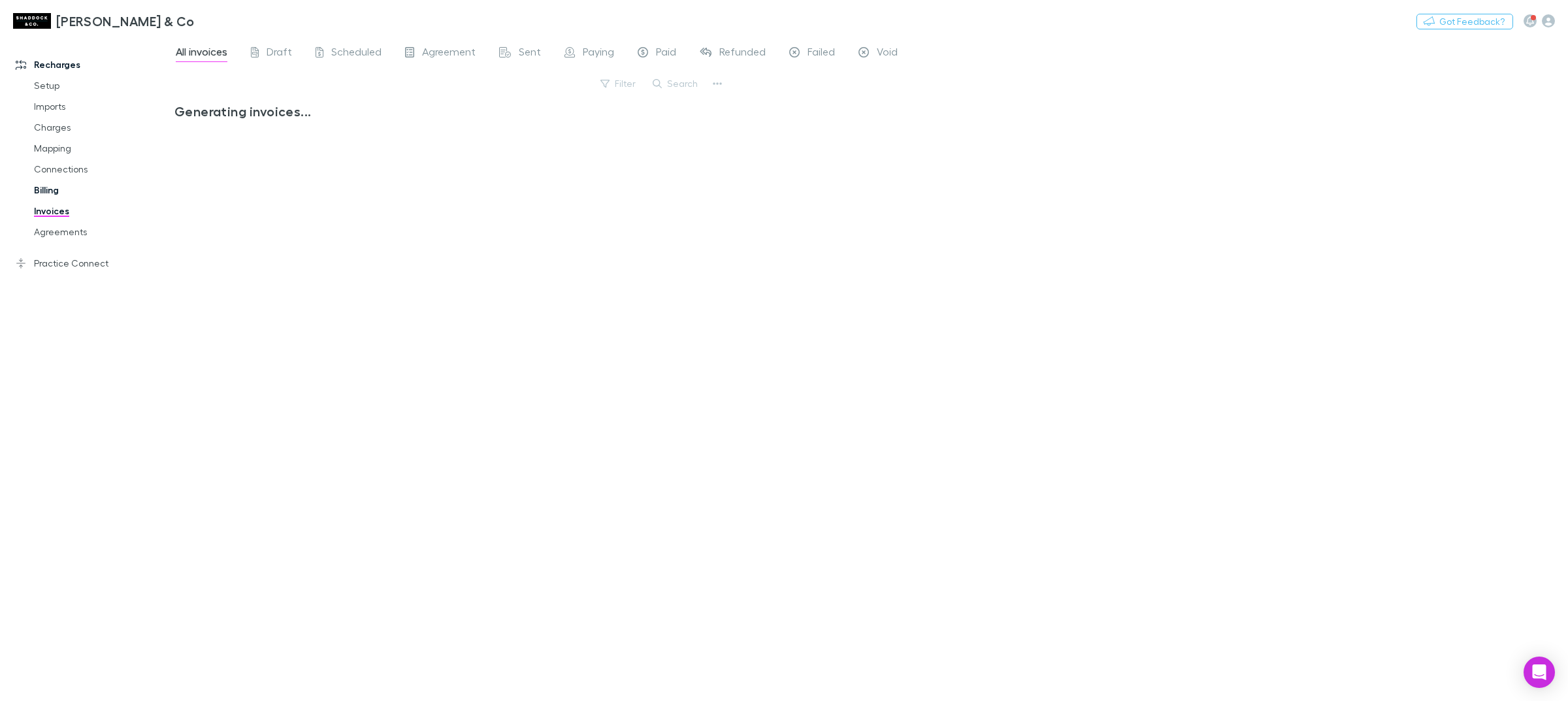
click at [47, 188] on link "Billing" at bounding box center [102, 190] width 163 height 21
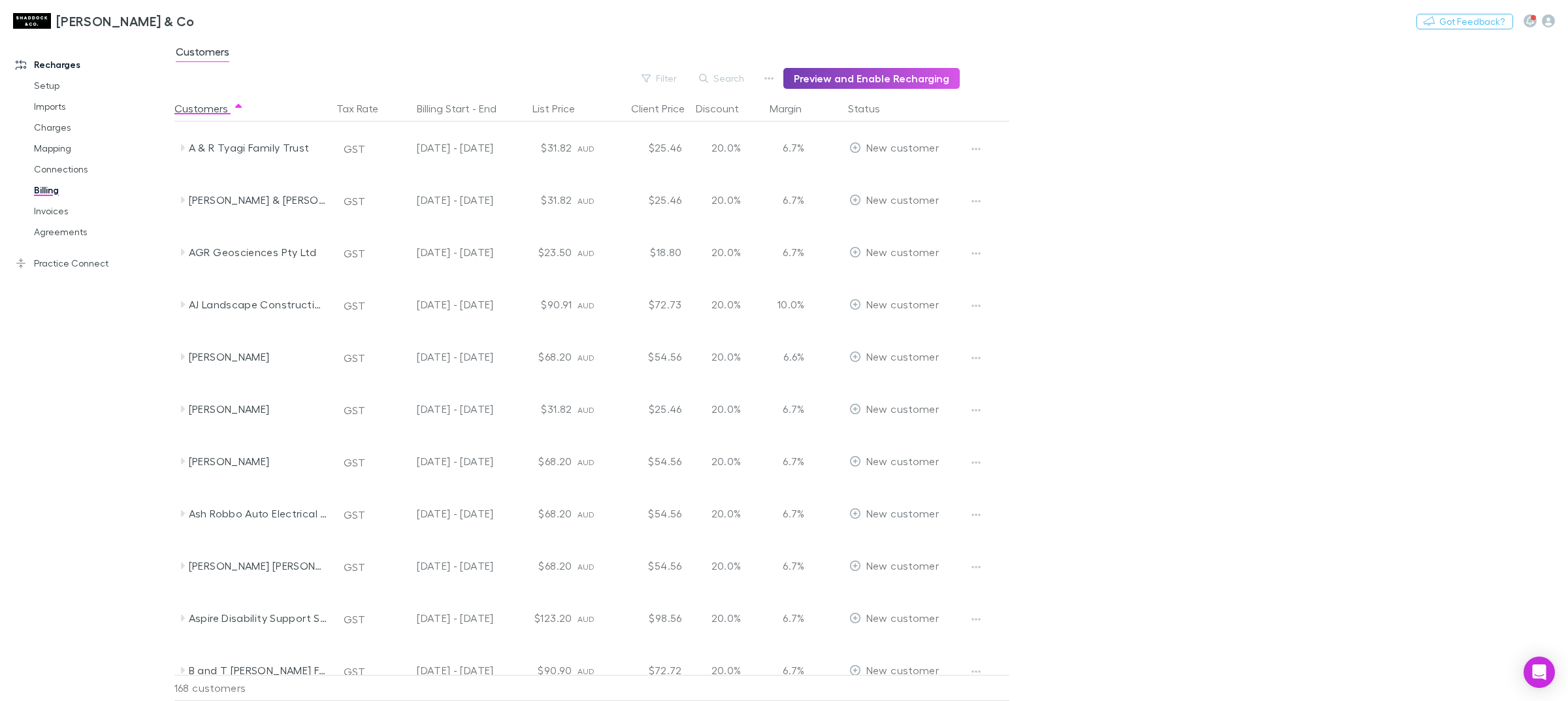
click at [852, 75] on button "Preview and Enable Recharging" at bounding box center [872, 78] width 176 height 21
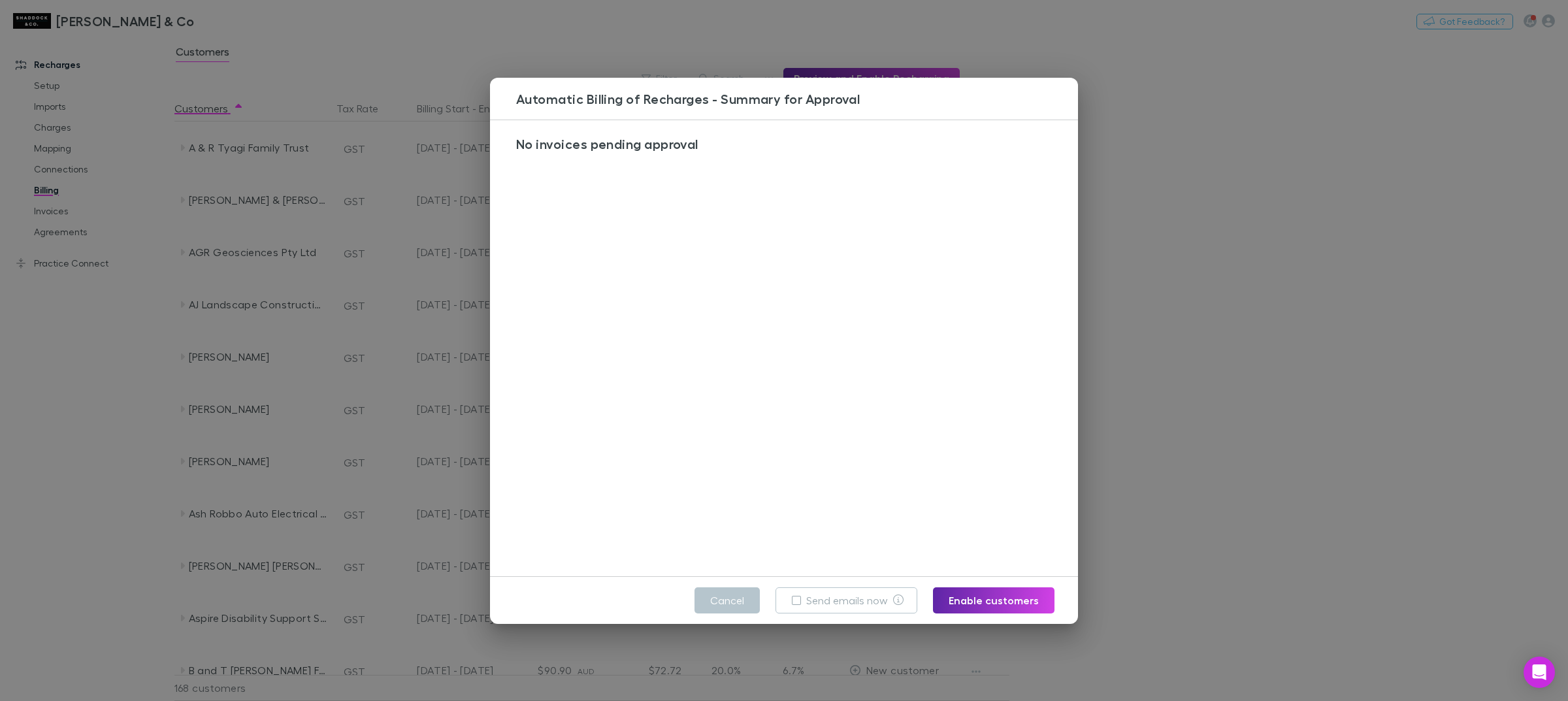
click at [586, 222] on div "No invoices pending approval" at bounding box center [790, 354] width 600 height 468
click at [845, 605] on label "Send emails now" at bounding box center [847, 600] width 82 height 16
click at [1000, 599] on button "Enable customers" at bounding box center [994, 600] width 122 height 26
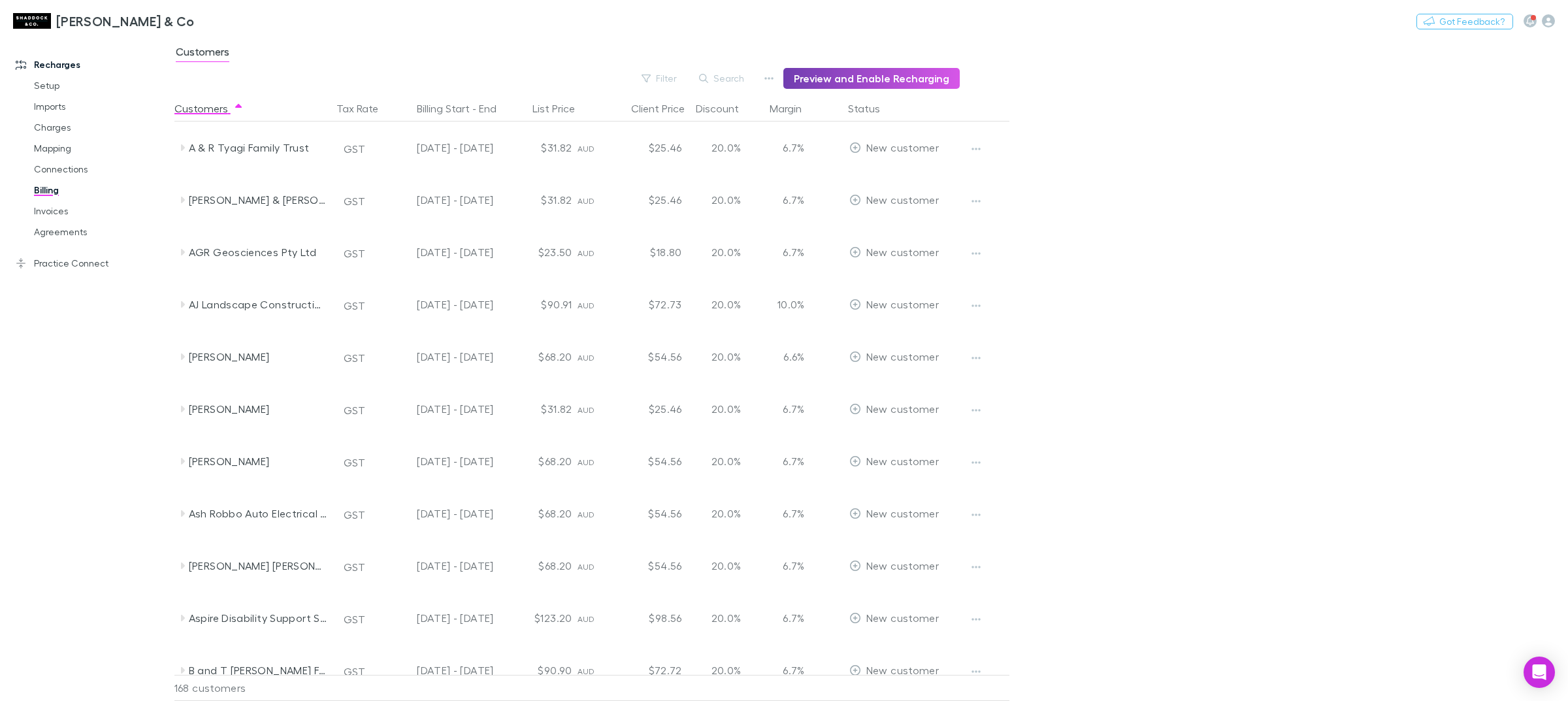
click at [852, 76] on button "Preview and Enable Recharging" at bounding box center [872, 78] width 176 height 21
click at [883, 79] on button "Preview and Enable Recharging" at bounding box center [872, 78] width 176 height 21
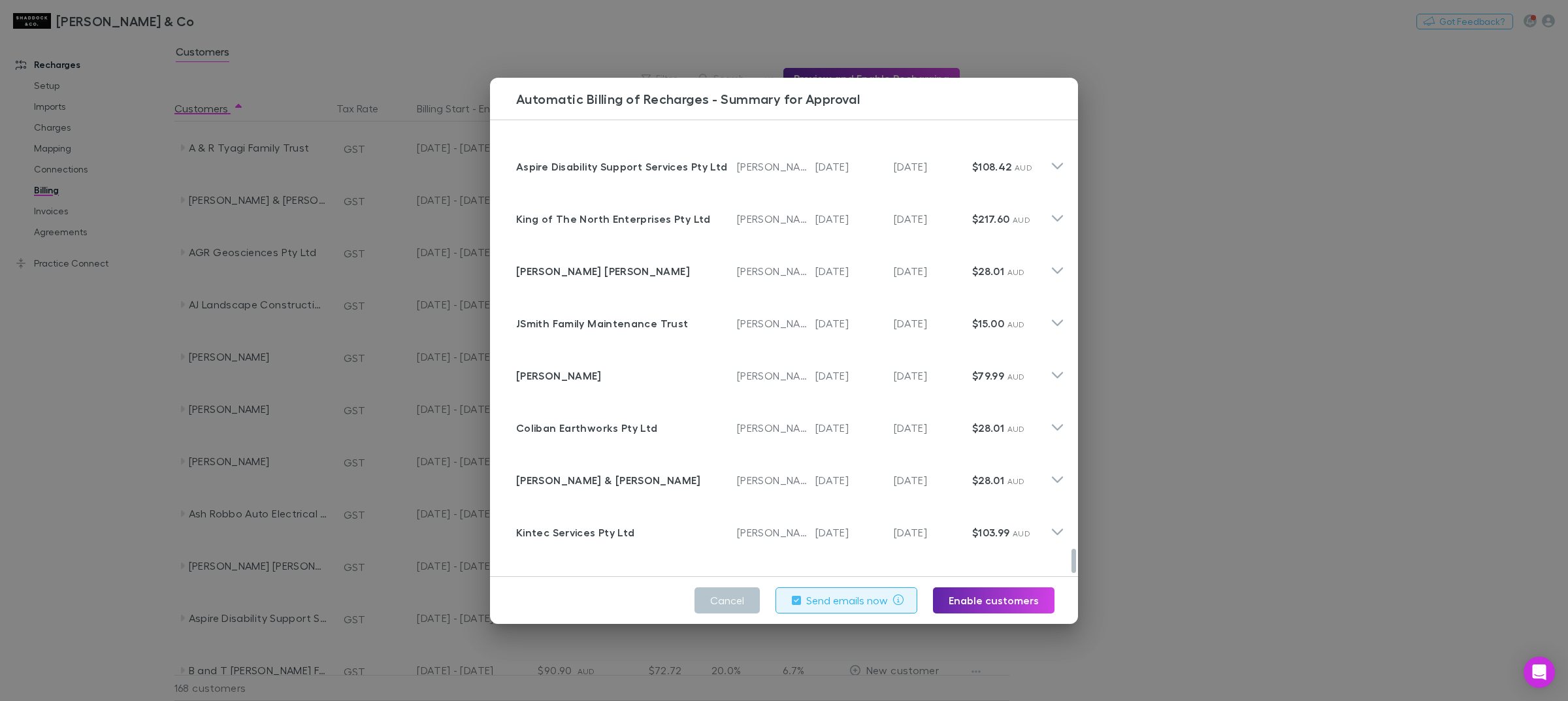
scroll to position [8296, 0]
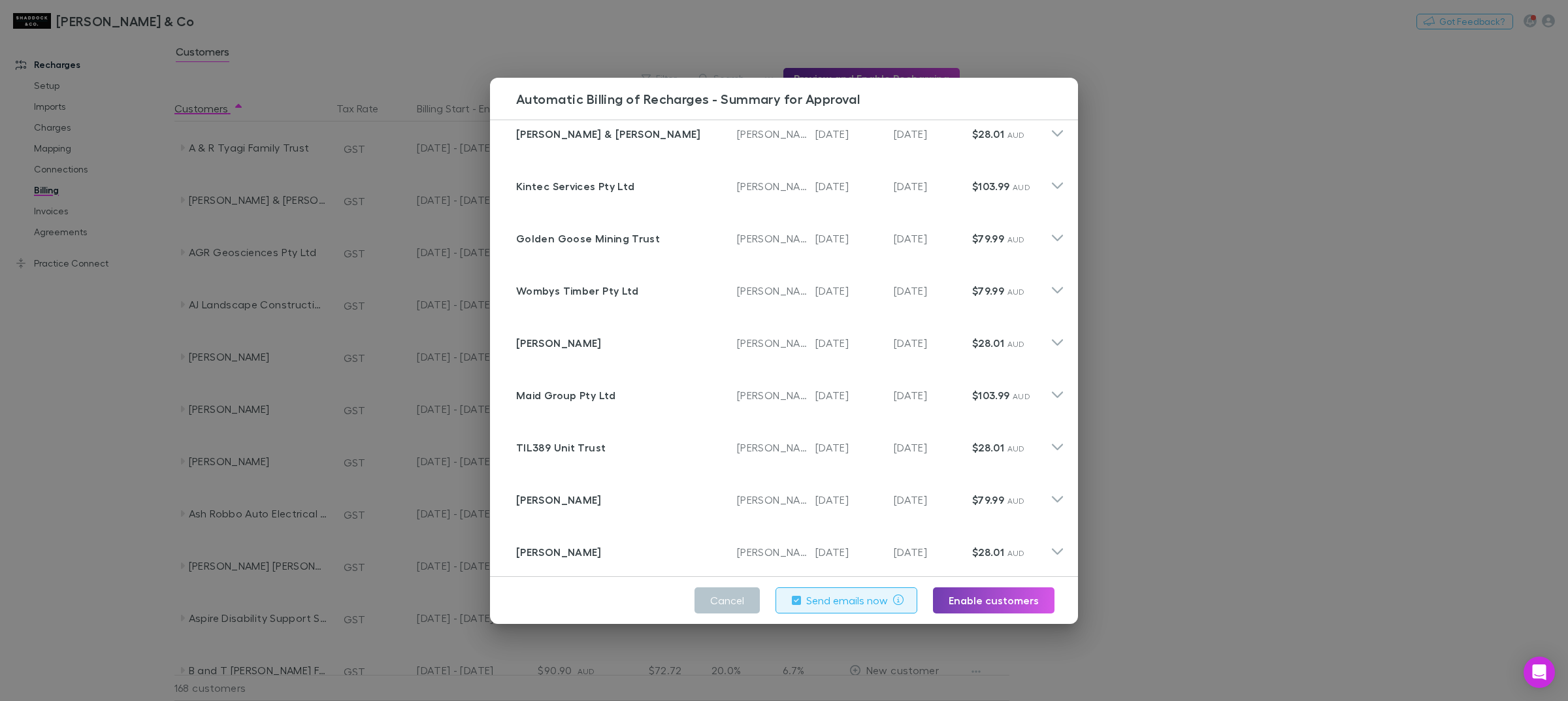
click at [1011, 599] on button "Enable customers" at bounding box center [994, 600] width 122 height 26
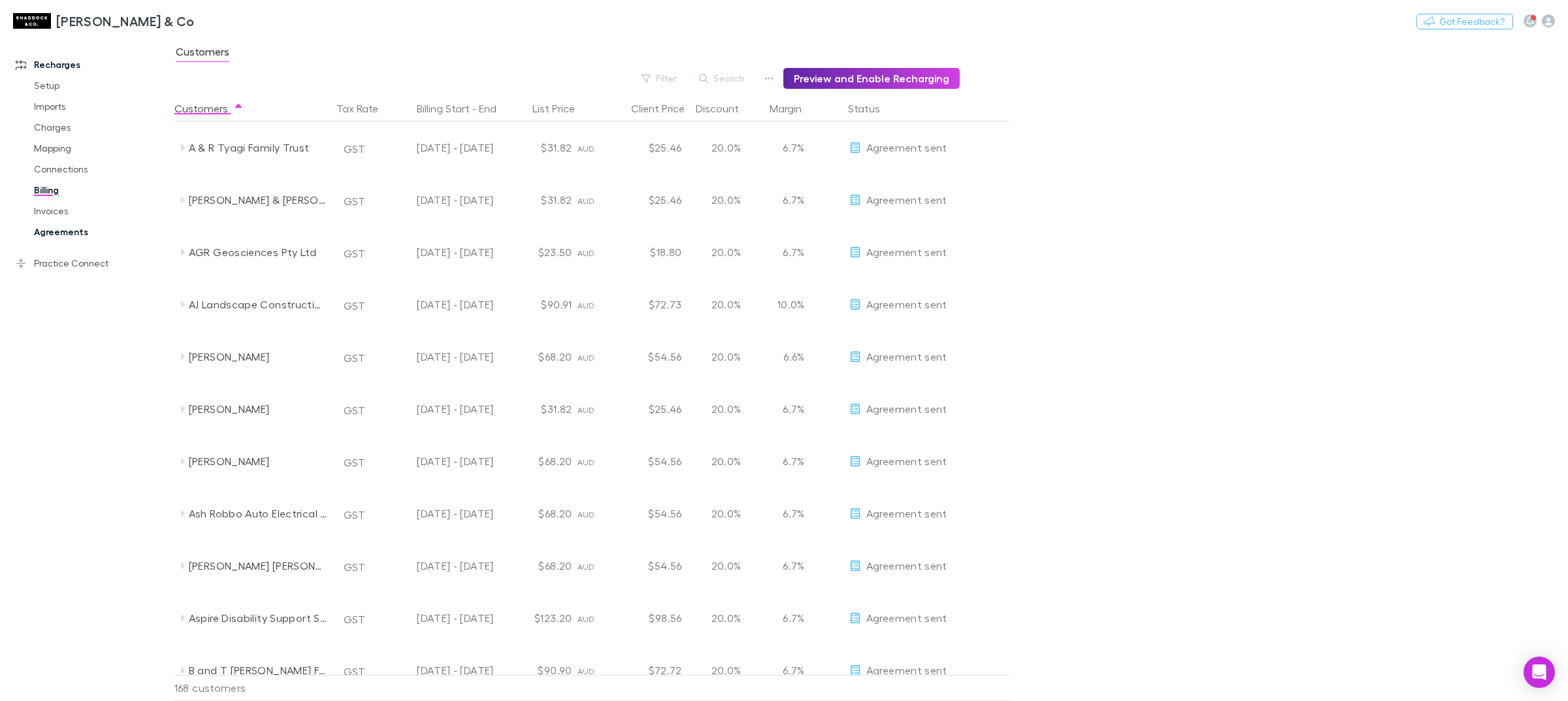
click at [50, 236] on link "Agreements" at bounding box center [102, 231] width 163 height 21
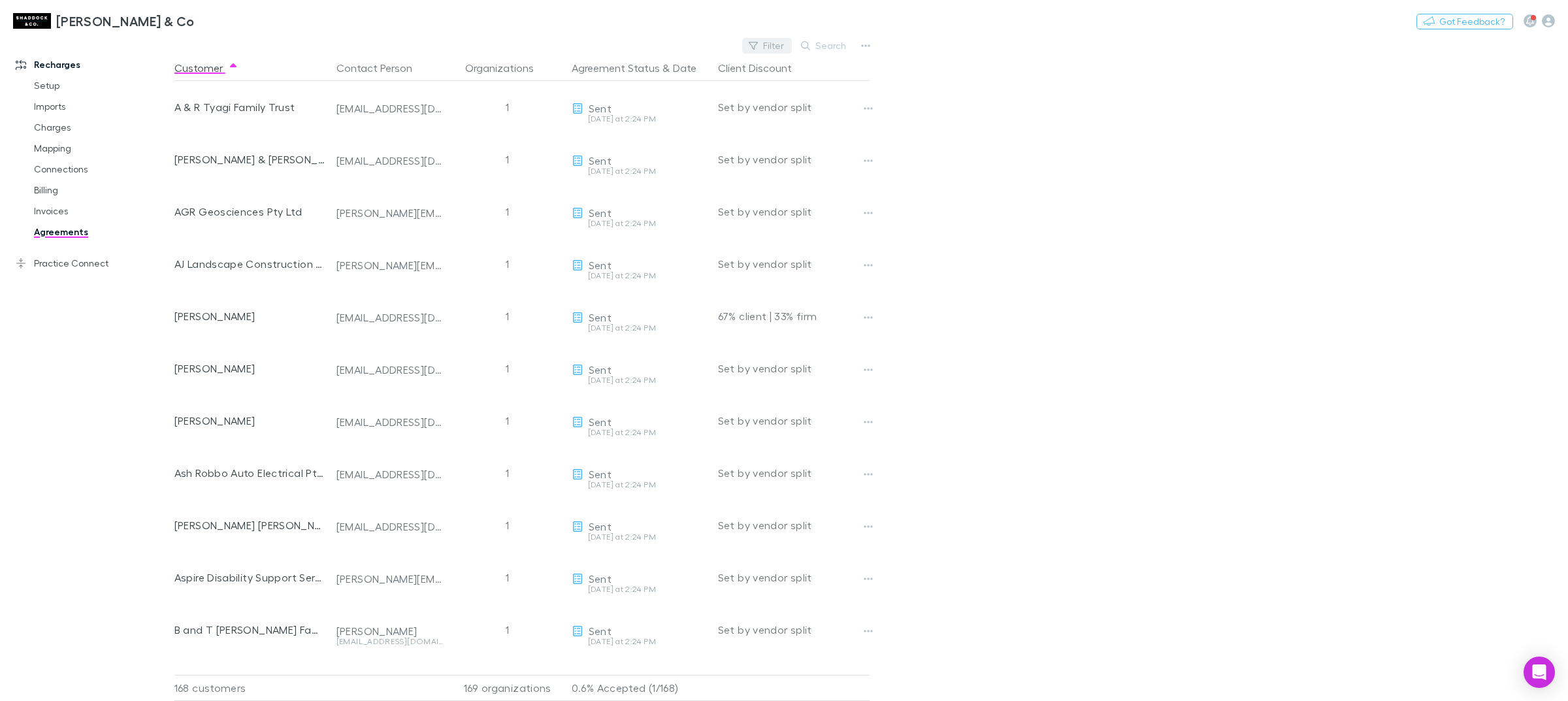
click at [774, 48] on button "Filter" at bounding box center [766, 46] width 49 height 16
click at [610, 145] on li "Accepted" at bounding box center [678, 151] width 227 height 21
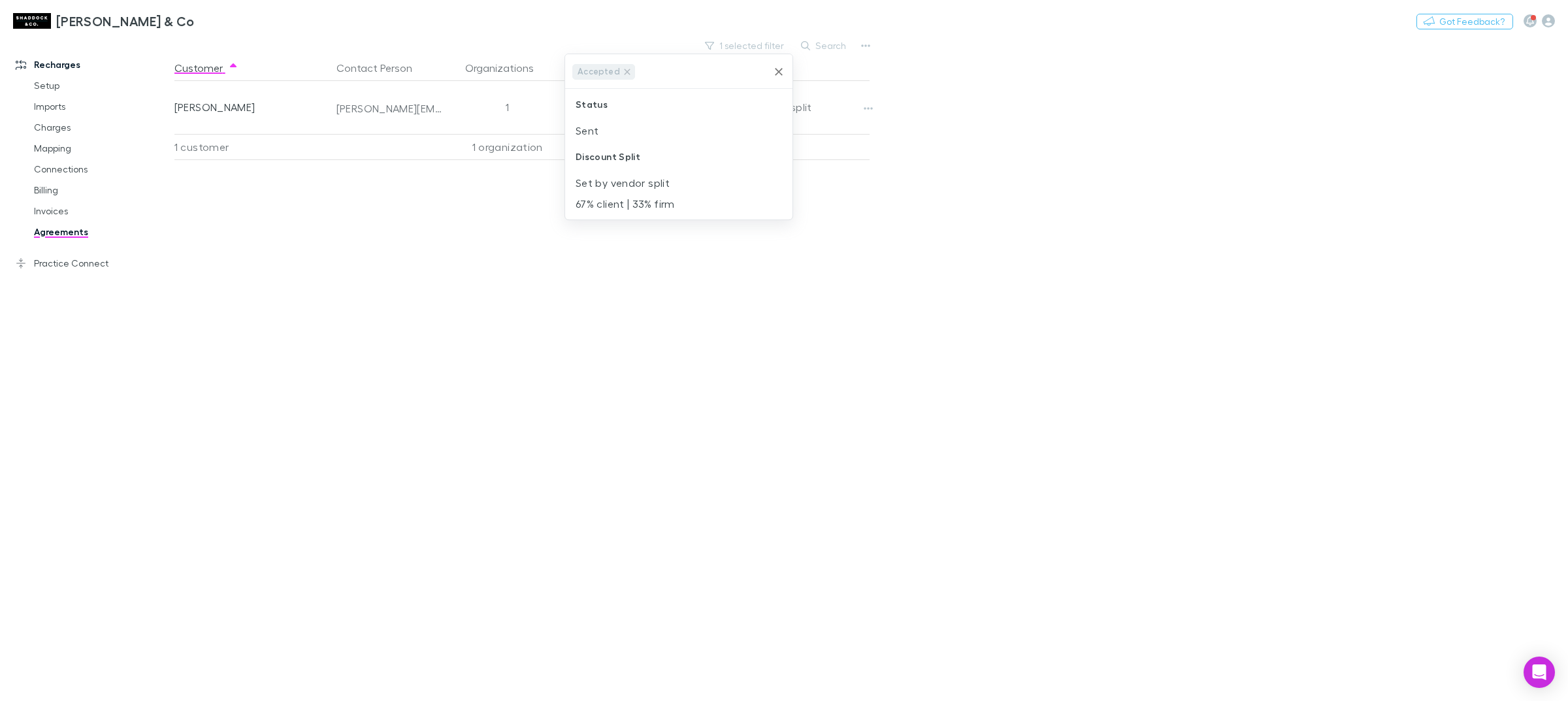
click at [1177, 216] on div at bounding box center [784, 350] width 1568 height 701
click at [445, 211] on div "Customer Contact Person Organizations Agreement Status & Date Client Discount B…" at bounding box center [534, 378] width 718 height 646
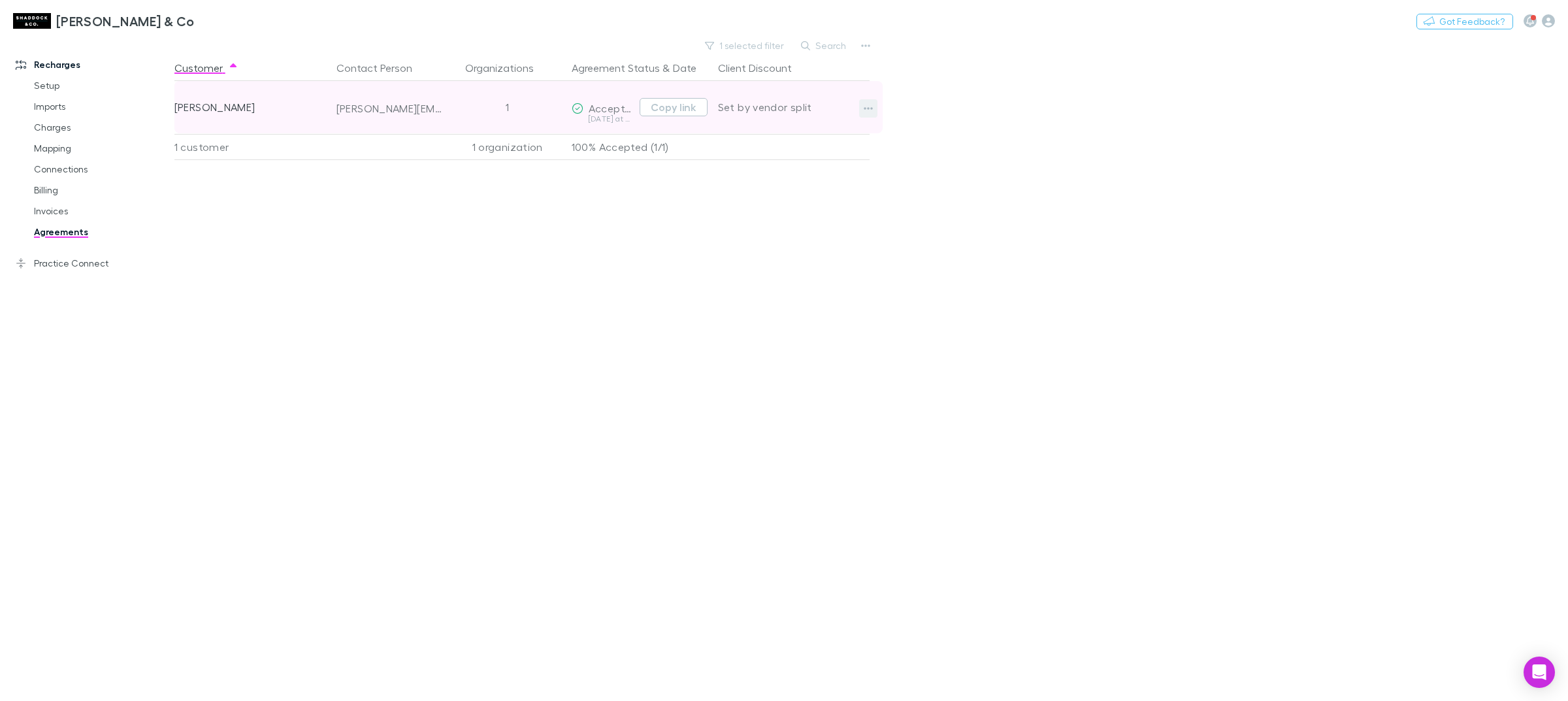
click at [862, 113] on button "button" at bounding box center [869, 109] width 19 height 19
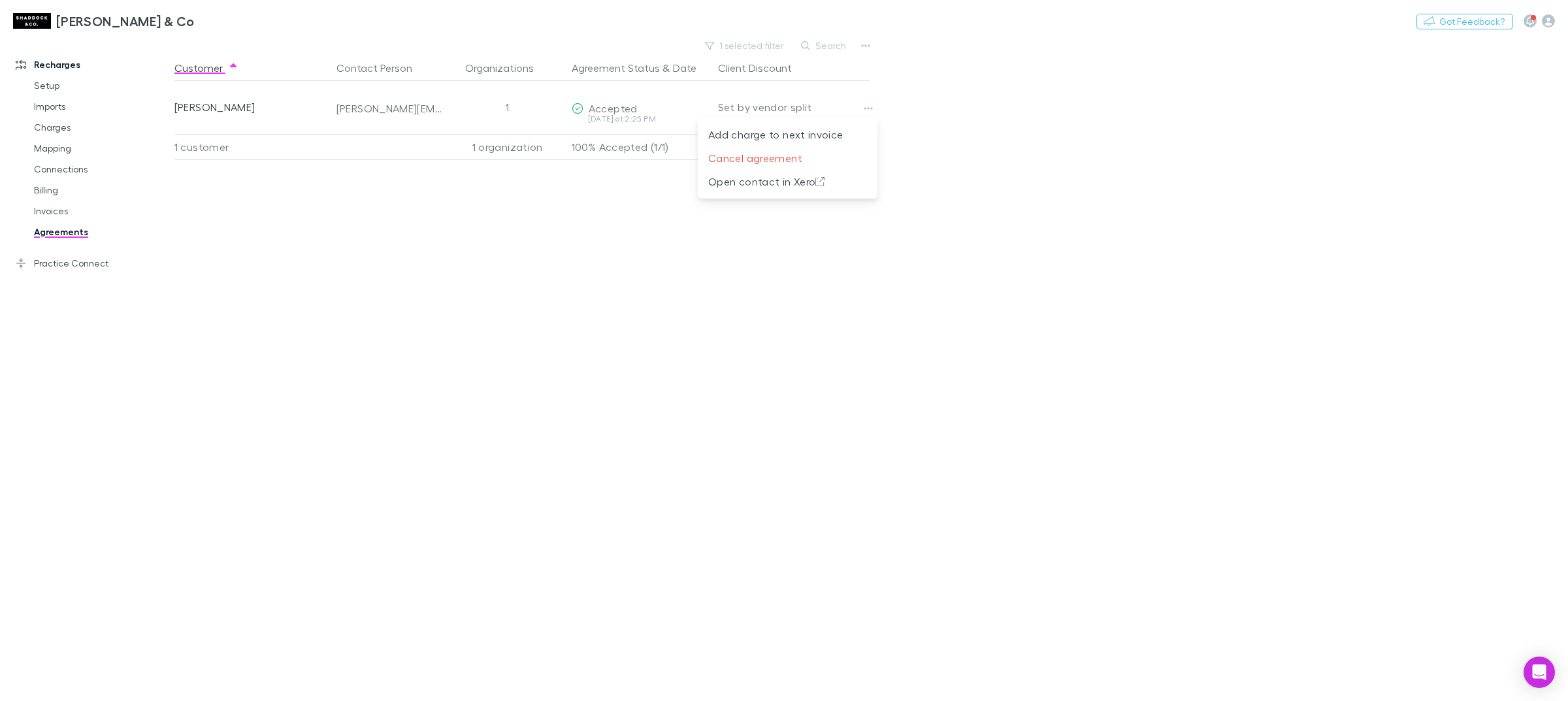
click at [1047, 137] on div at bounding box center [784, 350] width 1568 height 701
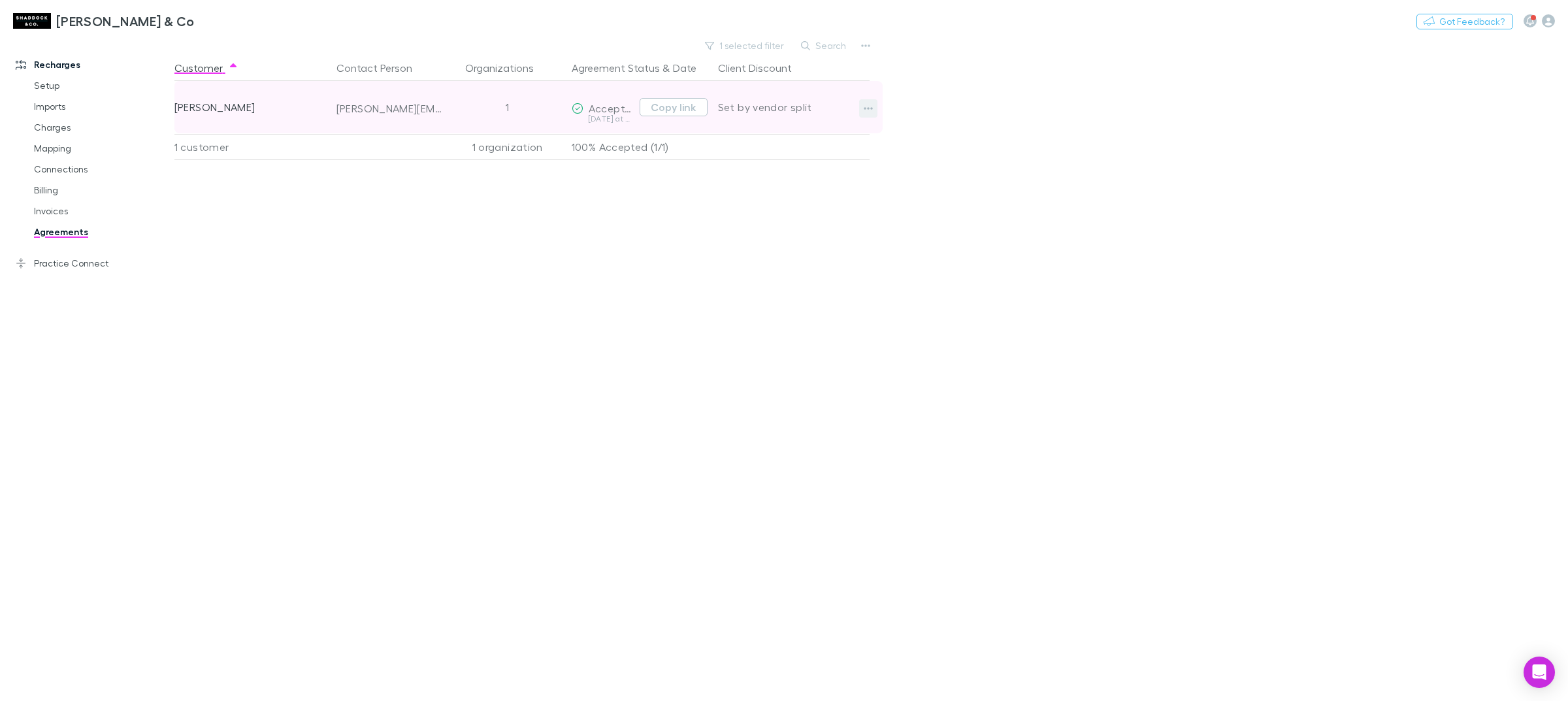
click at [864, 107] on icon "button" at bounding box center [868, 108] width 9 height 11
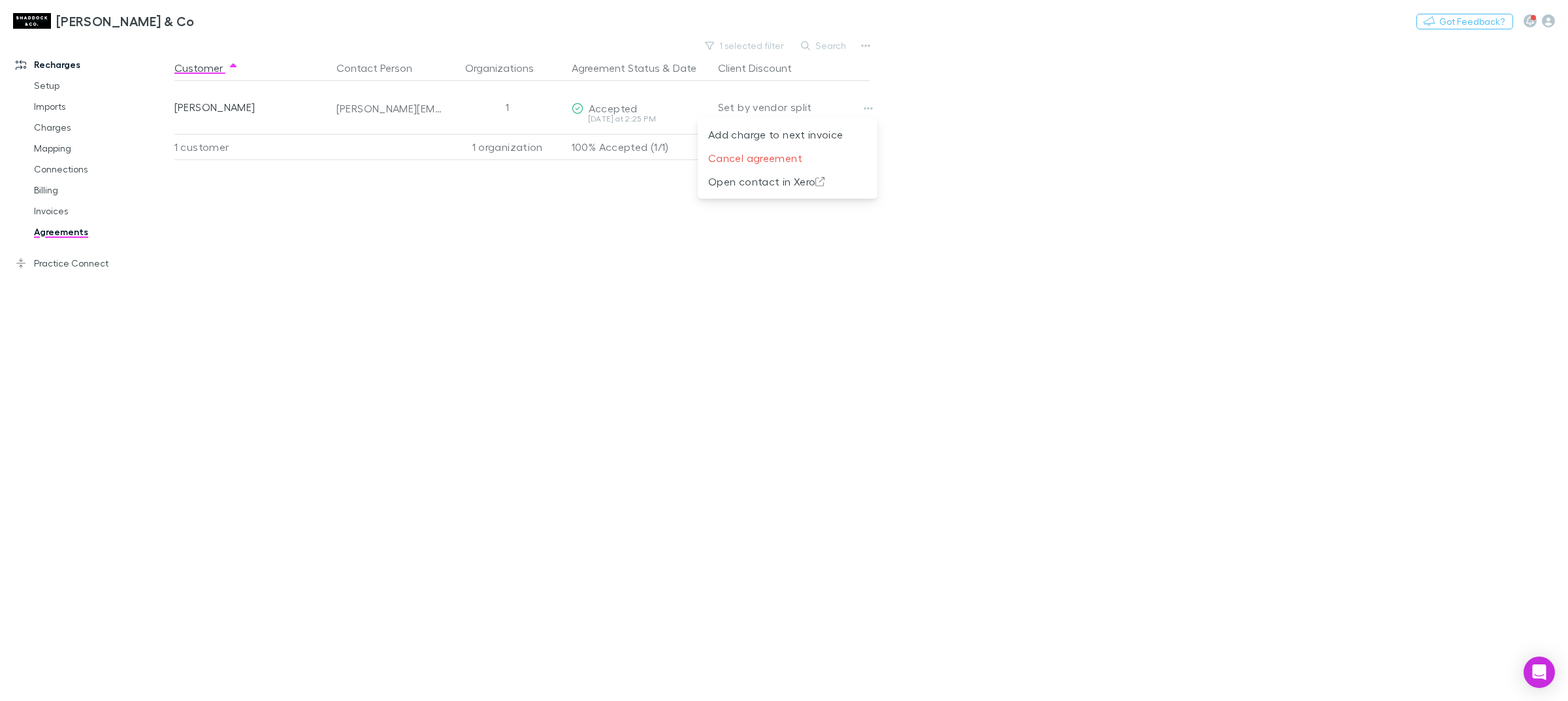
click at [63, 207] on div at bounding box center [784, 350] width 1568 height 701
click at [57, 211] on link "Invoices" at bounding box center [102, 211] width 163 height 21
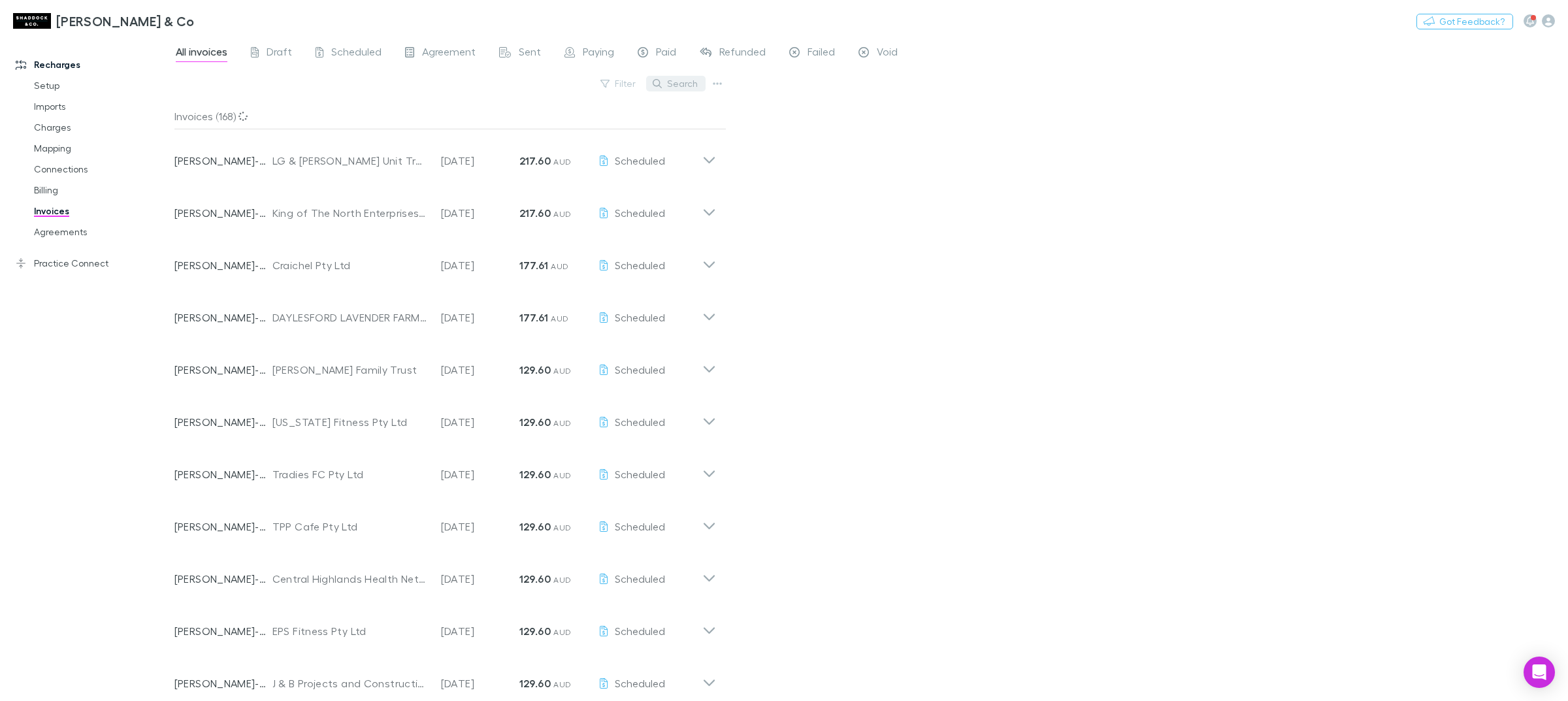
click at [681, 82] on button "Search" at bounding box center [675, 84] width 59 height 16
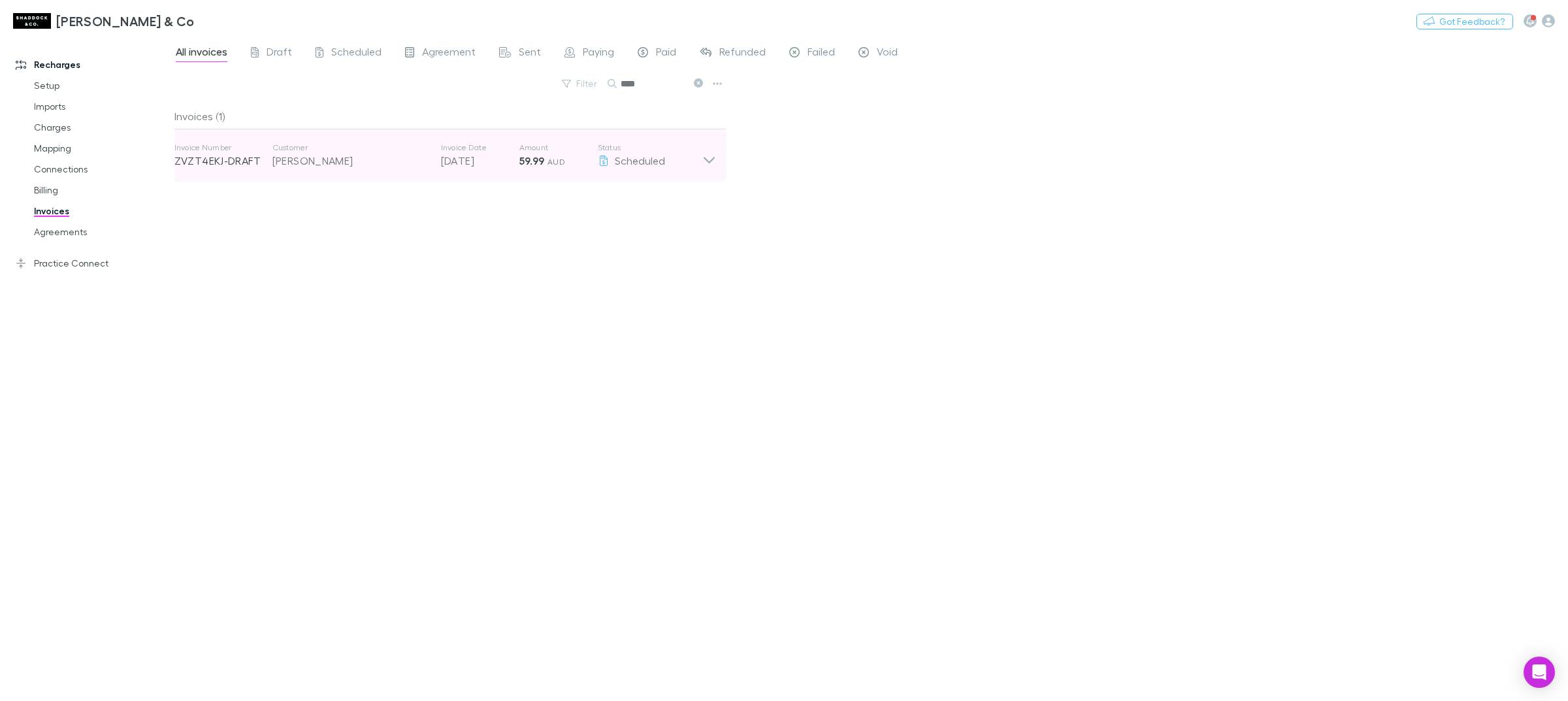
type input "****"
click at [716, 161] on icon at bounding box center [709, 155] width 14 height 26
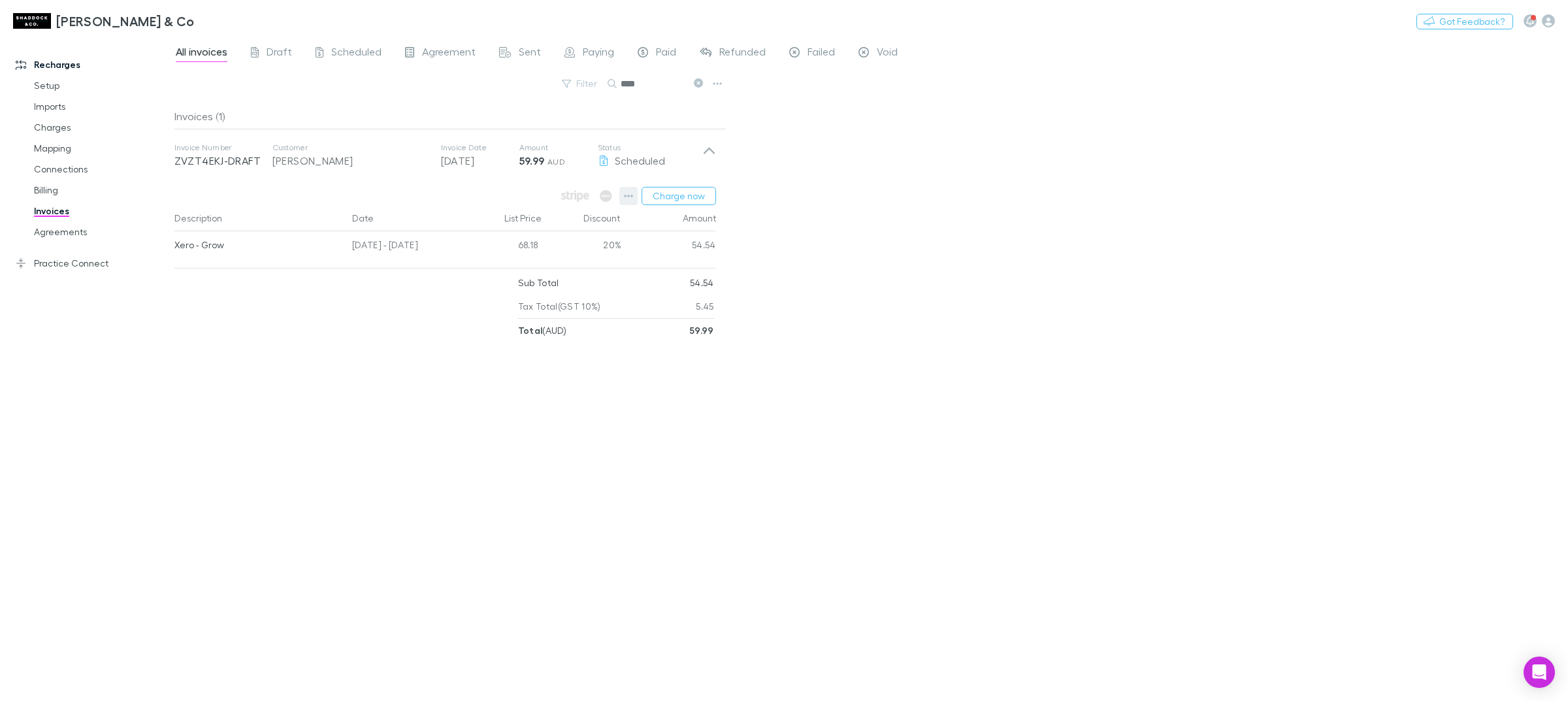
click at [625, 196] on icon "button" at bounding box center [628, 196] width 9 height 3
click at [521, 364] on li "View customer" at bounding box center [547, 357] width 180 height 24
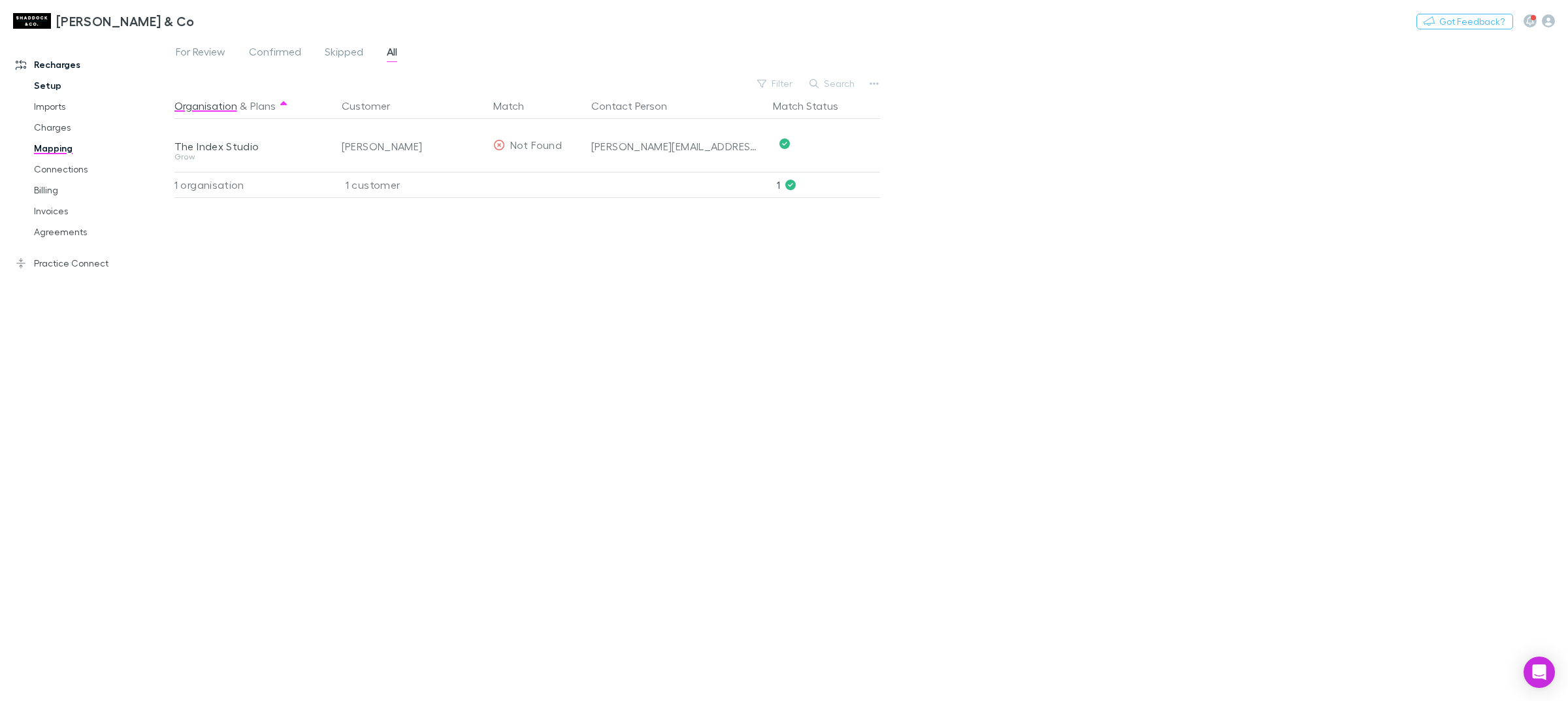
click at [80, 92] on link "Setup" at bounding box center [102, 85] width 163 height 21
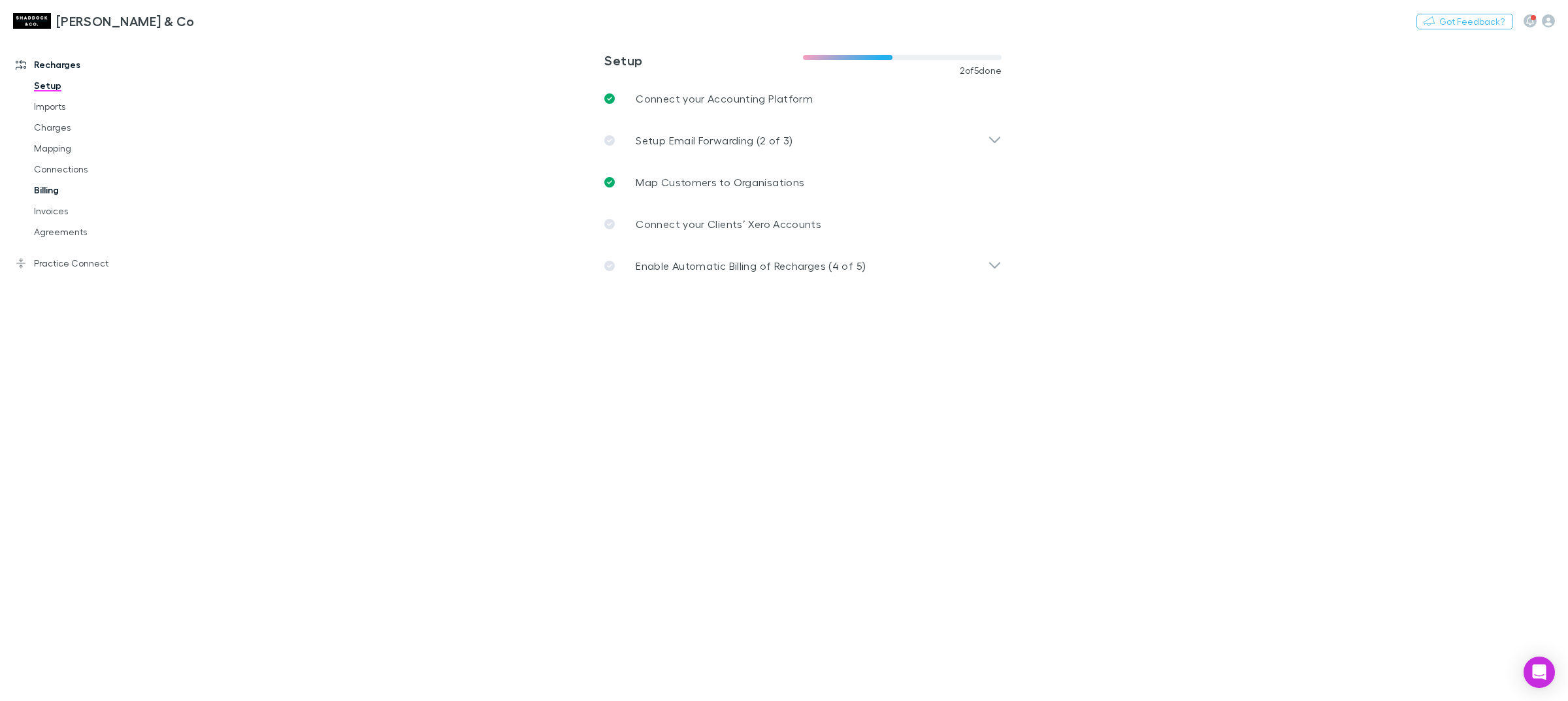
click at [69, 190] on link "Billing" at bounding box center [102, 190] width 163 height 21
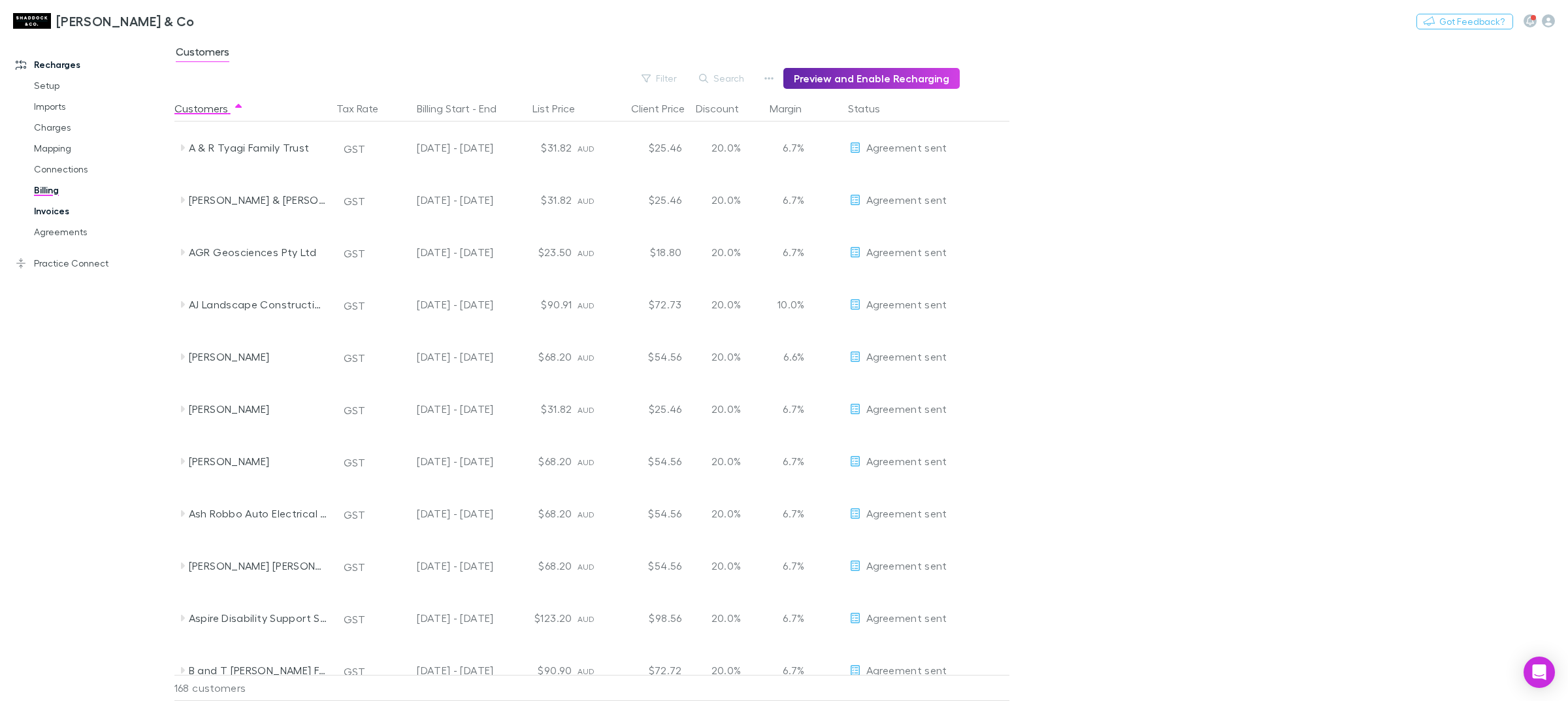
click at [70, 219] on link "Invoices" at bounding box center [102, 211] width 163 height 21
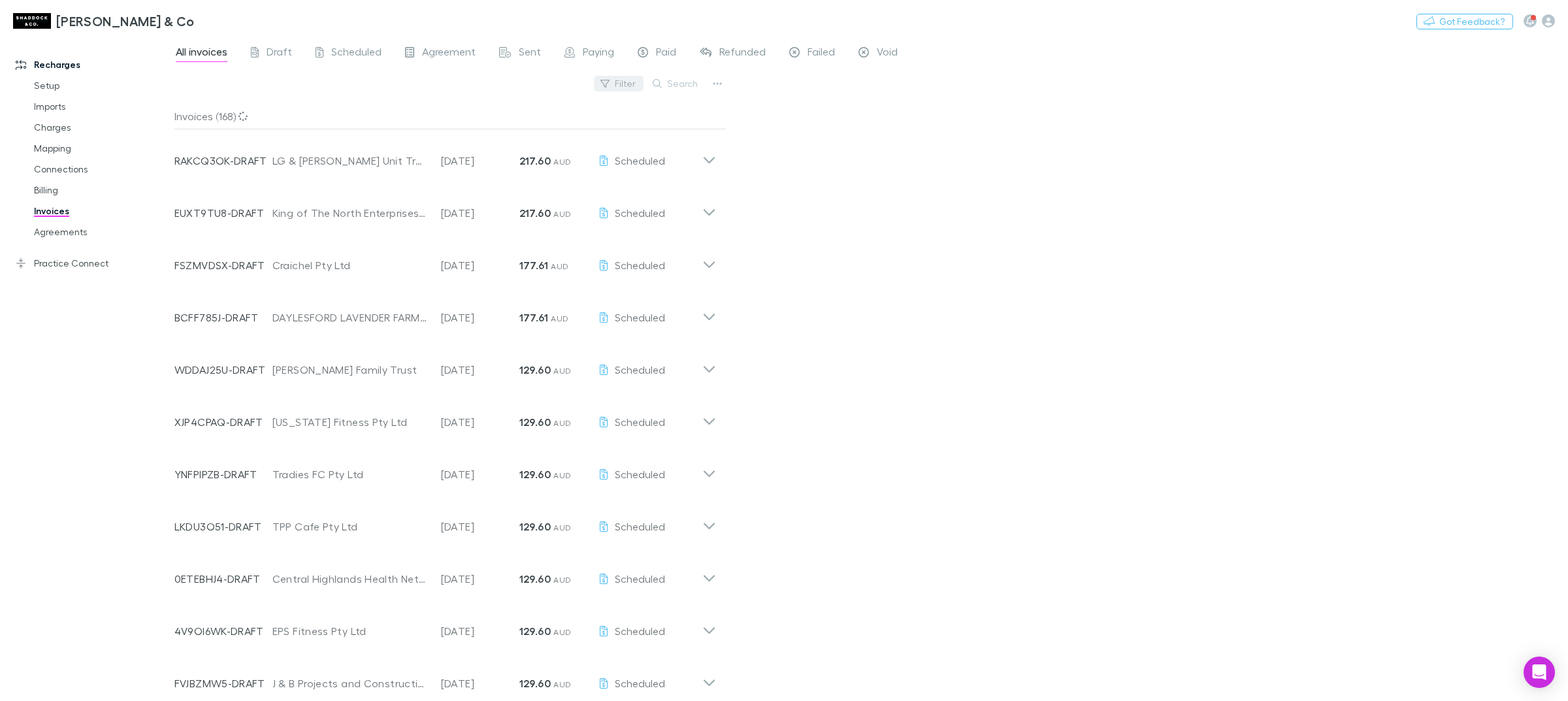
click at [617, 82] on button "Filter" at bounding box center [618, 84] width 49 height 16
drag, startPoint x: 481, startPoint y: 112, endPoint x: 452, endPoint y: 122, distance: 30.7
click at [481, 112] on input "text" at bounding box center [530, 110] width 217 height 24
click at [48, 231] on div at bounding box center [784, 350] width 1568 height 701
click at [48, 230] on link "Agreements" at bounding box center [102, 231] width 163 height 21
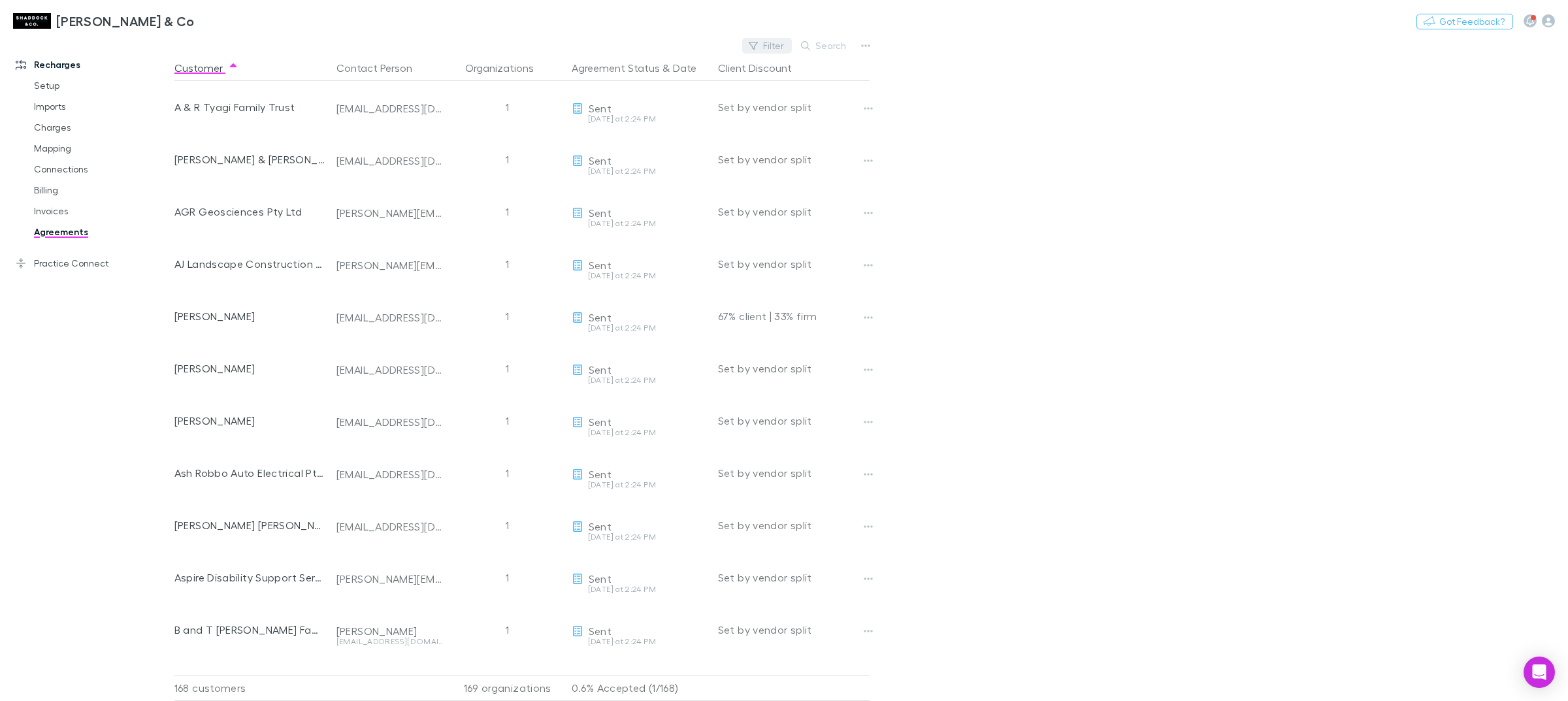
click at [775, 46] on button "Filter" at bounding box center [766, 46] width 49 height 16
click at [620, 150] on li "Accepted" at bounding box center [678, 151] width 227 height 21
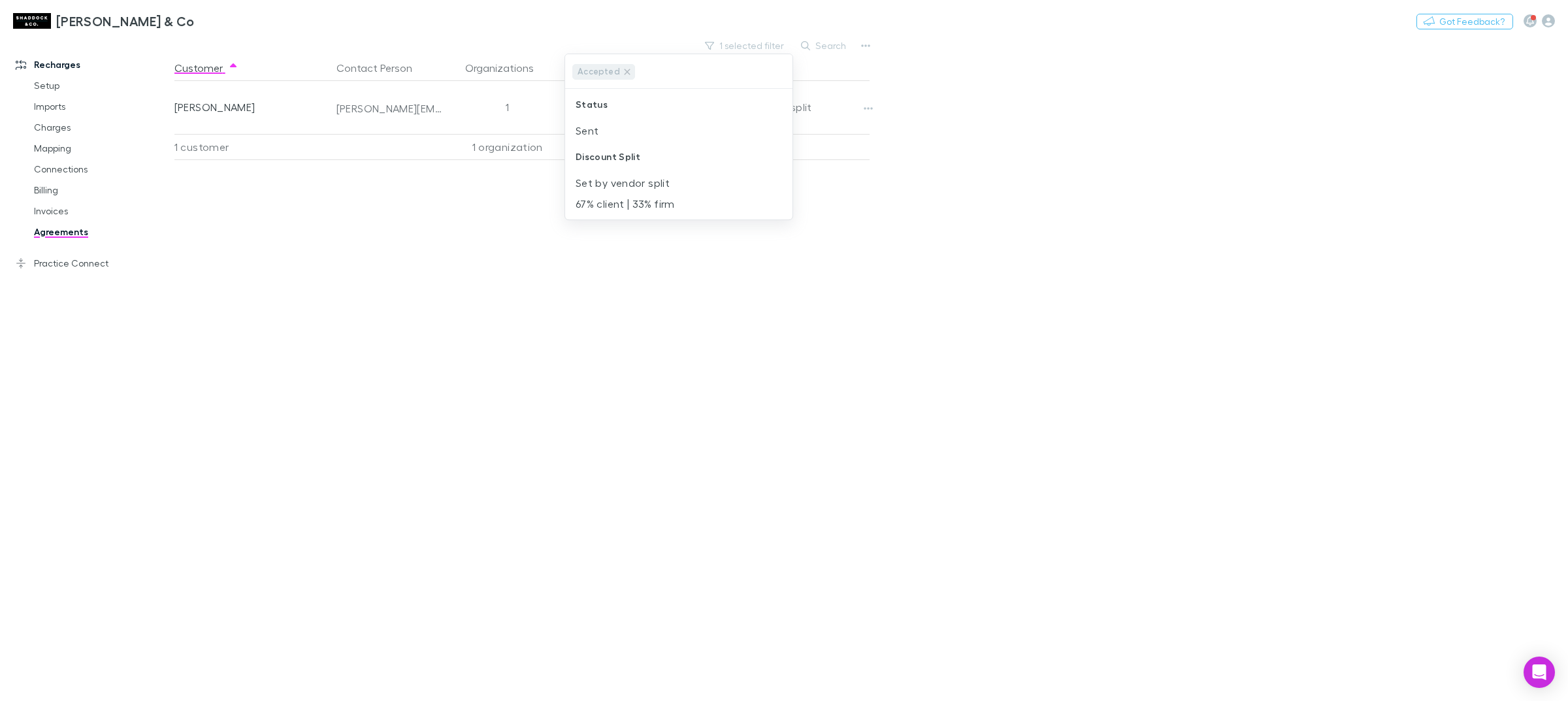
click at [1061, 272] on div at bounding box center [784, 350] width 1568 height 701
click at [46, 238] on link "Agreements" at bounding box center [102, 231] width 163 height 21
click at [776, 44] on button "1 selected filter" at bounding box center [745, 46] width 93 height 16
click at [779, 73] on icon "Clear" at bounding box center [779, 72] width 8 height 8
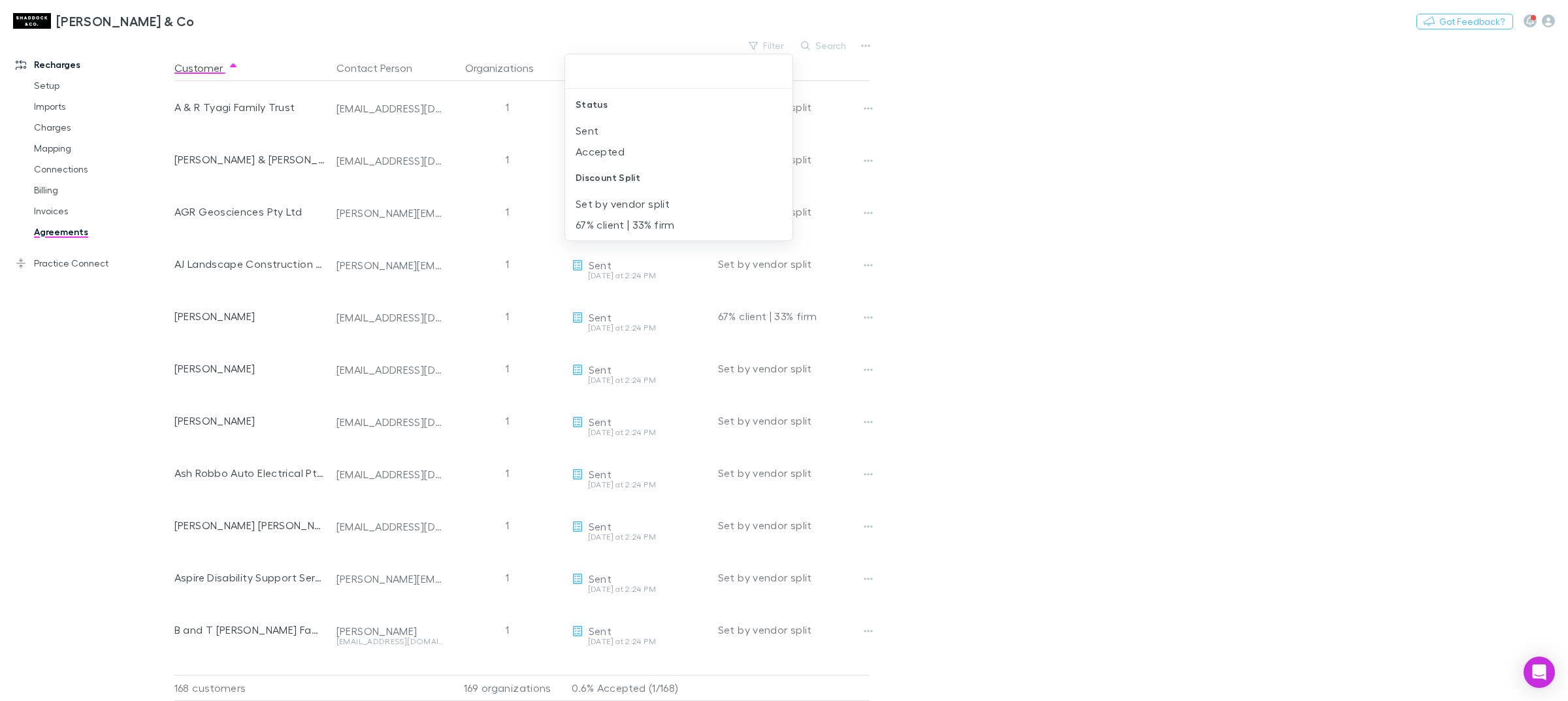
click at [1110, 159] on div at bounding box center [784, 350] width 1568 height 701
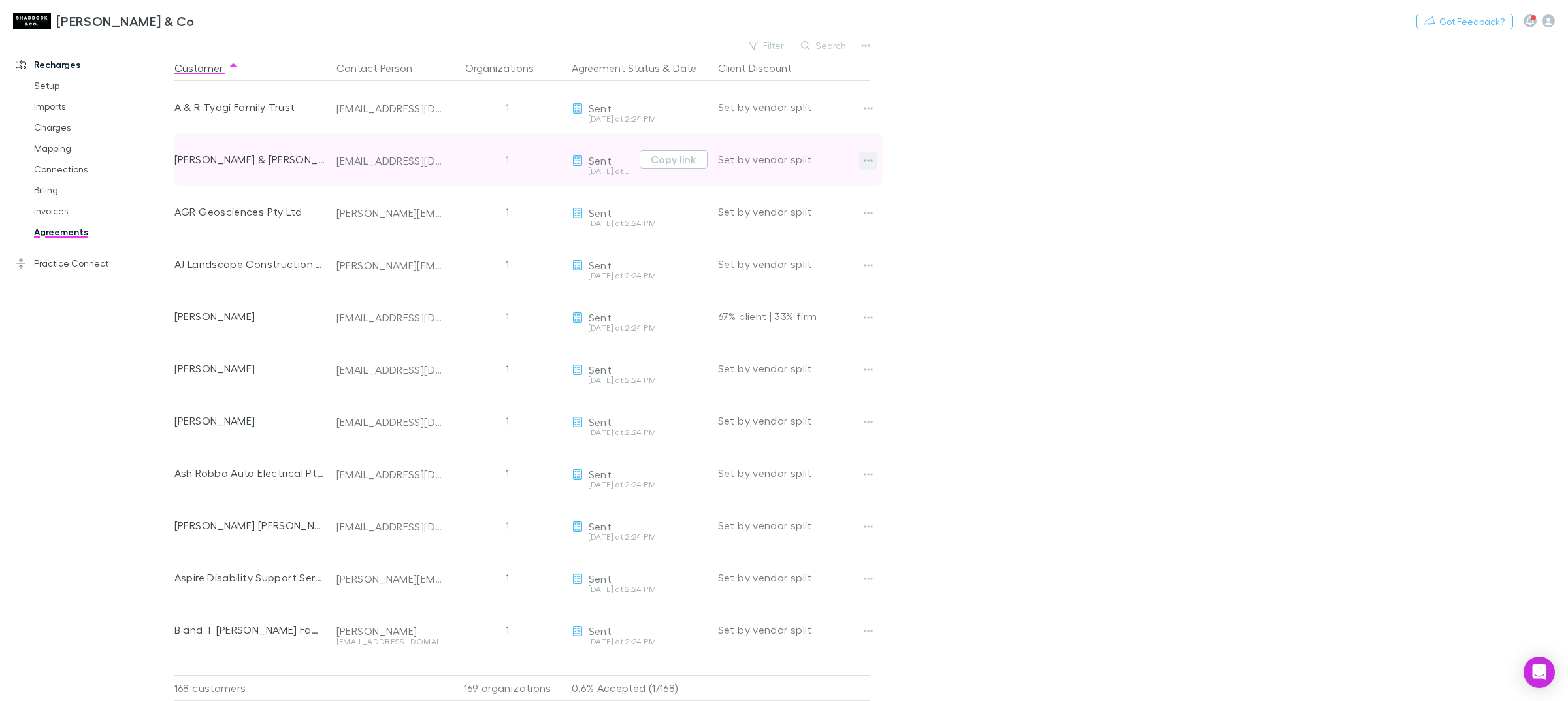
click at [867, 160] on icon "button" at bounding box center [868, 161] width 9 height 3
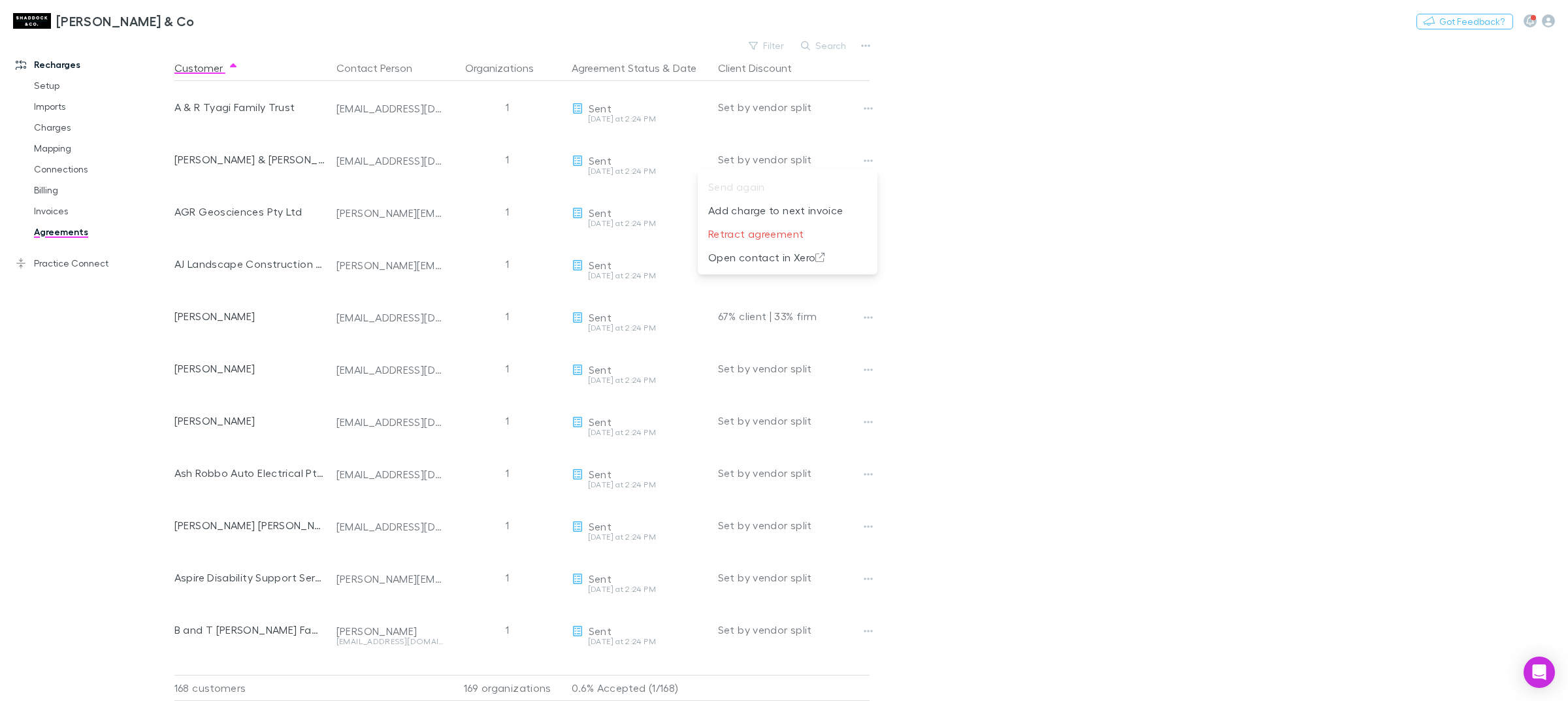
click at [1052, 211] on div at bounding box center [784, 350] width 1568 height 701
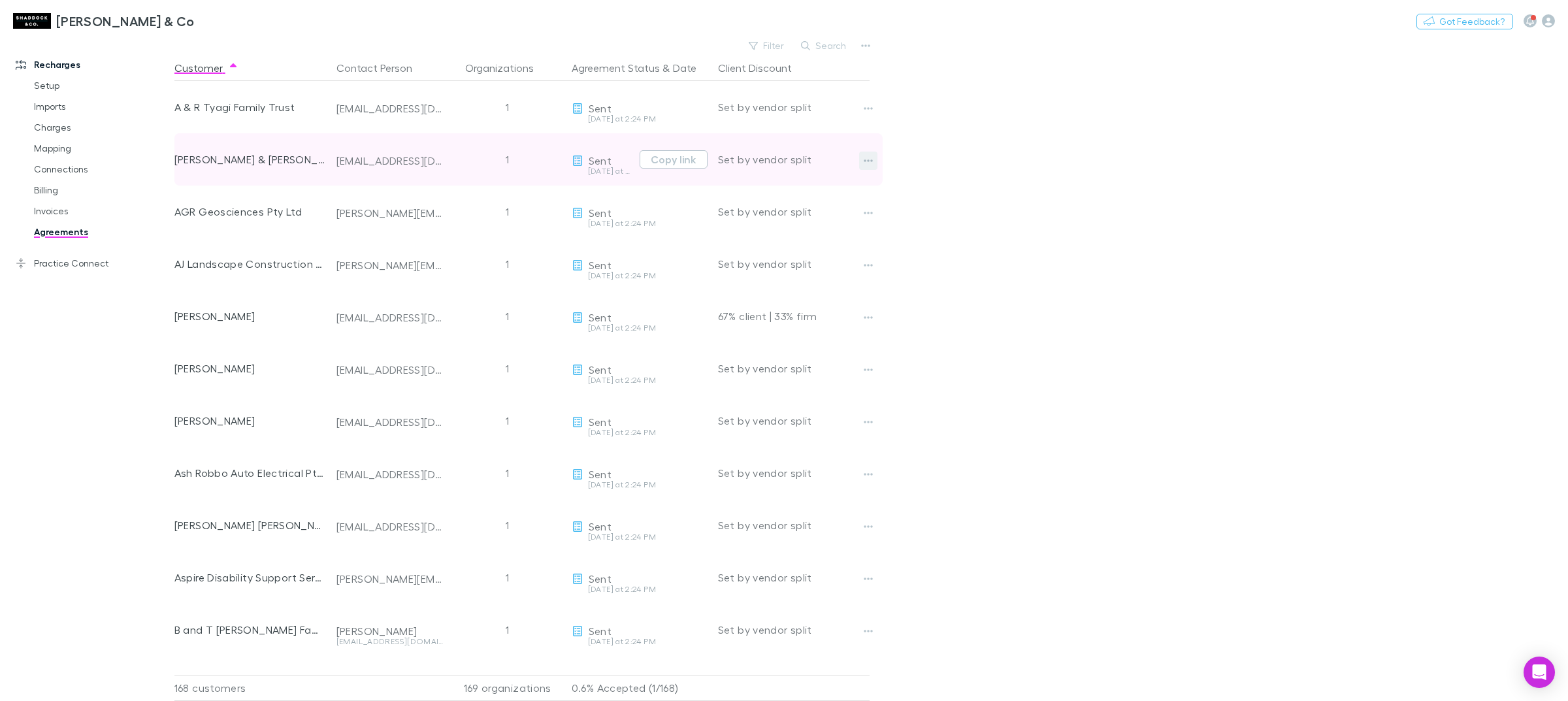
click at [865, 163] on icon "button" at bounding box center [868, 160] width 9 height 11
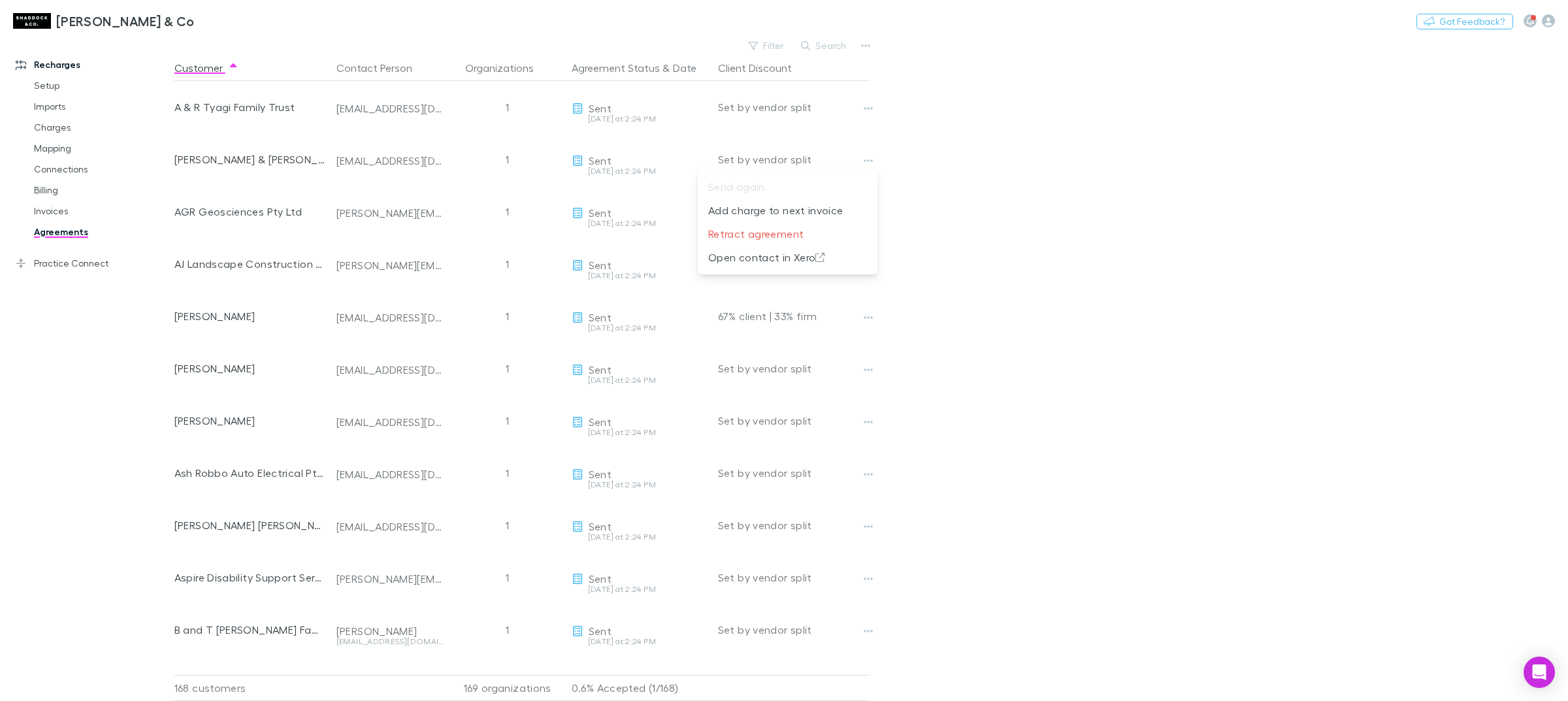
click at [987, 190] on div at bounding box center [784, 350] width 1568 height 701
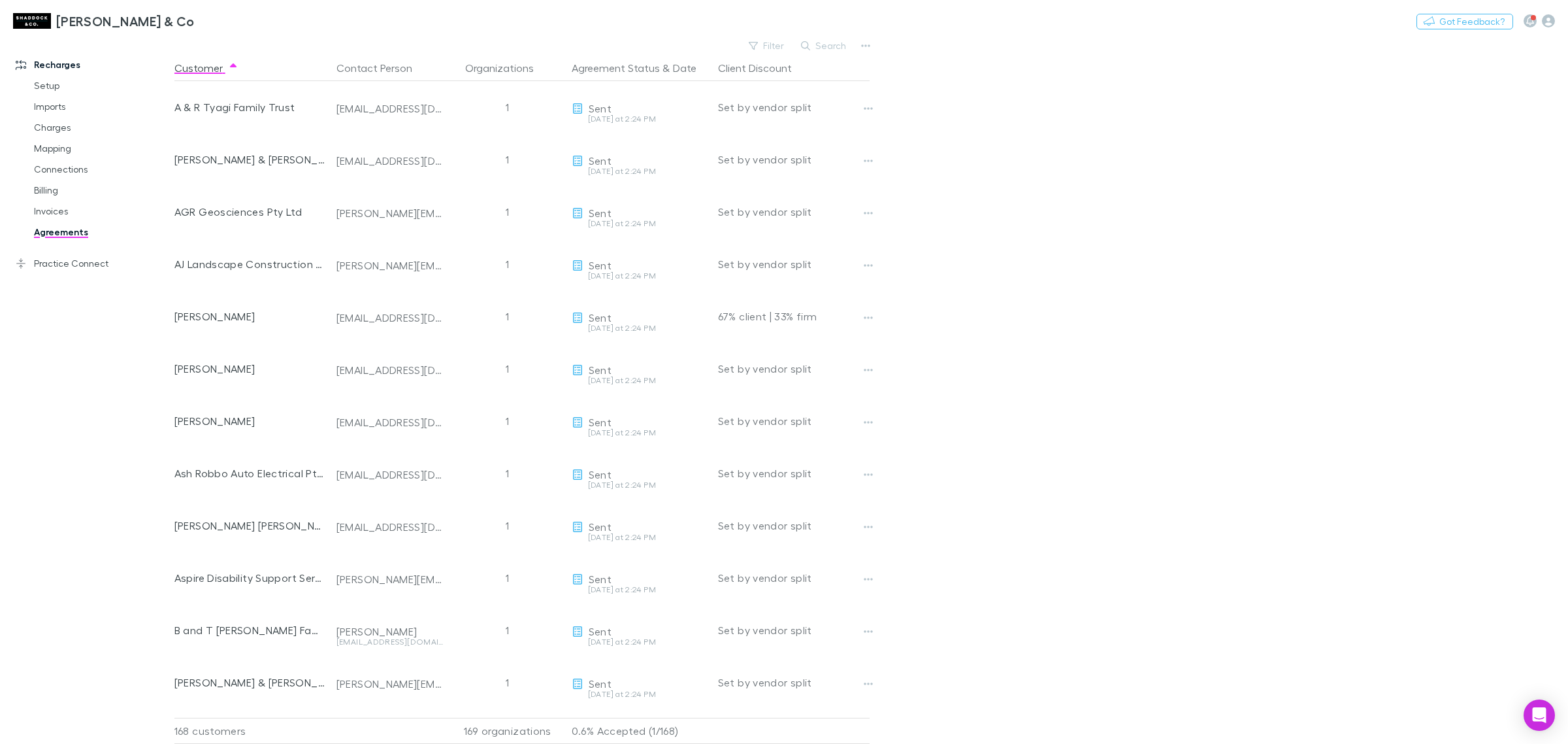
click at [1231, 260] on main "Filter Search Customer Contact Person Organizations Agreement Status & Date Cli…" at bounding box center [872, 390] width 1394 height 707
click at [629, 66] on button "Agreement Status" at bounding box center [615, 68] width 88 height 26
click at [640, 69] on button "Agreement Status" at bounding box center [615, 68] width 88 height 26
click at [769, 43] on button "Filter" at bounding box center [766, 46] width 49 height 16
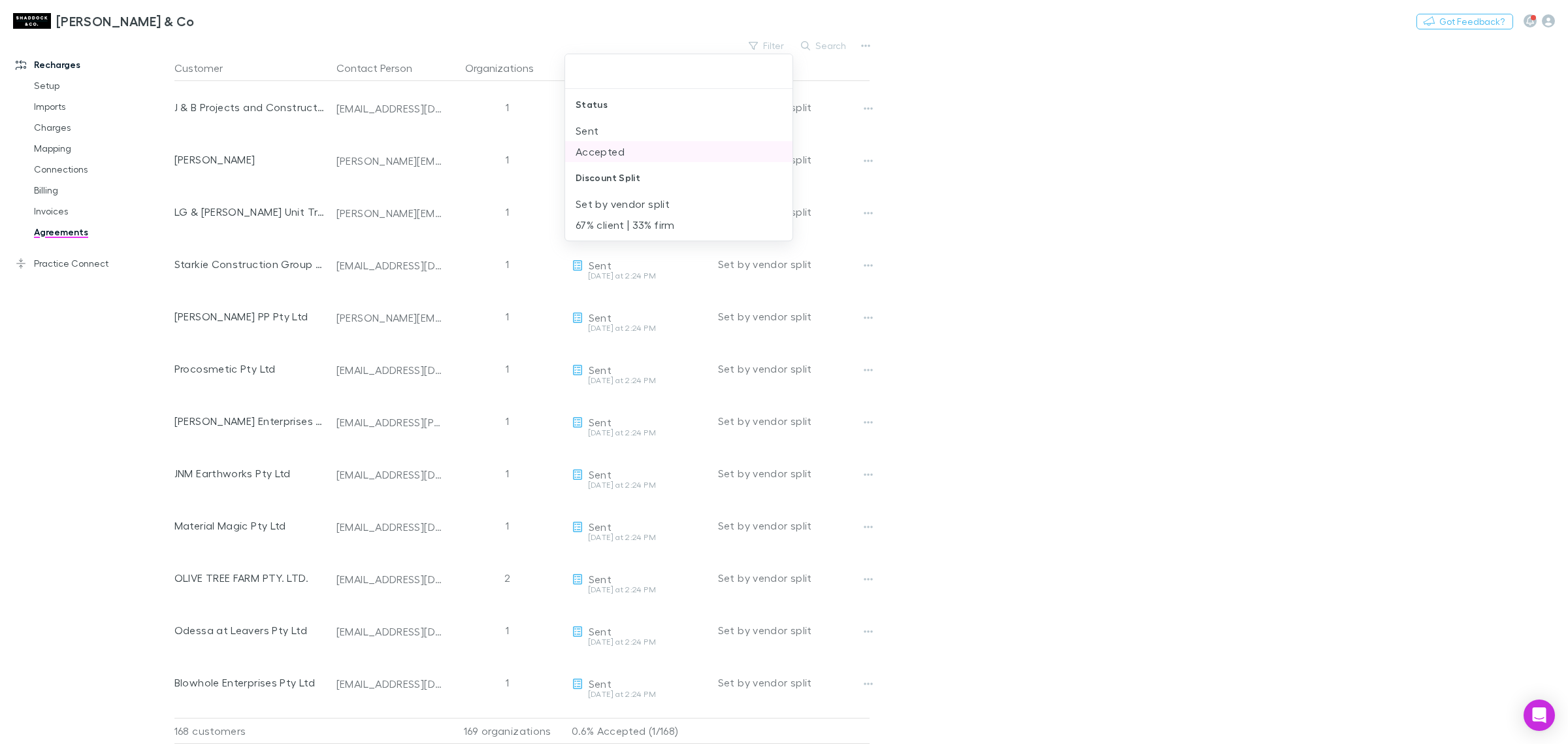
click at [627, 151] on li "Accepted" at bounding box center [678, 151] width 227 height 21
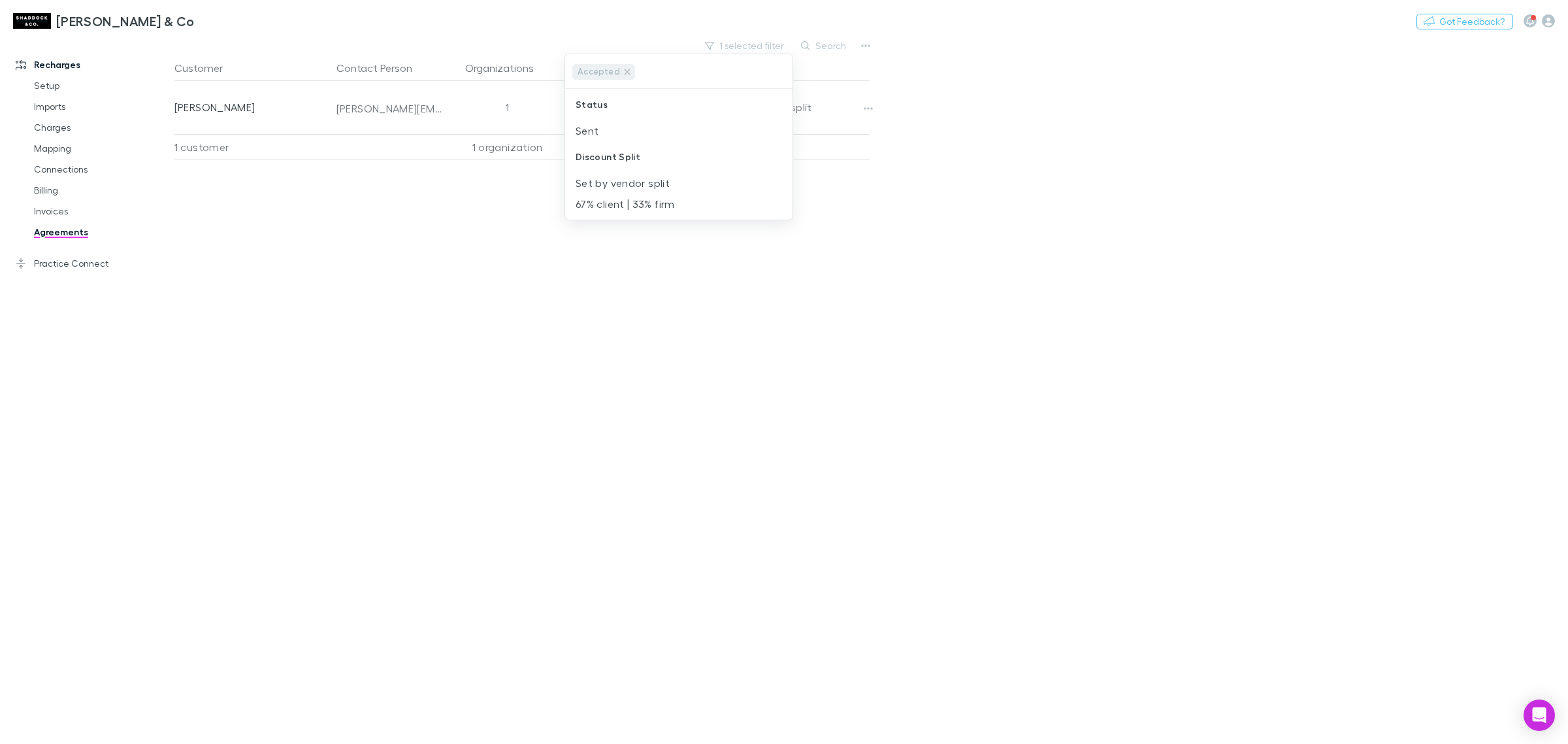
click at [527, 348] on div at bounding box center [784, 372] width 1568 height 744
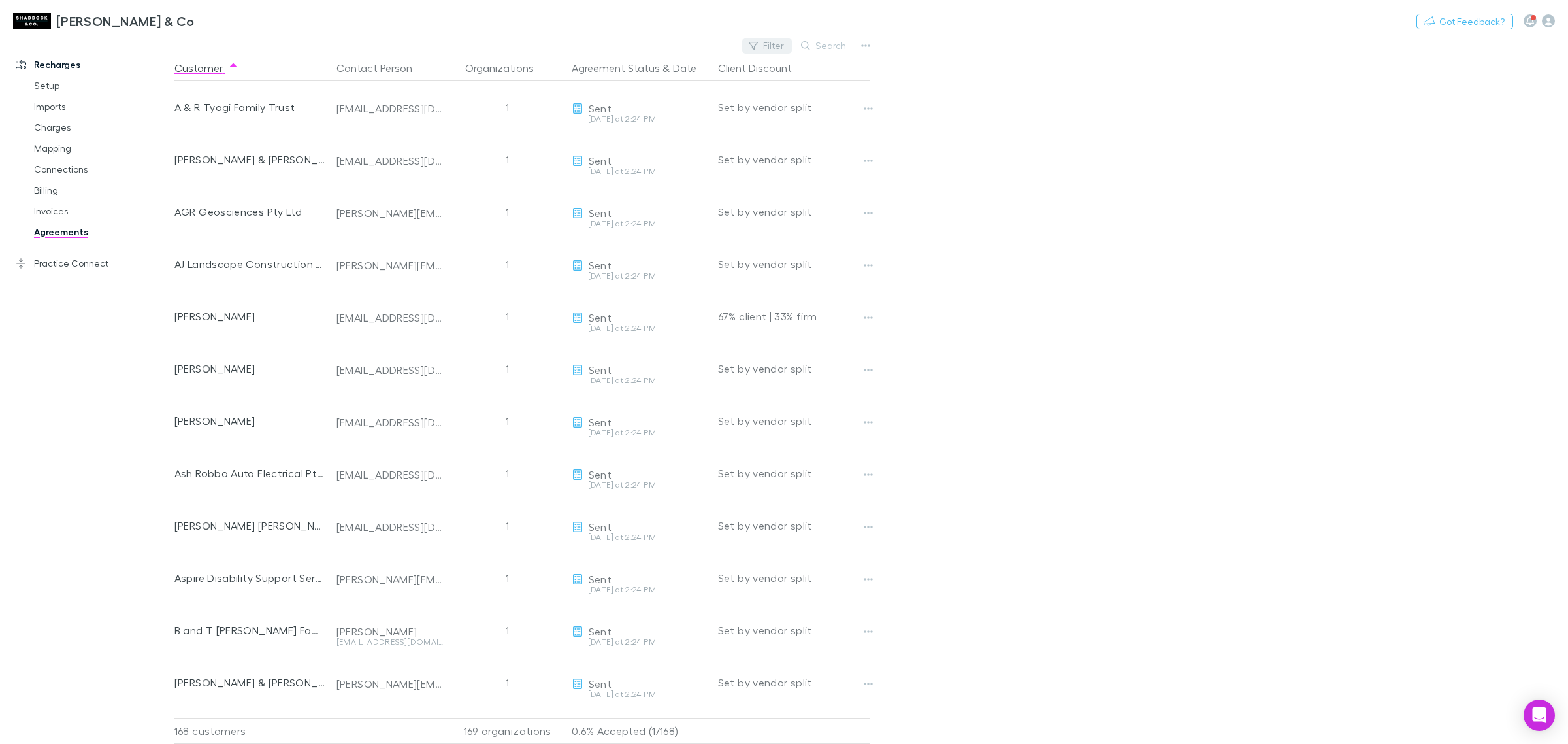
click at [764, 48] on button "Filter" at bounding box center [766, 46] width 49 height 16
click at [609, 152] on li "Accepted" at bounding box center [678, 151] width 227 height 21
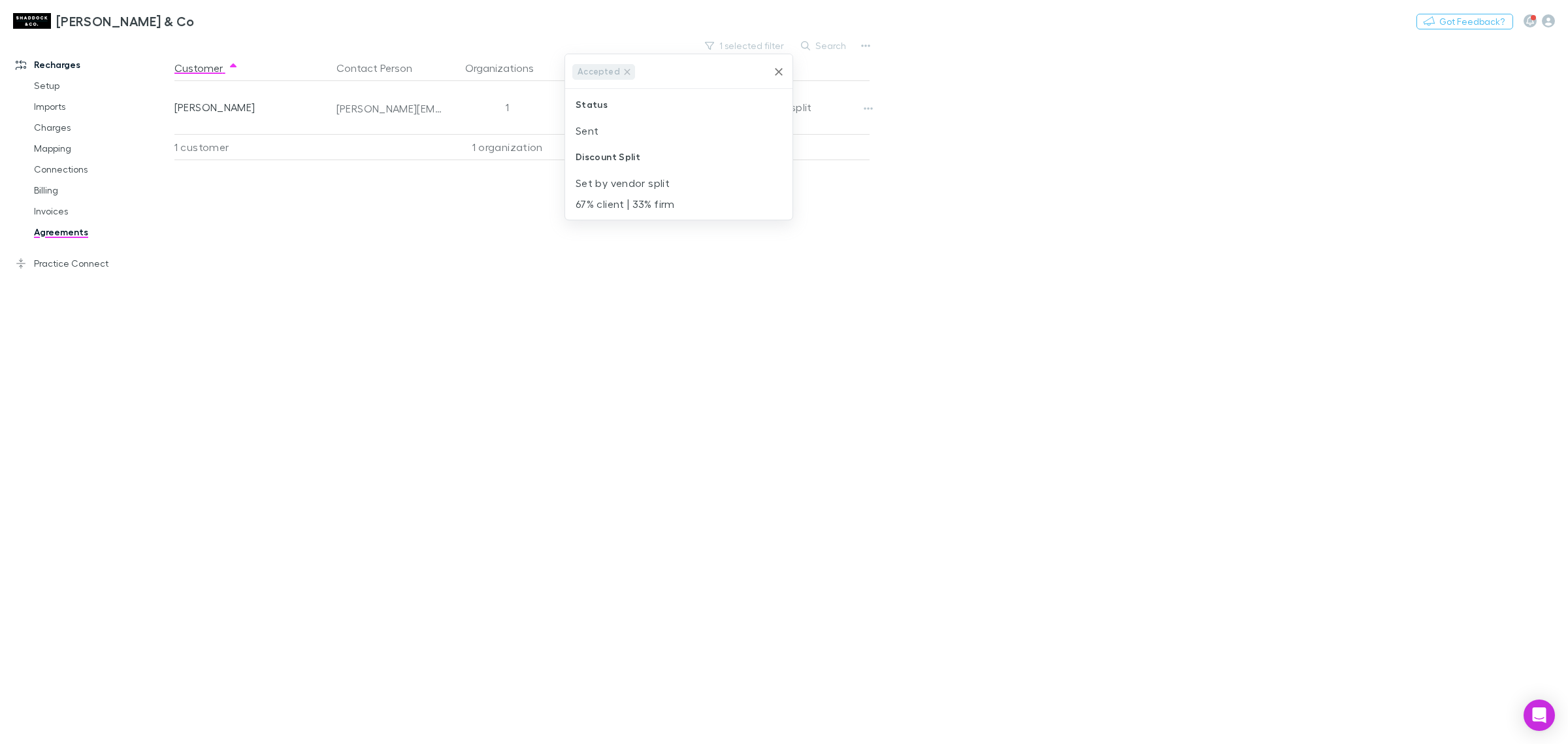
click at [520, 275] on div at bounding box center [784, 372] width 1568 height 744
